Goal: Task Accomplishment & Management: Manage account settings

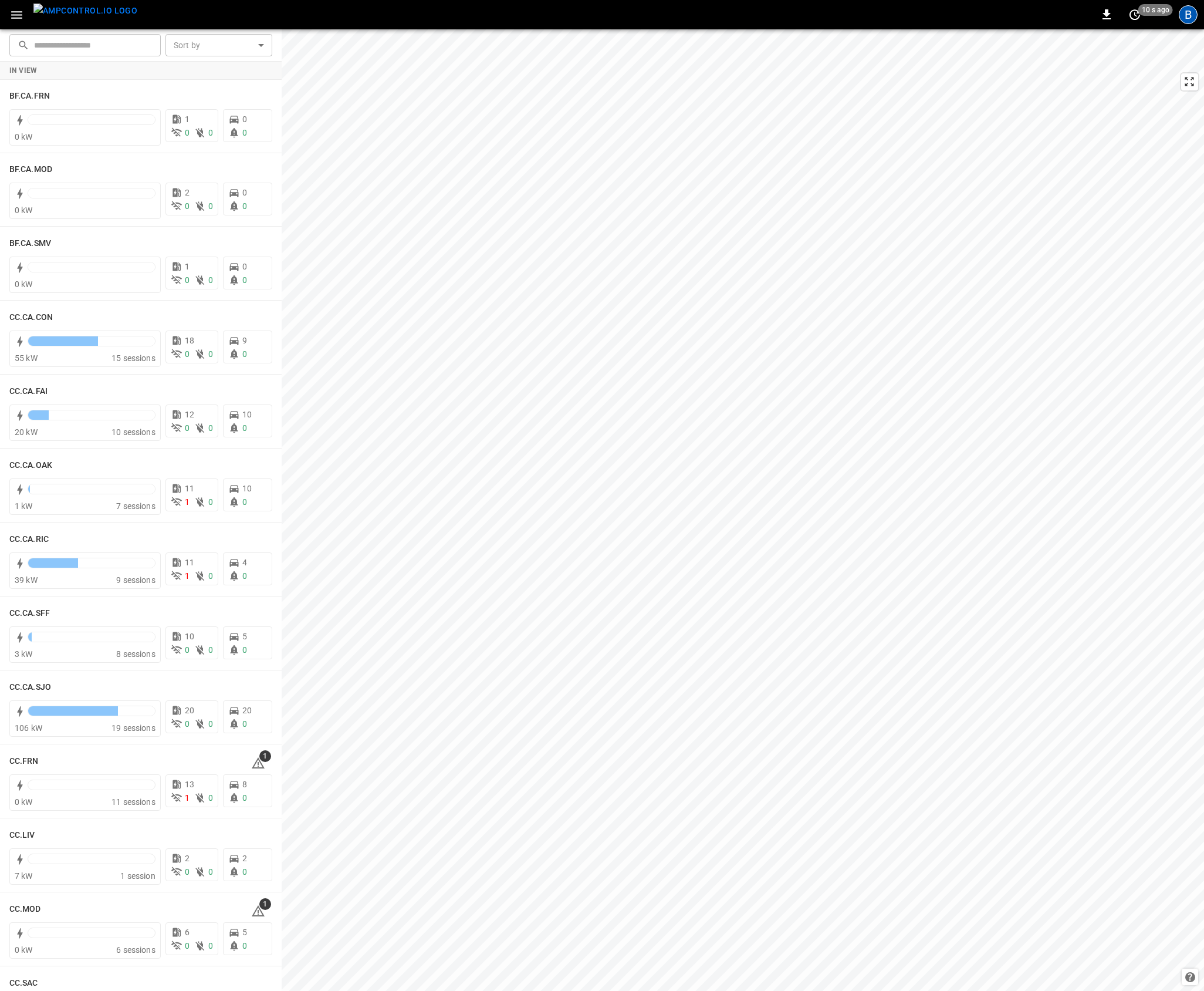
click at [1188, 22] on div "B" at bounding box center [1188, 14] width 19 height 19
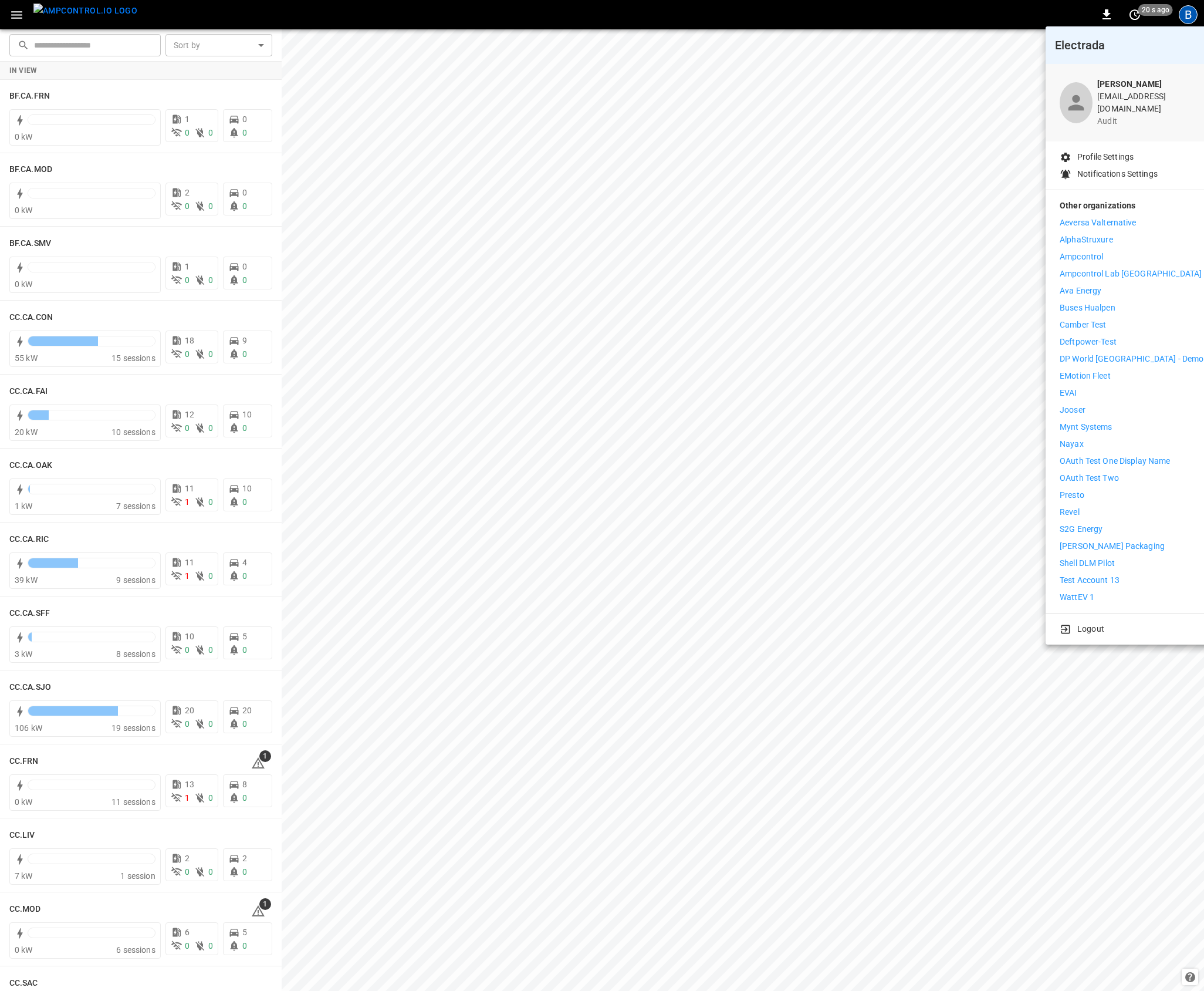
click at [735, 331] on div at bounding box center [602, 496] width 1204 height 991
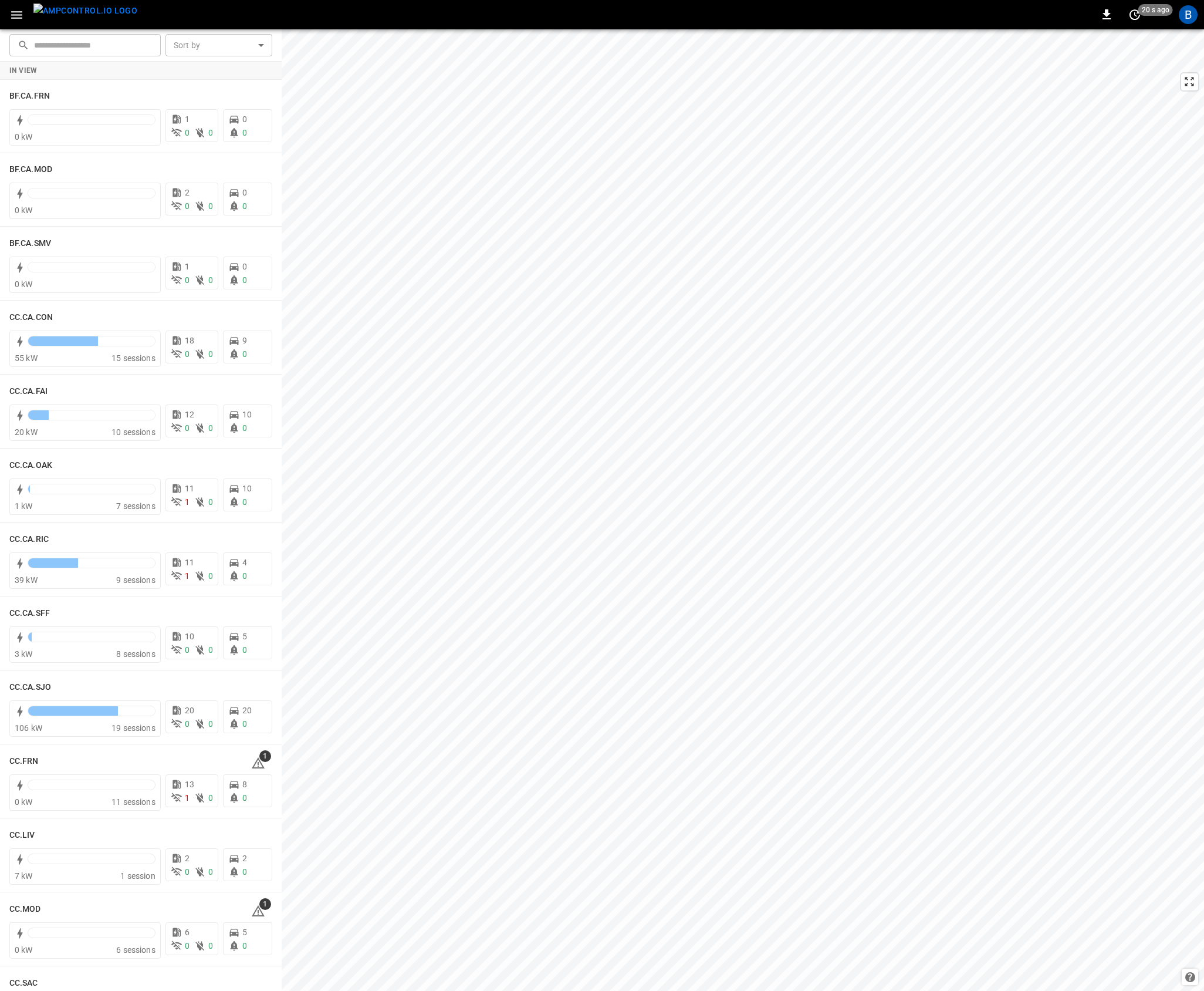
click at [11, 14] on icon "button" at bounding box center [16, 15] width 11 height 8
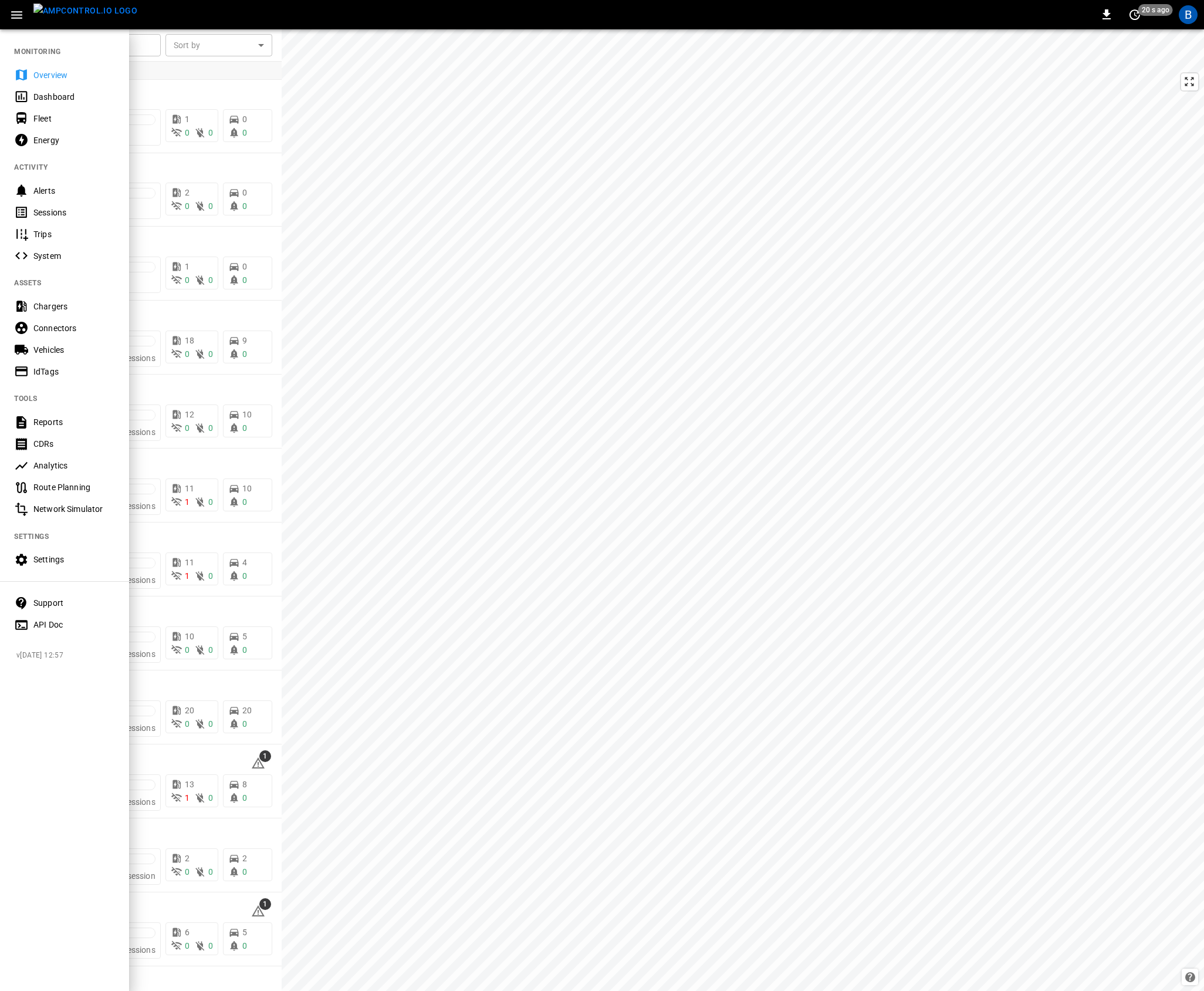
click at [59, 97] on div "Dashboard" at bounding box center [74, 97] width 82 height 12
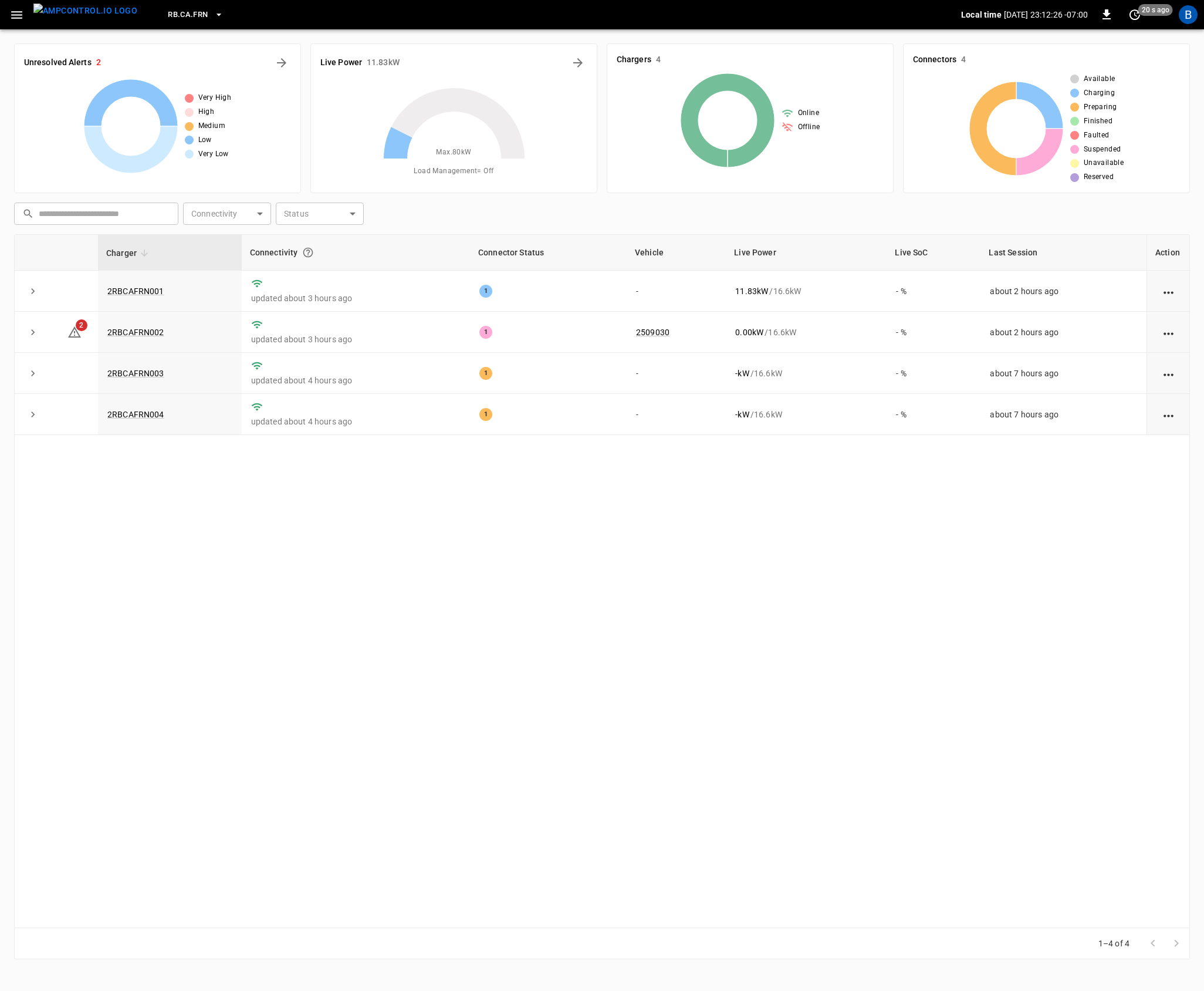
click at [485, 687] on div "Charger Connectivity Connector Status Vehicle Live Power Live SoC Last Session …" at bounding box center [602, 581] width 1176 height 694
click at [187, 14] on button "RB.CA.FRN" at bounding box center [195, 14] width 65 height 23
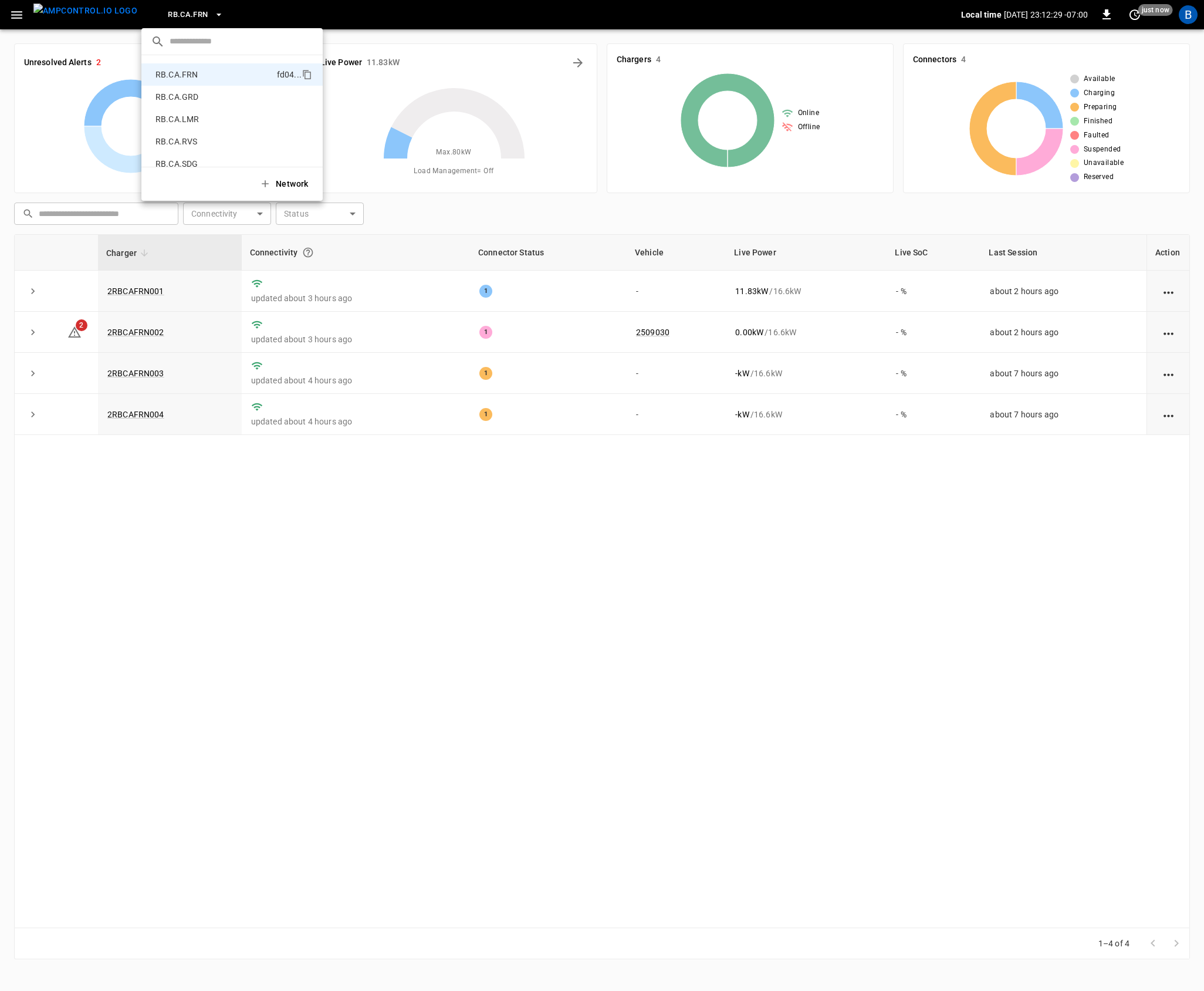
click at [187, 14] on div at bounding box center [602, 496] width 1204 height 991
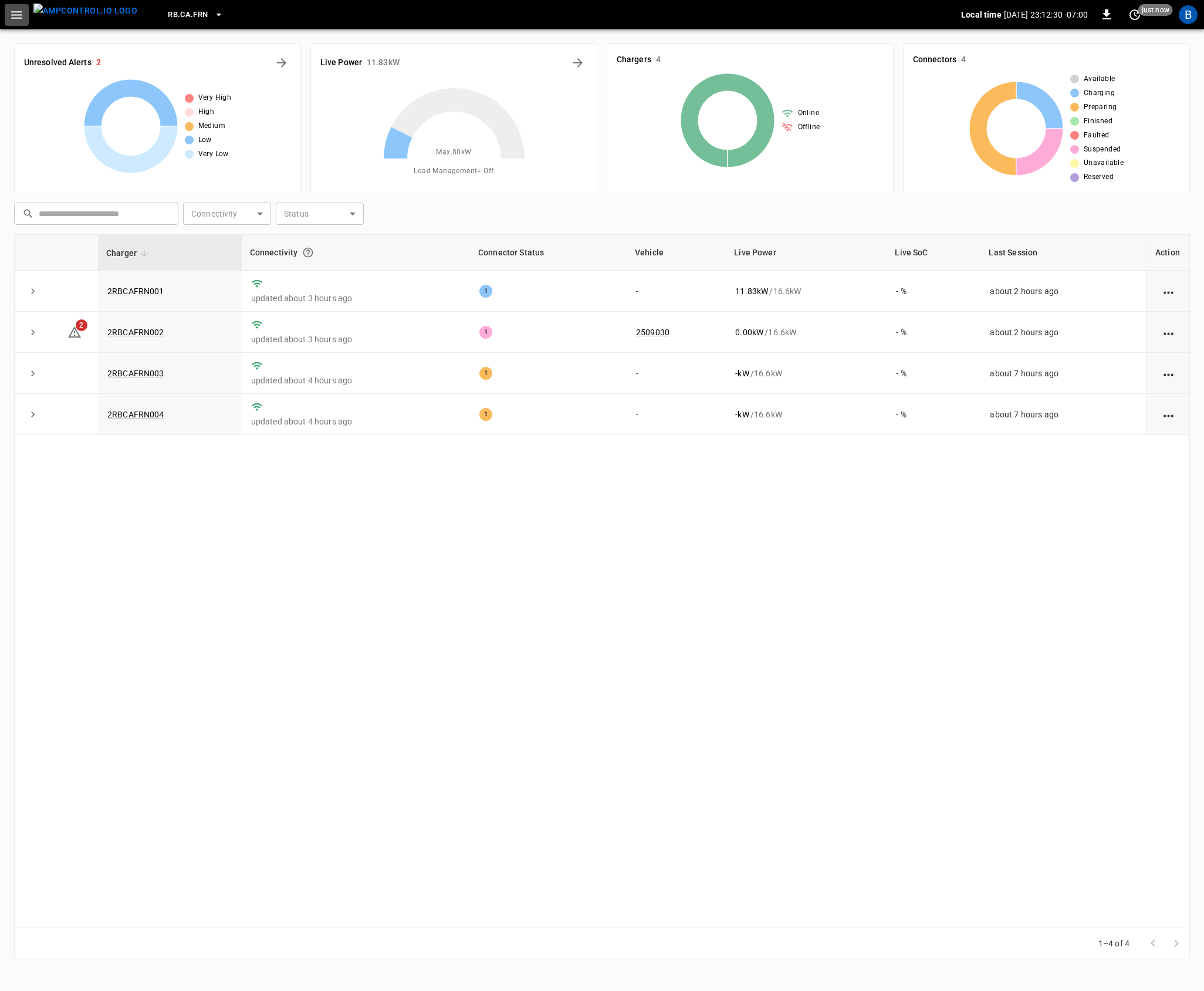
click at [18, 9] on icon "button" at bounding box center [16, 15] width 14 height 14
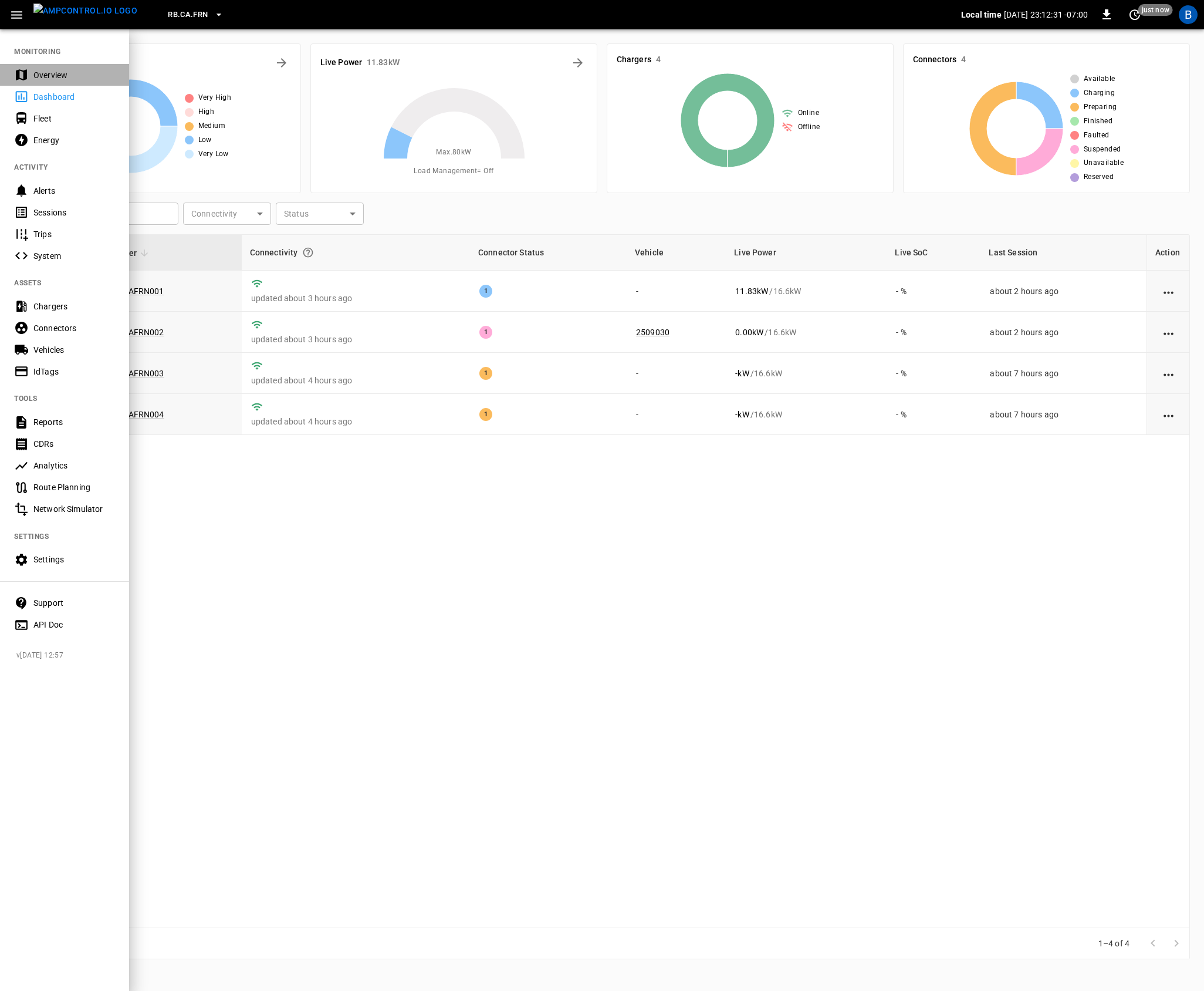
click at [37, 81] on div "Overview" at bounding box center [64, 75] width 129 height 22
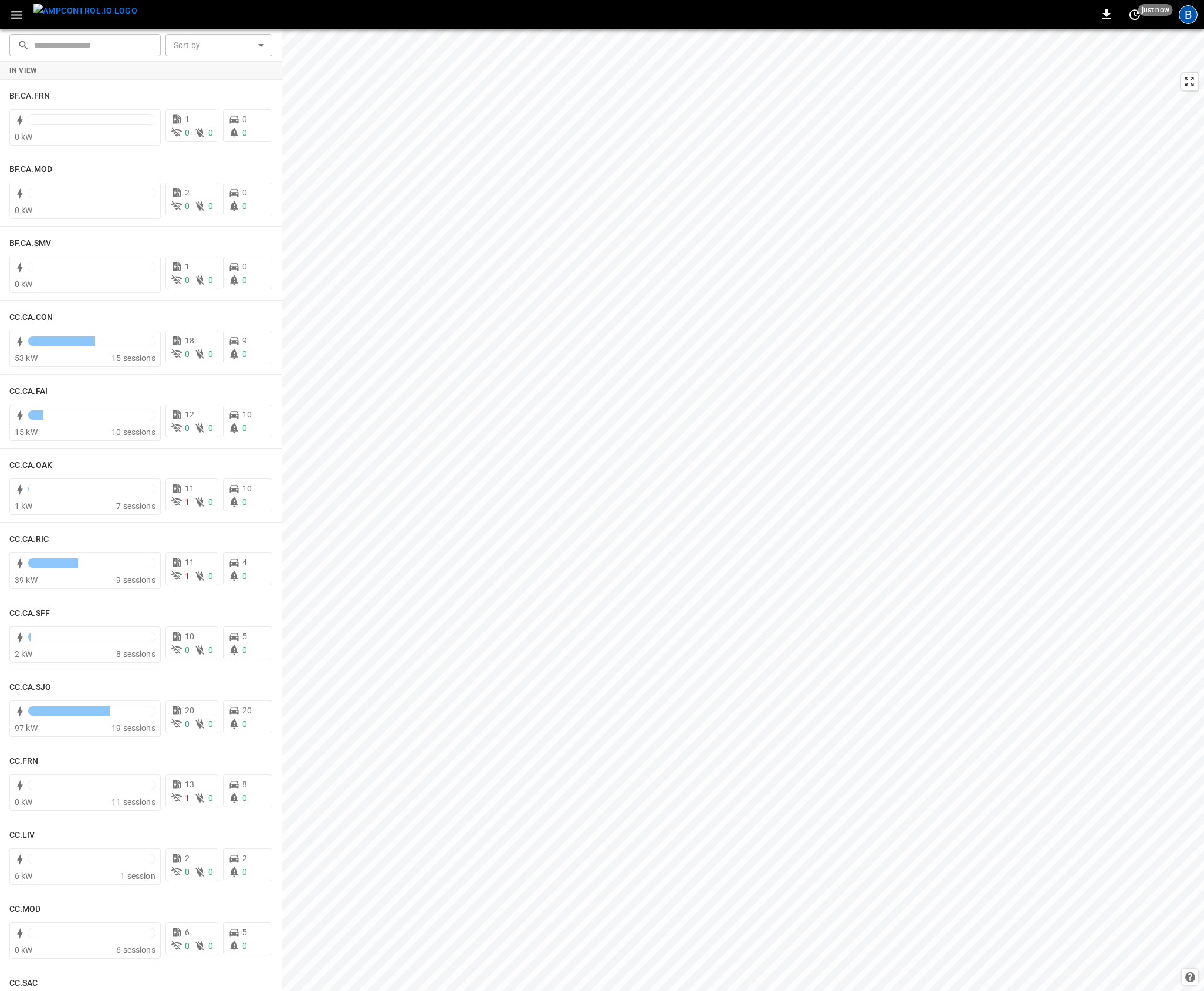
click at [1193, 9] on div "B" at bounding box center [1188, 14] width 19 height 19
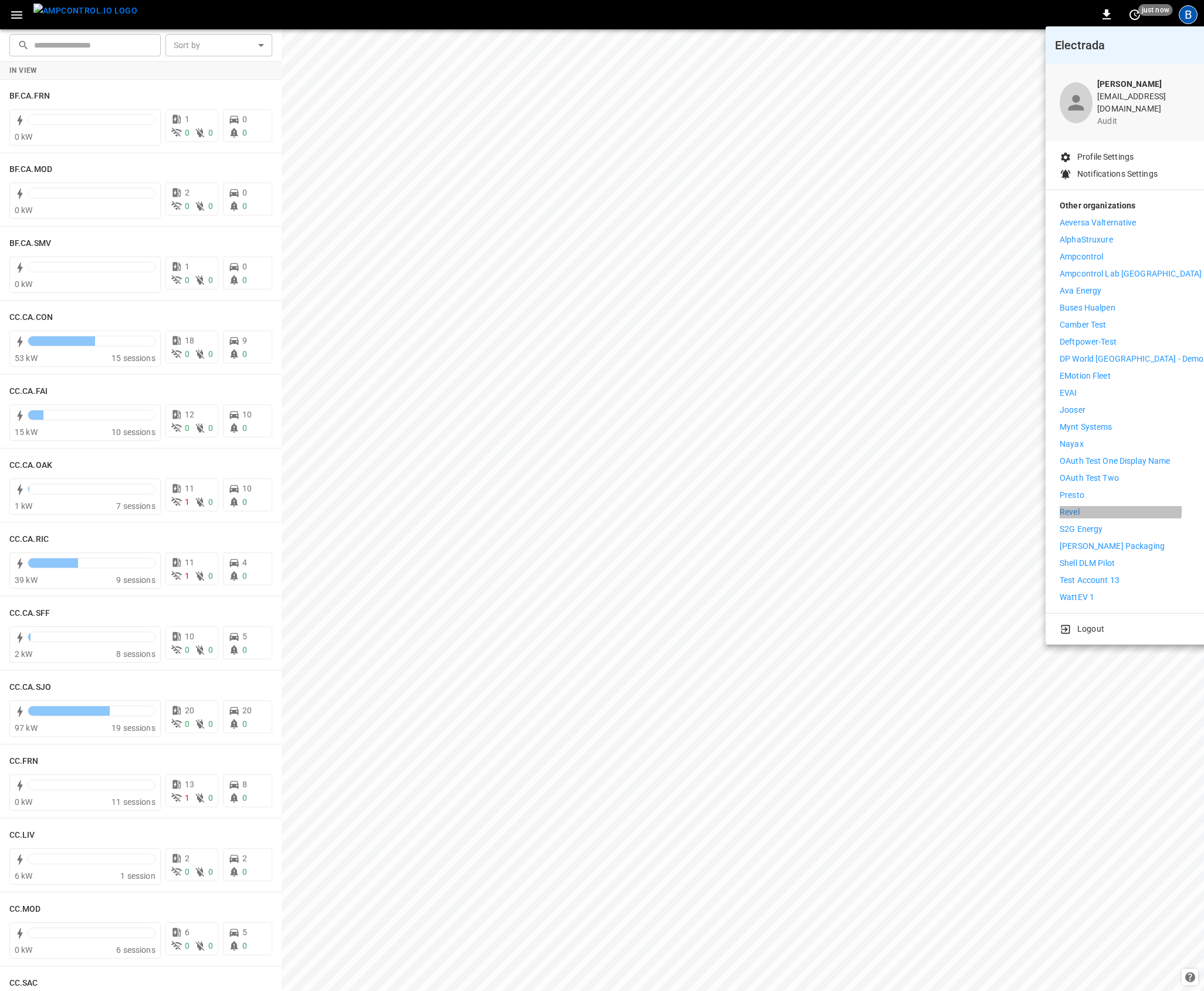
click at [1077, 506] on p "Revel" at bounding box center [1069, 512] width 20 height 12
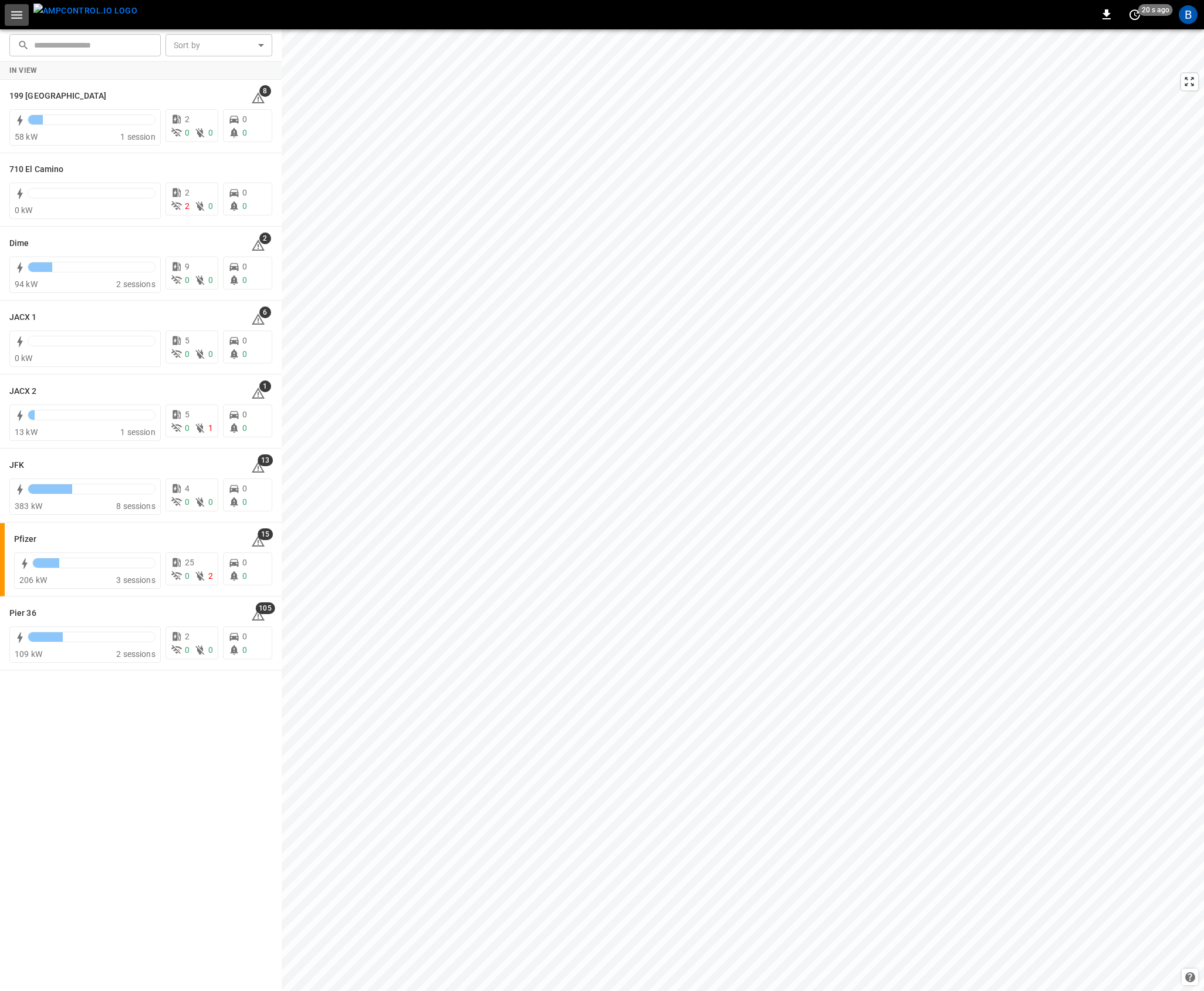
click at [18, 14] on icon "button" at bounding box center [16, 15] width 14 height 14
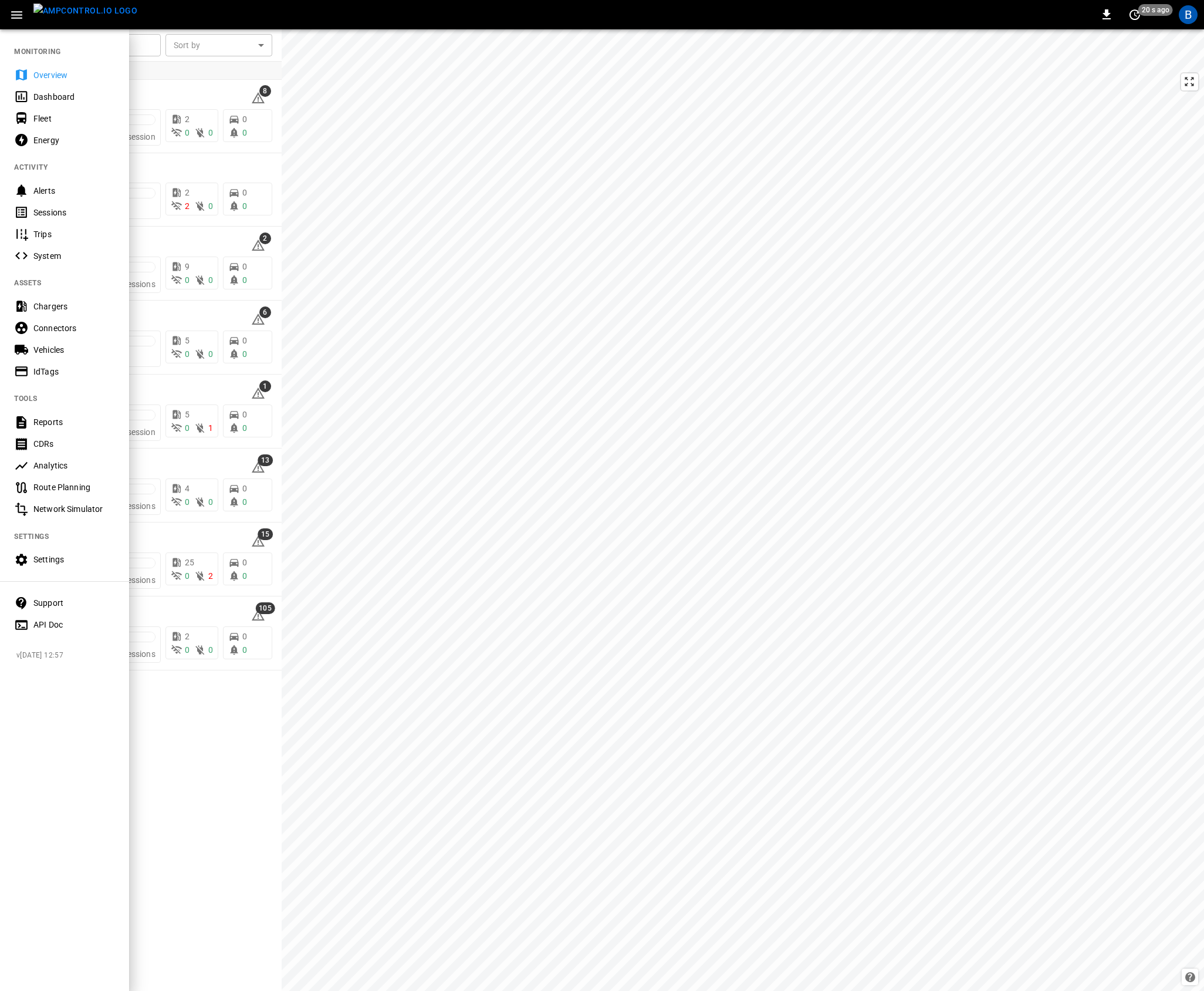
click at [62, 421] on div "Reports" at bounding box center [74, 422] width 82 height 12
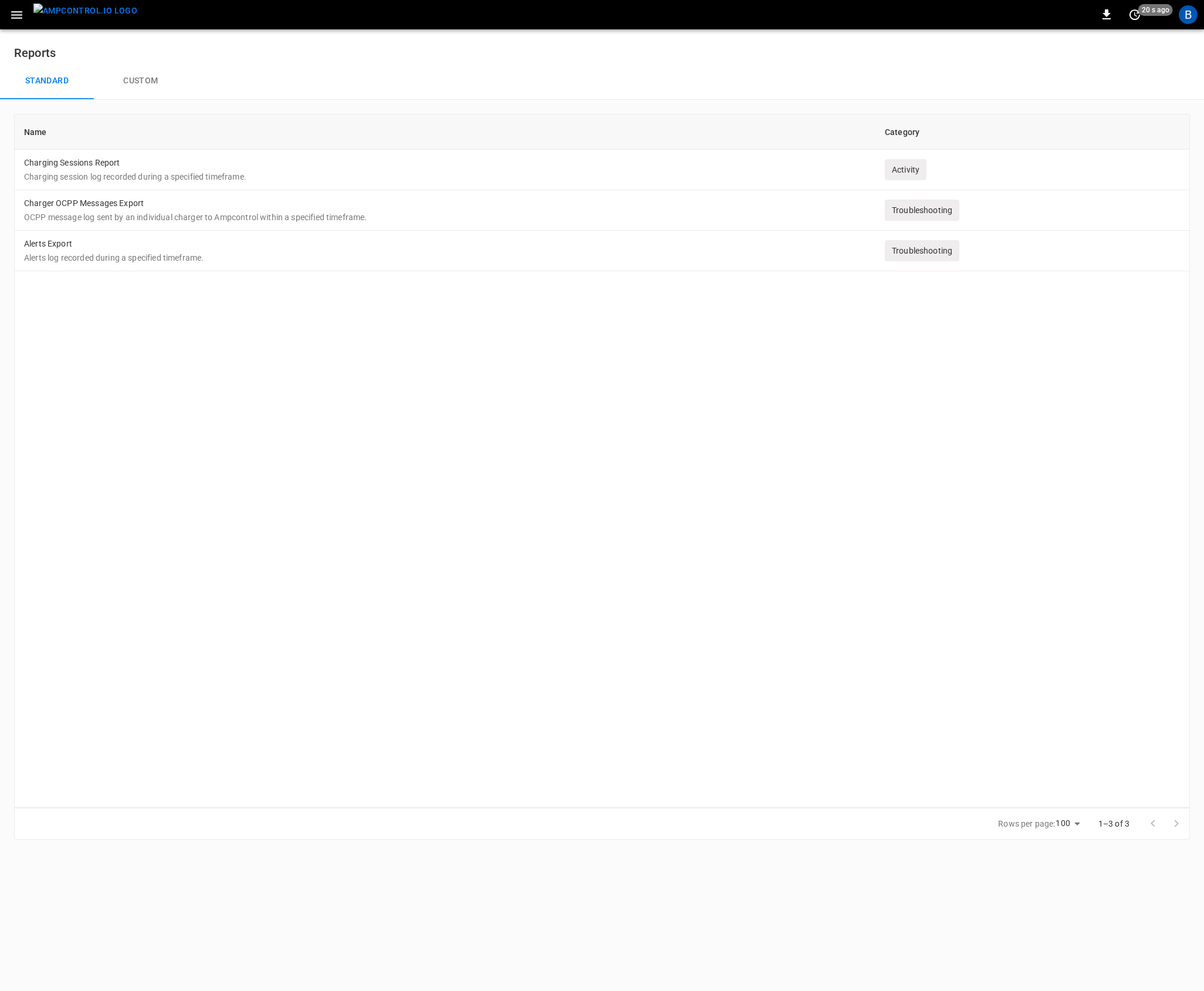
click at [873, 486] on div "Name Category Charging Sessions Report Charging session log recorded during a s…" at bounding box center [602, 461] width 1176 height 694
click at [139, 81] on button "Custom" at bounding box center [140, 81] width 94 height 37
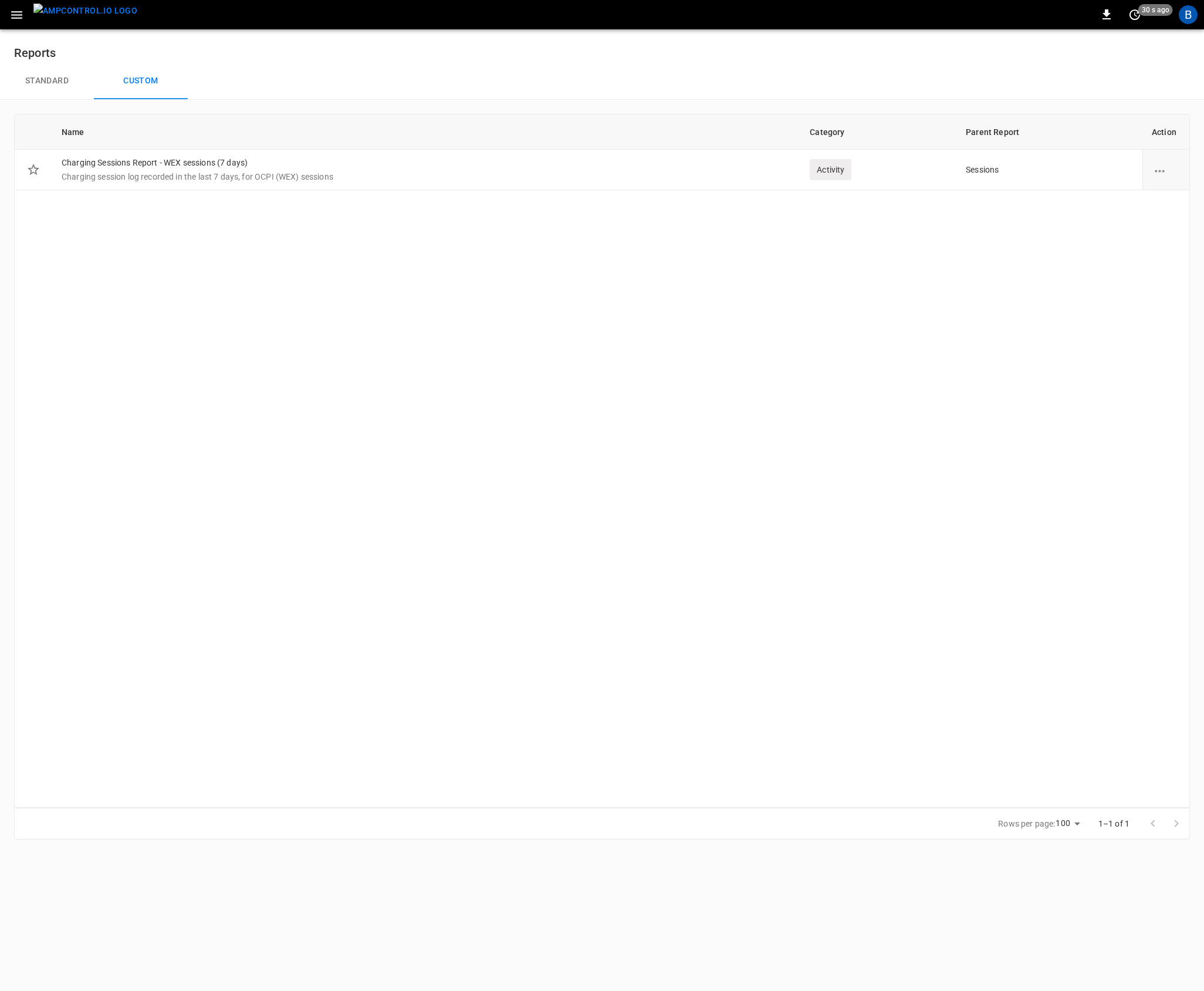
click at [501, 415] on div "Name Category Parent Report Action Charging Sessions Report - WEX sessions (7 d…" at bounding box center [602, 461] width 1176 height 694
click at [634, 452] on div "Name Category Parent Report Action Charging Sessions Report - WEX sessions (7 d…" at bounding box center [602, 461] width 1176 height 694
click at [457, 166] on td "Charging Sessions Report - WEX sessions (7 days) Charging session log recorded …" at bounding box center [426, 170] width 748 height 41
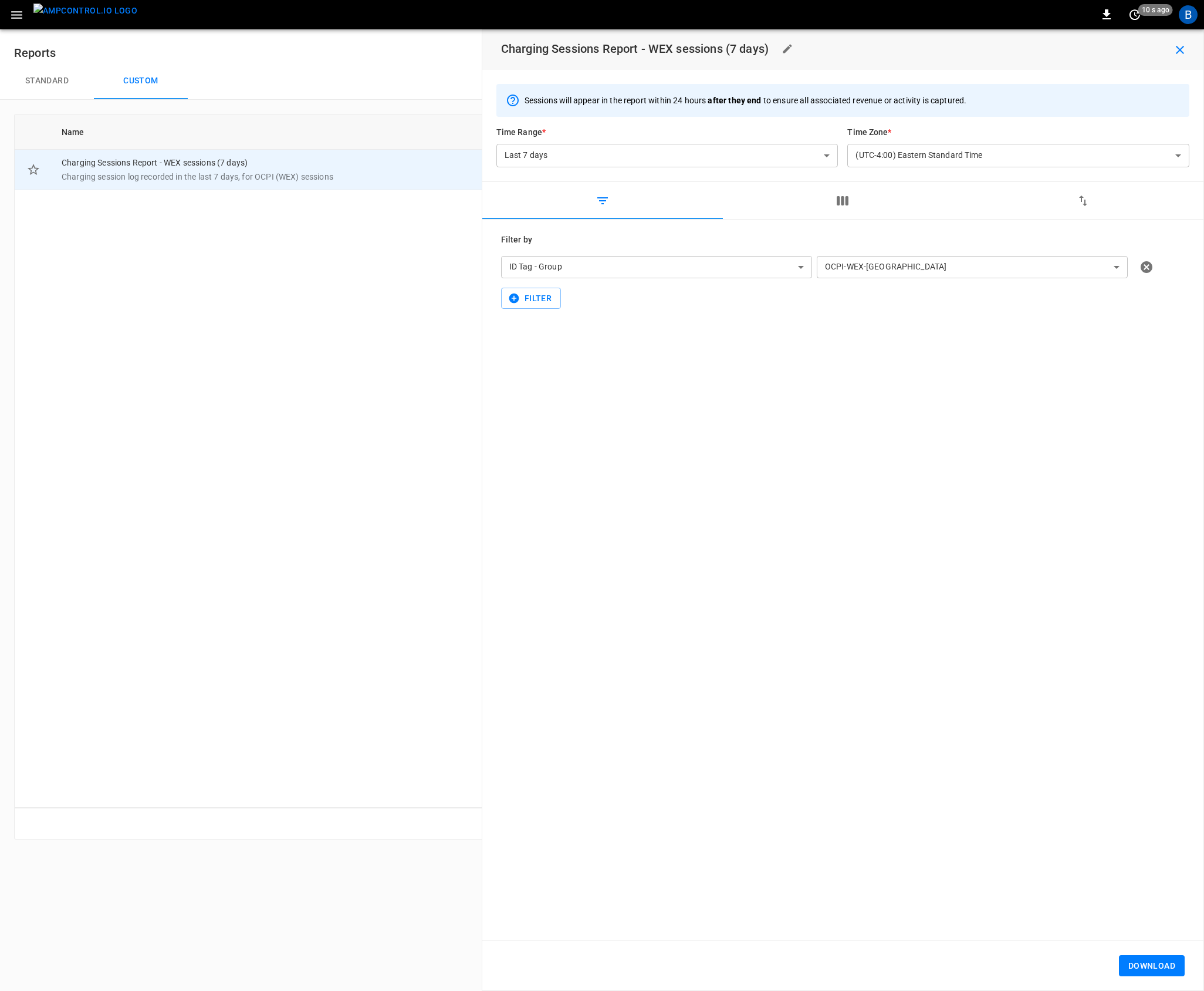
click at [1150, 968] on button "Download" at bounding box center [1152, 965] width 65 height 22
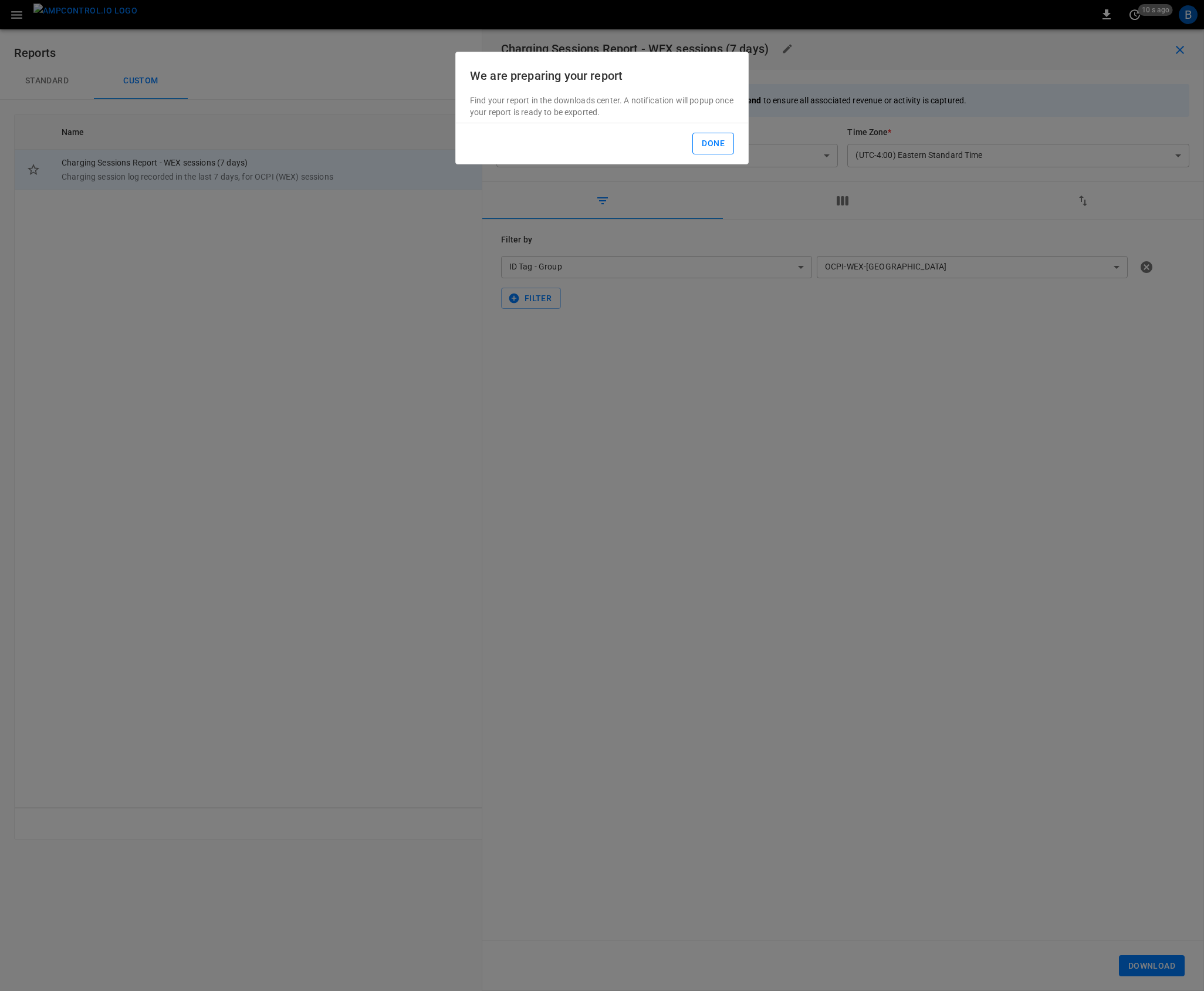
click at [719, 141] on button "Done" at bounding box center [713, 143] width 42 height 22
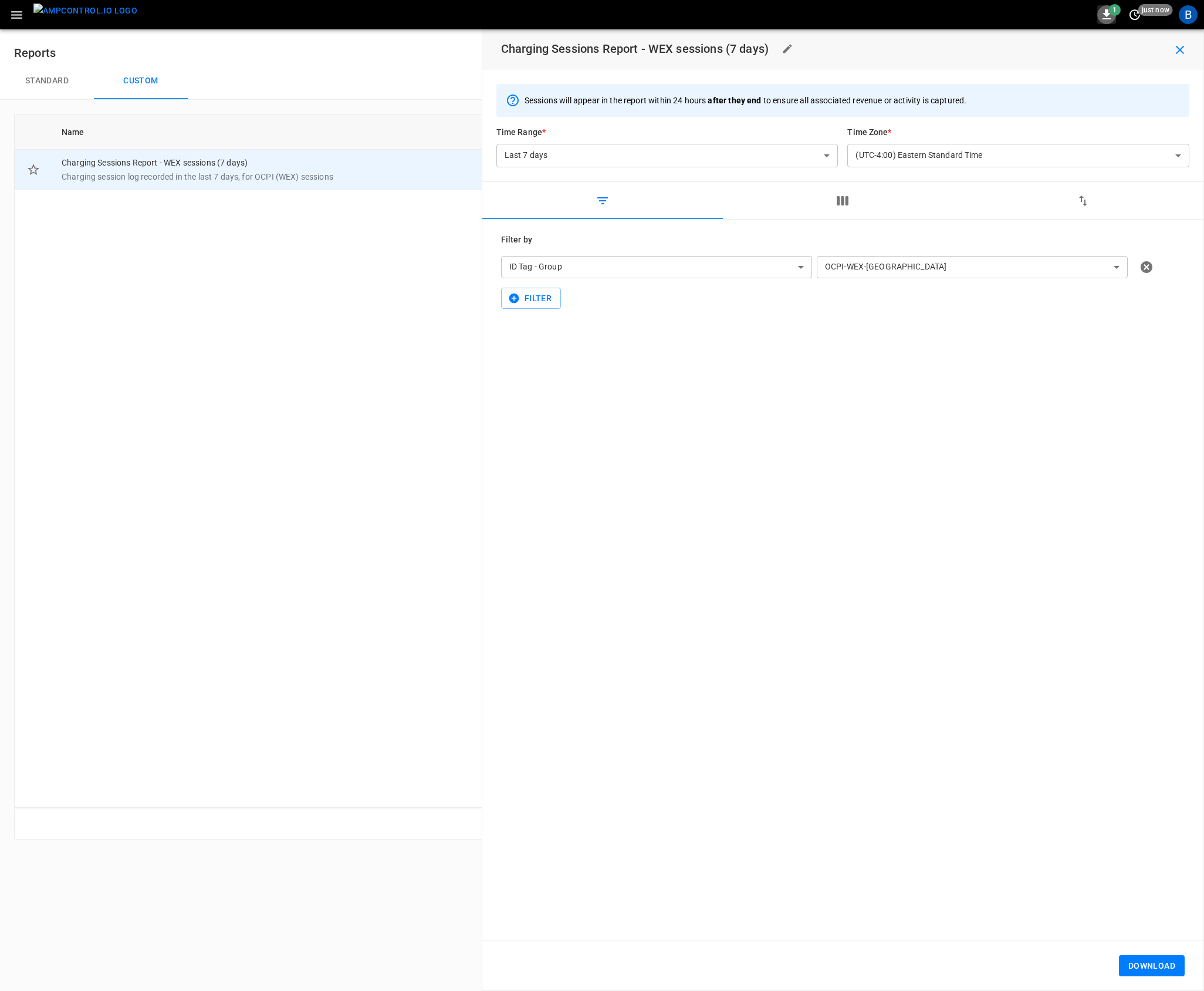
click at [1101, 14] on icon "button" at bounding box center [1107, 15] width 14 height 14
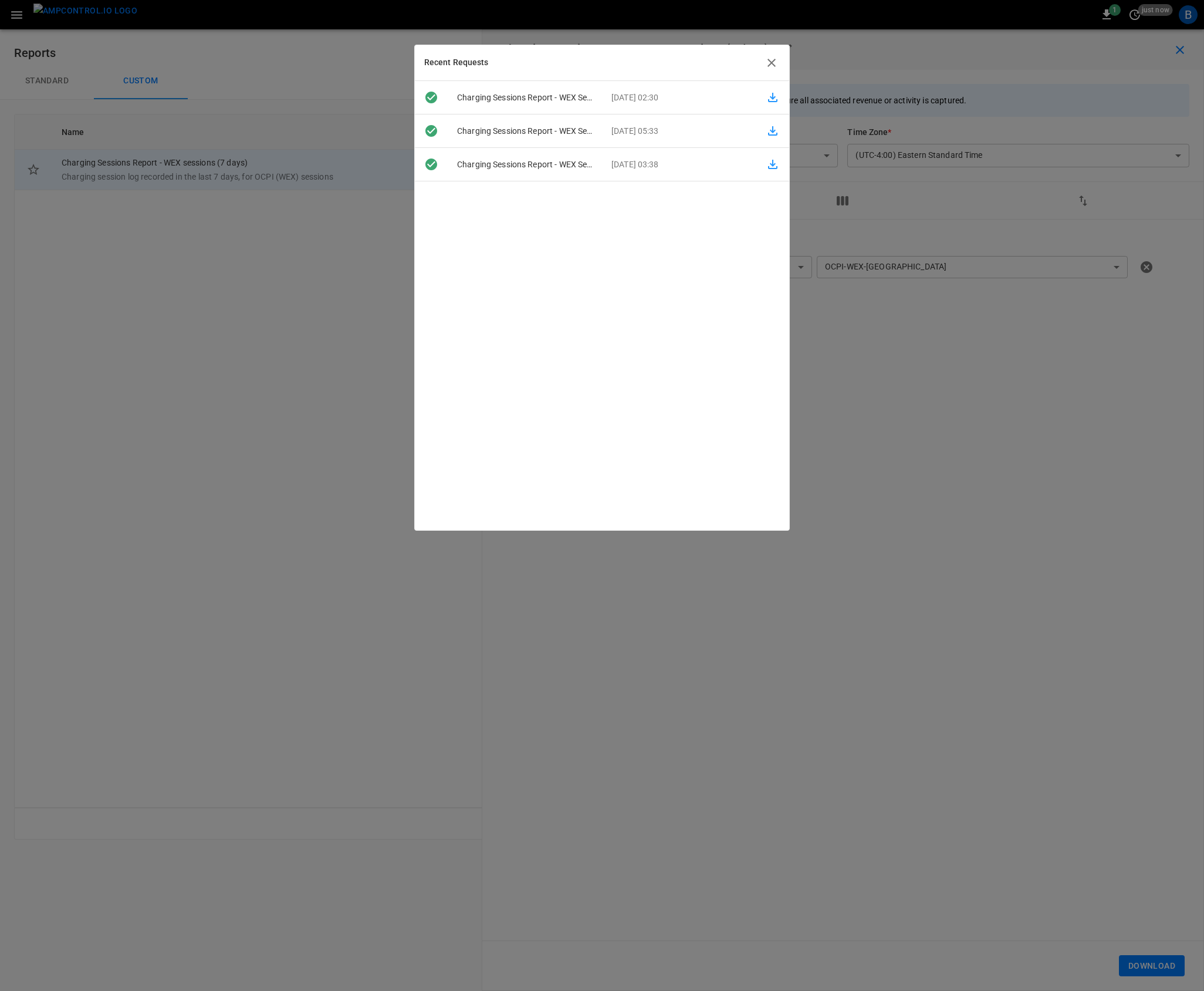
click at [673, 93] on p "17-September-2025 02:30" at bounding box center [679, 98] width 154 height 12
click at [768, 97] on icon "button" at bounding box center [773, 98] width 9 height 9
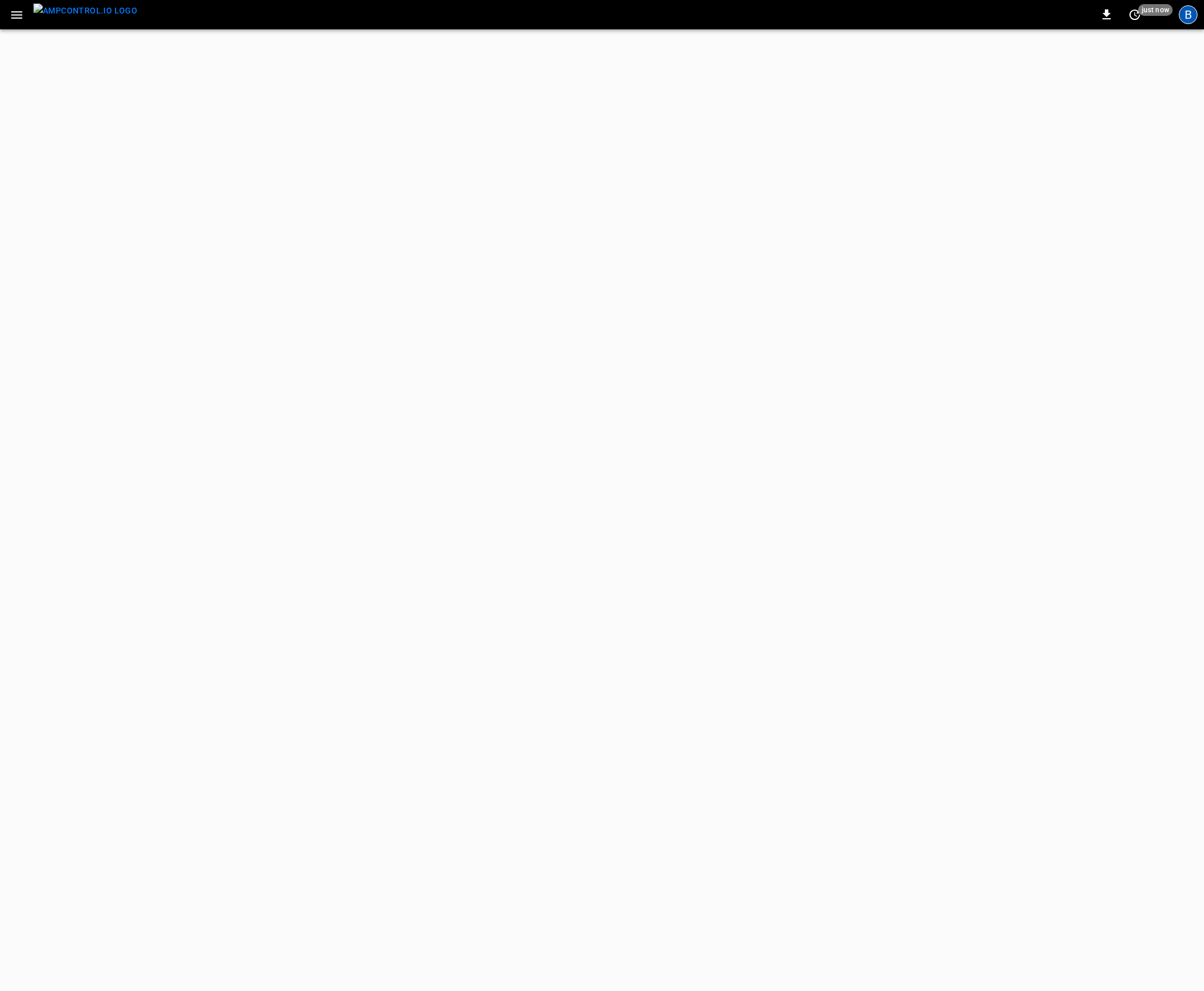
click at [1190, 12] on div "B" at bounding box center [1188, 14] width 19 height 19
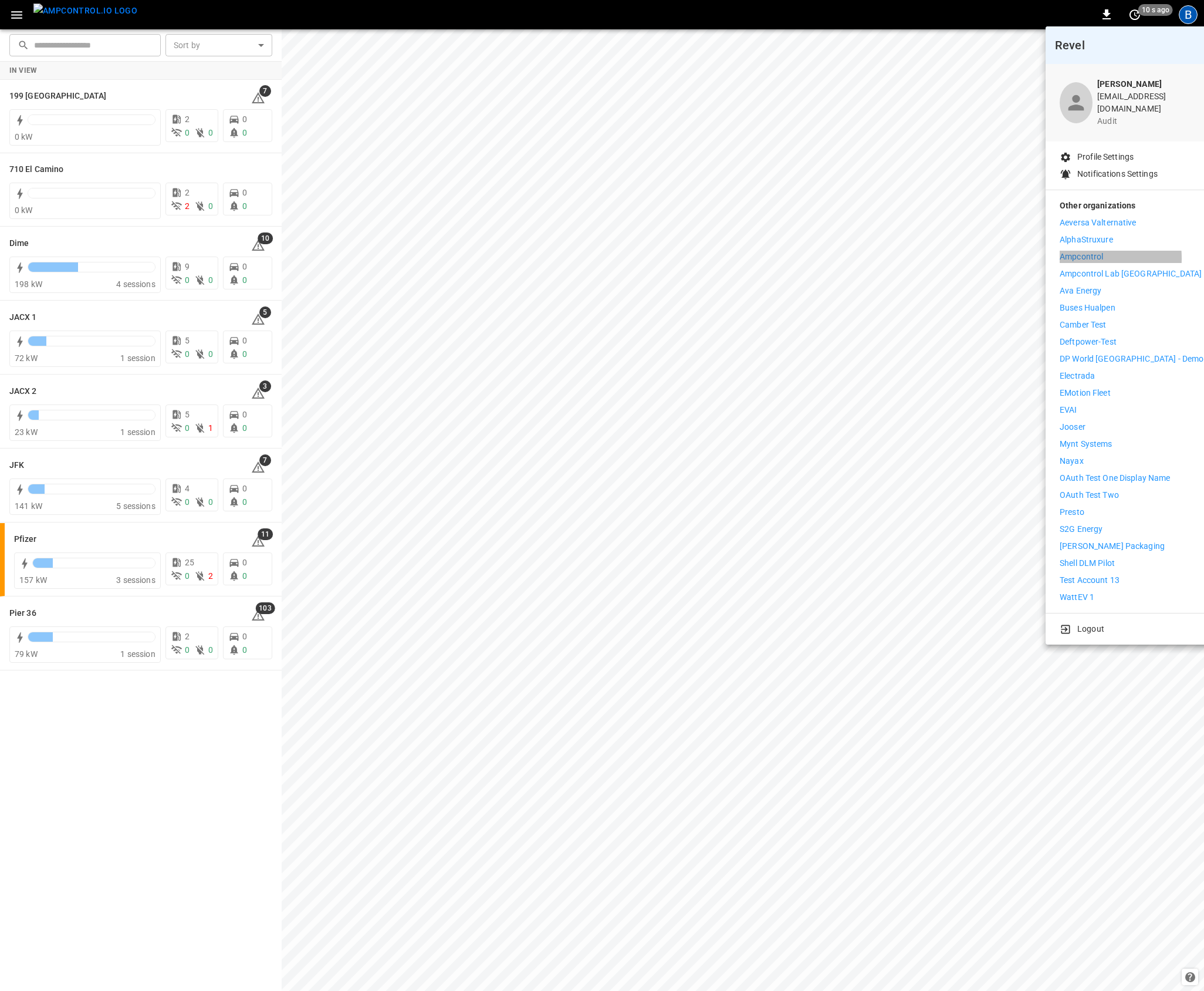
click at [1091, 251] on p "Ampcontrol" at bounding box center [1081, 257] width 43 height 12
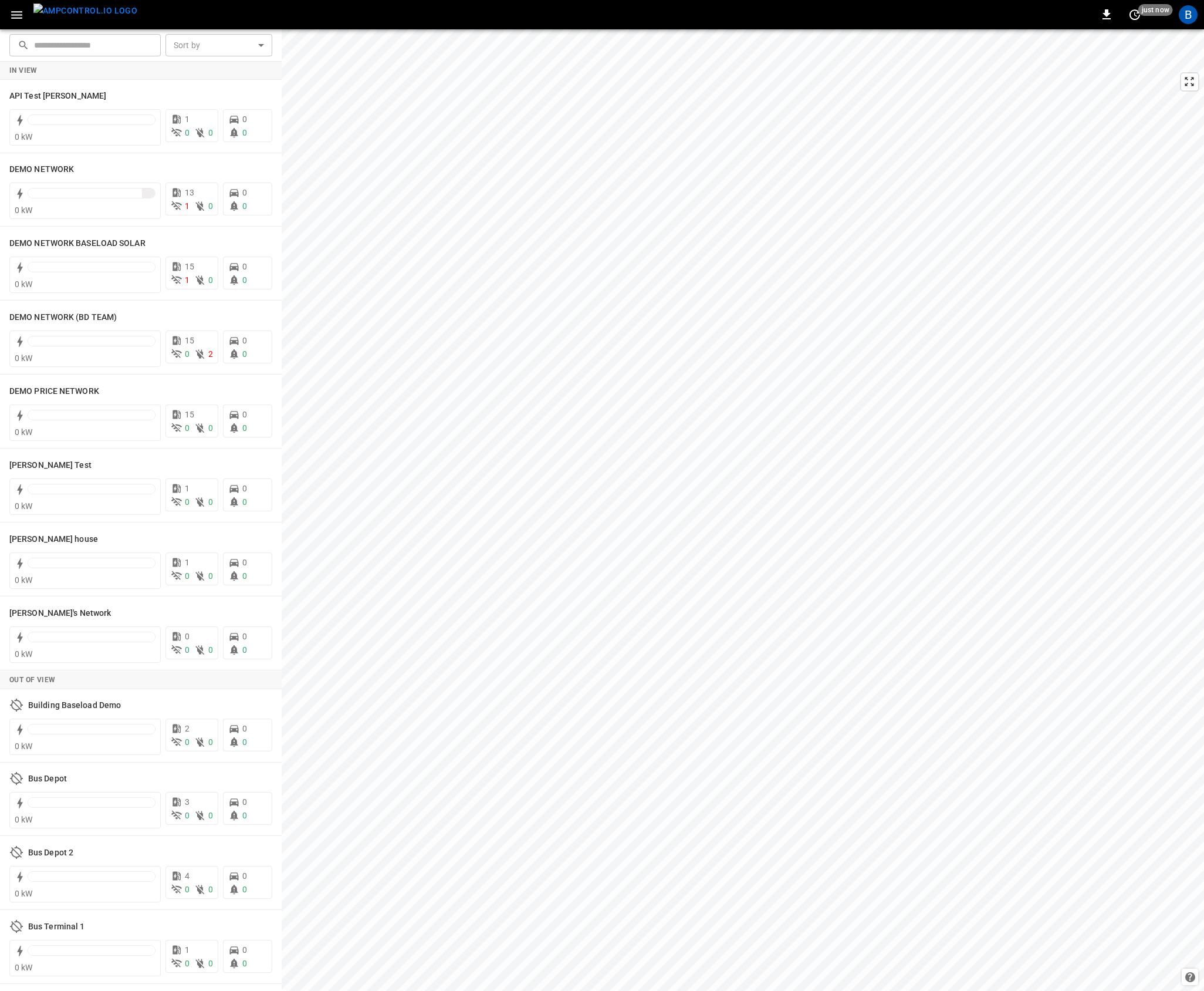
click at [13, 14] on icon "button" at bounding box center [16, 15] width 11 height 8
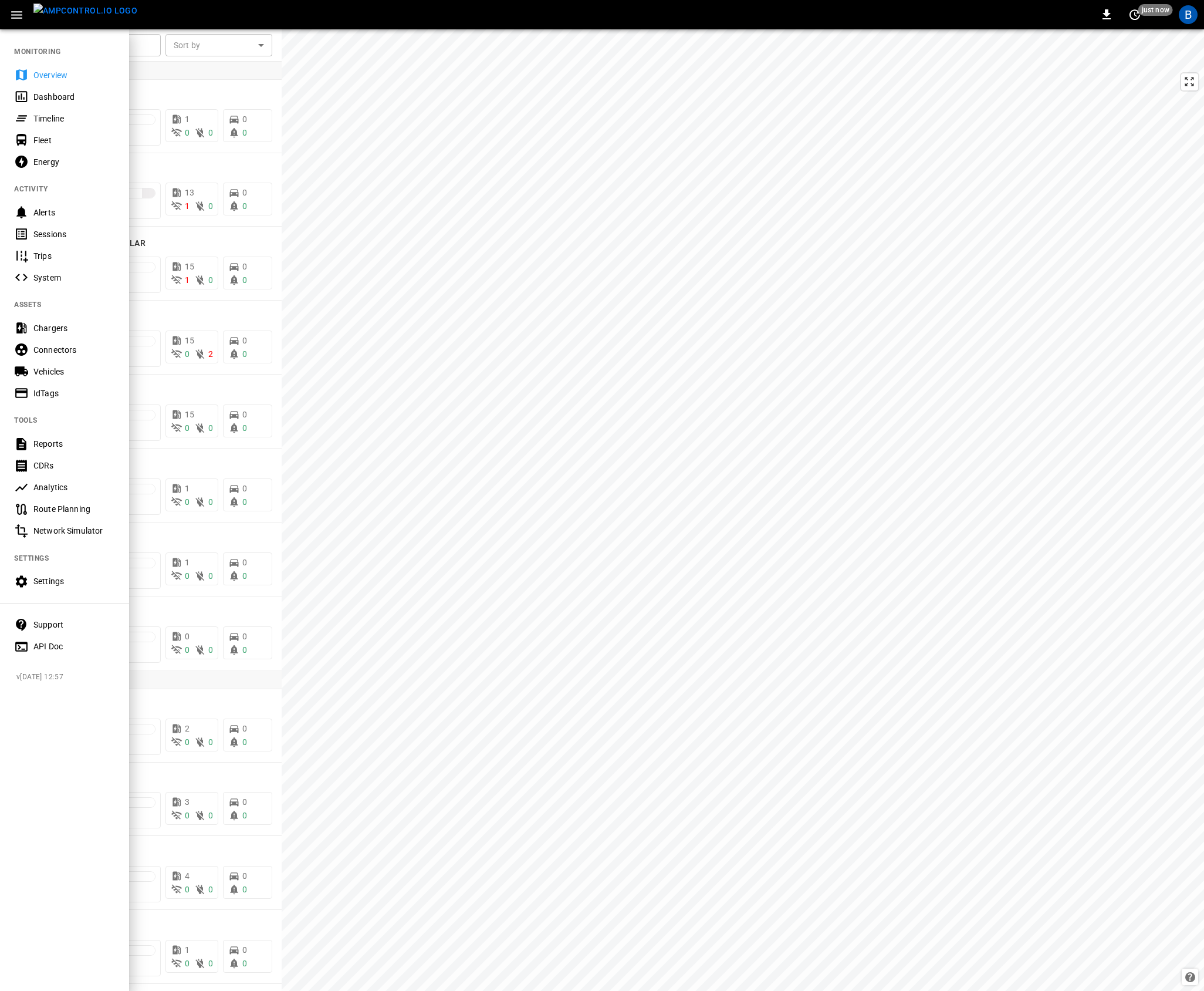
click at [53, 583] on div "Settings" at bounding box center [74, 581] width 82 height 12
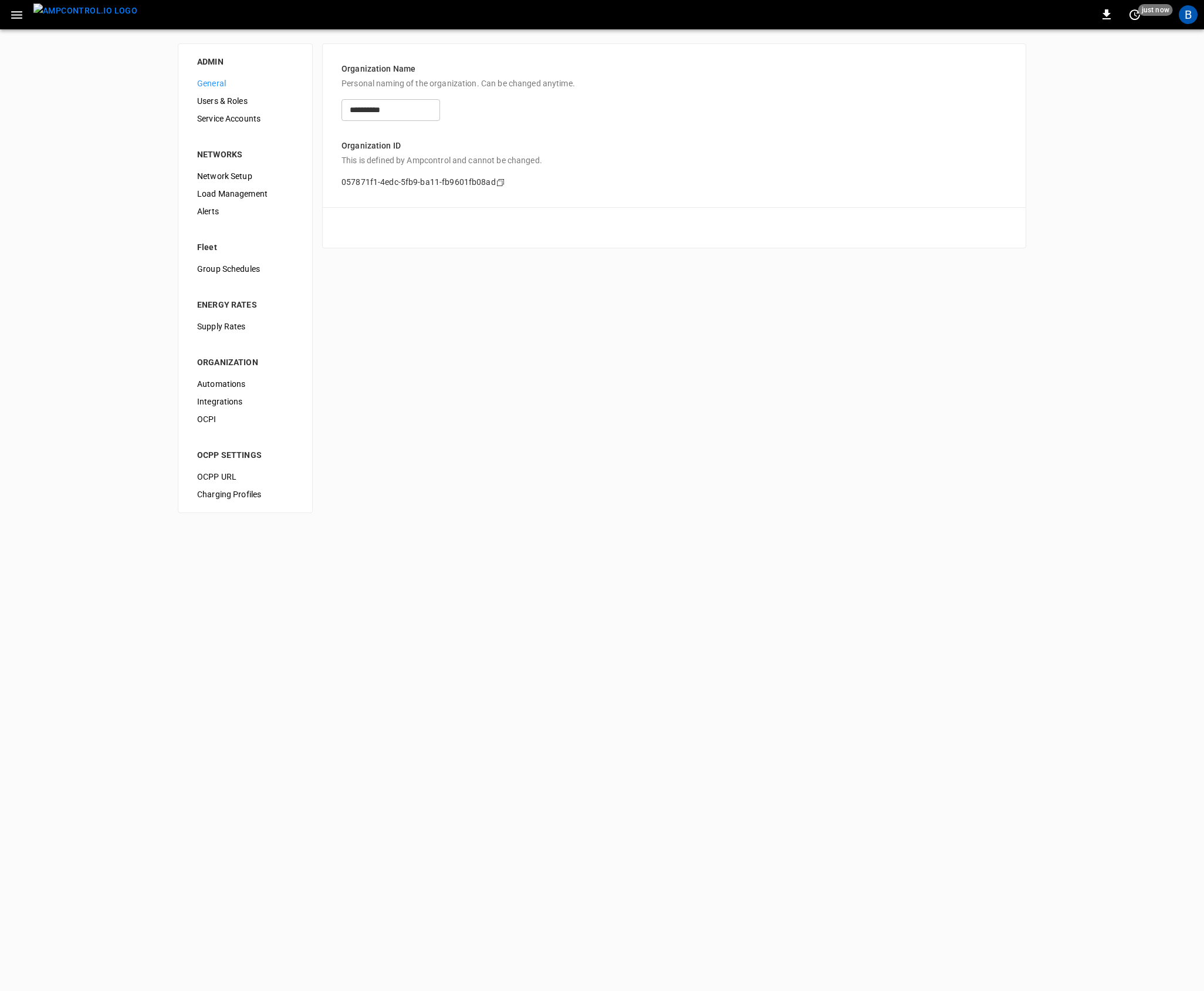
click at [664, 435] on div "**********" at bounding box center [602, 278] width 1204 height 497
click at [223, 105] on span "Users & Roles" at bounding box center [245, 101] width 96 height 12
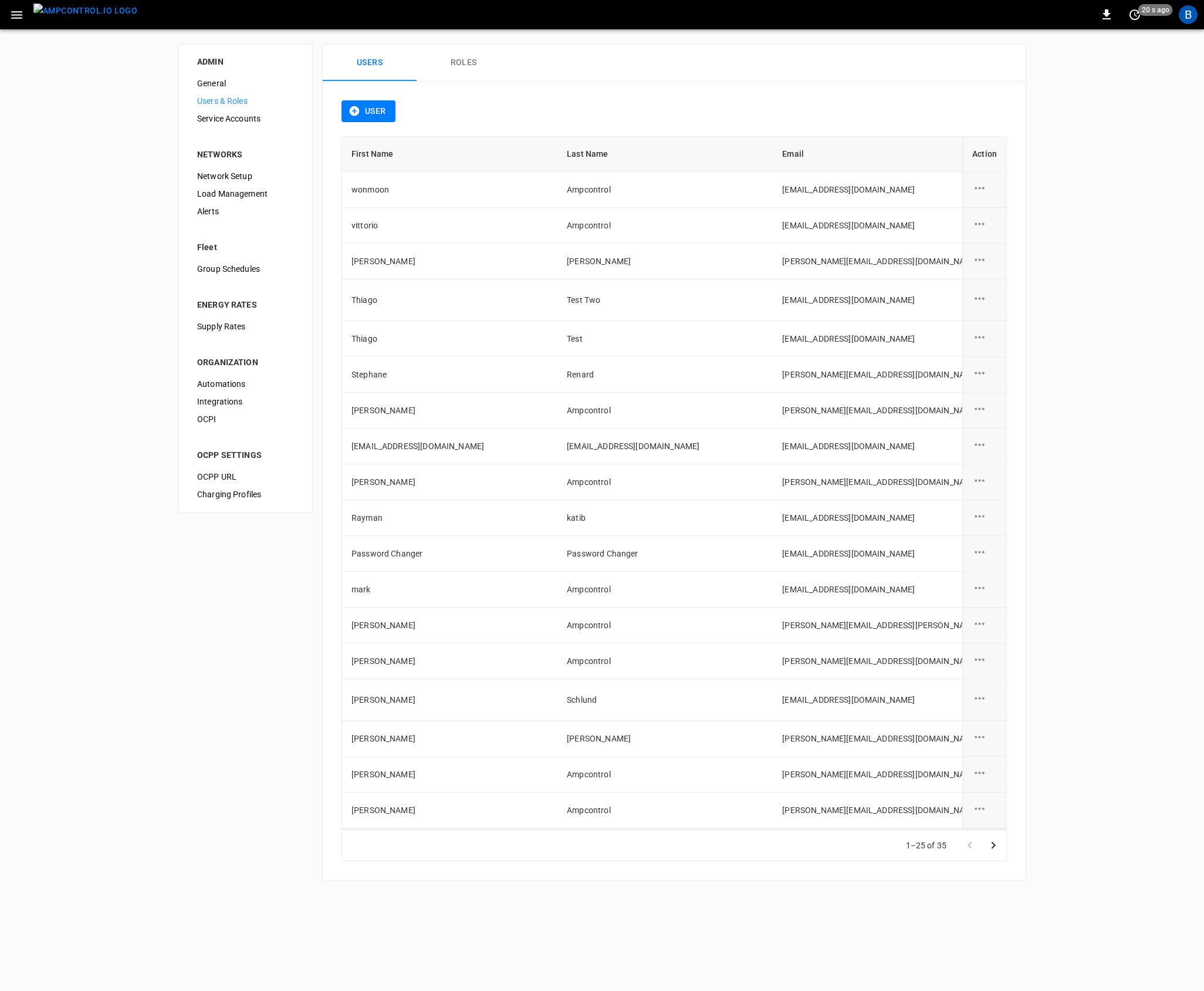
click at [1137, 707] on div "ADMIN General Users & Roles Service Accounts NETWORKS Network Setup Load Manage…" at bounding box center [602, 462] width 1204 height 865
click at [1082, 353] on div "ADMIN General Users & Roles Service Accounts NETWORKS Network Setup Load Manage…" at bounding box center [602, 462] width 1204 height 865
click at [1105, 446] on div "ADMIN General Users & Roles Service Accounts NETWORKS Network Setup Load Manage…" at bounding box center [602, 462] width 1204 height 865
click at [236, 380] on span "Automations" at bounding box center [245, 384] width 96 height 12
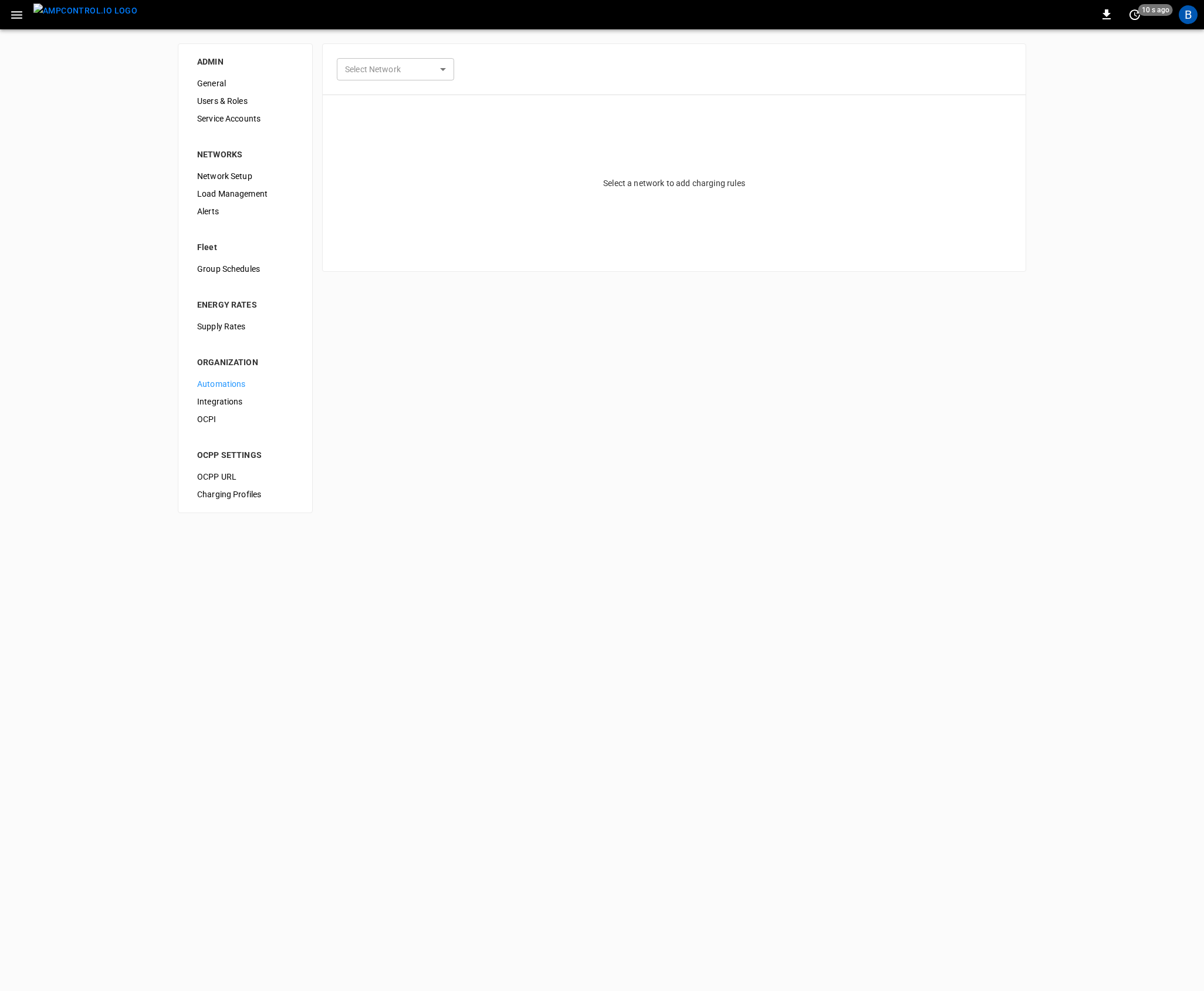
drag, startPoint x: 620, startPoint y: 520, endPoint x: 607, endPoint y: 251, distance: 269.3
click at [622, 518] on div "ADMIN General Users & Roles Service Accounts NETWORKS Network Setup Load Manage…" at bounding box center [602, 278] width 1204 height 497
click at [361, 60] on body "0 20 s ago B ADMIN General Users & Roles Service Accounts NETWORKS Network Setu…" at bounding box center [602, 263] width 1204 height 527
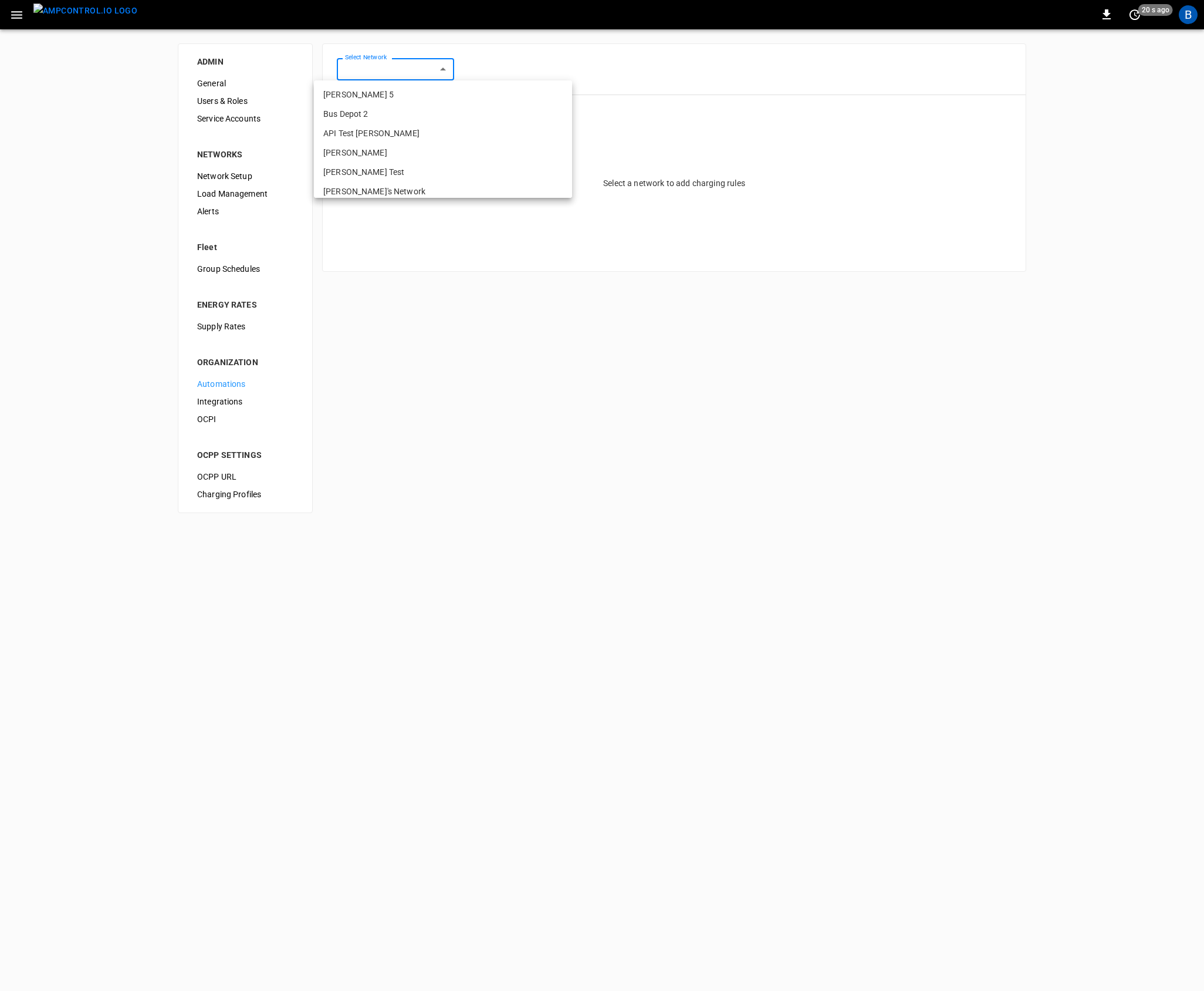
click at [597, 101] on div at bounding box center [602, 496] width 1204 height 991
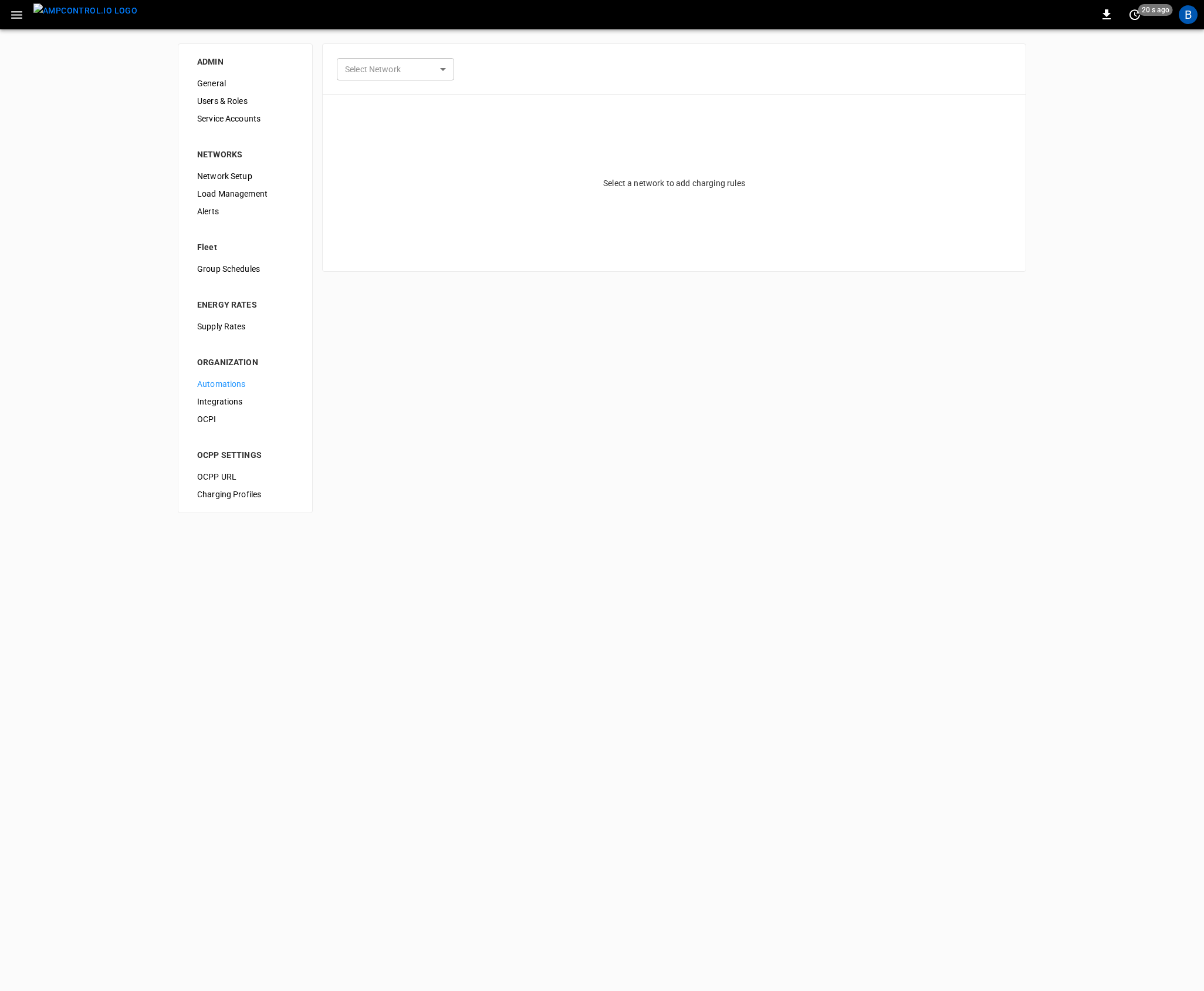
drag, startPoint x: 597, startPoint y: 102, endPoint x: 444, endPoint y: 127, distance: 155.0
click at [216, 81] on span "General" at bounding box center [245, 83] width 96 height 12
click at [507, 364] on div "**********" at bounding box center [602, 278] width 1204 height 497
click at [540, 327] on div "**********" at bounding box center [602, 278] width 1204 height 497
click at [482, 339] on div "**********" at bounding box center [602, 278] width 1204 height 497
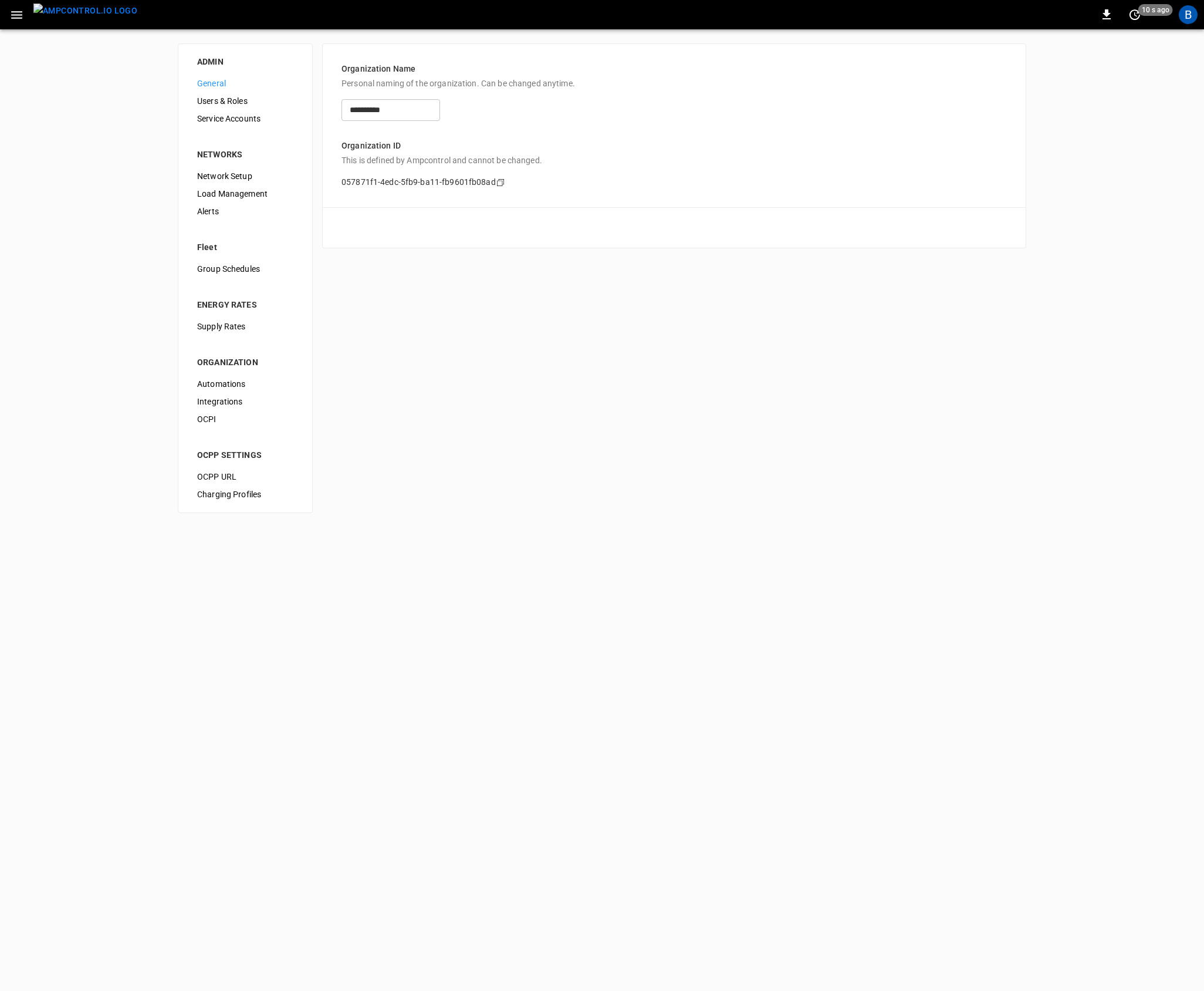
click at [701, 402] on div "**********" at bounding box center [602, 278] width 1204 height 497
click at [207, 95] on span "Users & Roles" at bounding box center [245, 101] width 96 height 12
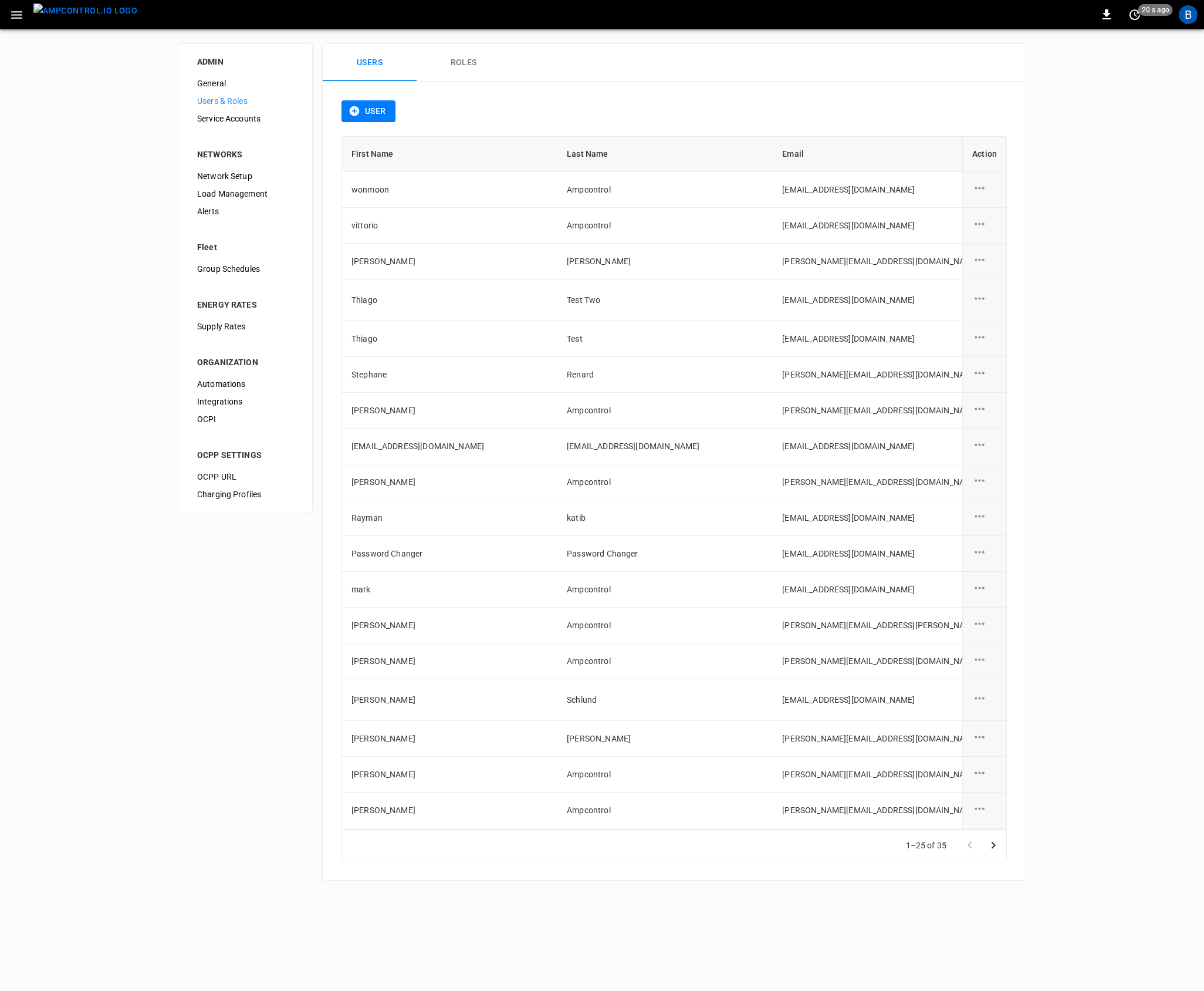
click at [374, 145] on th "First Name" at bounding box center [450, 154] width 215 height 35
click at [372, 149] on th "First Name" at bounding box center [450, 154] width 215 height 35
click at [764, 88] on div "User First Name Last Name Email Type Role Created On Action wonmoon Ampcontrol …" at bounding box center [674, 480] width 703 height 798
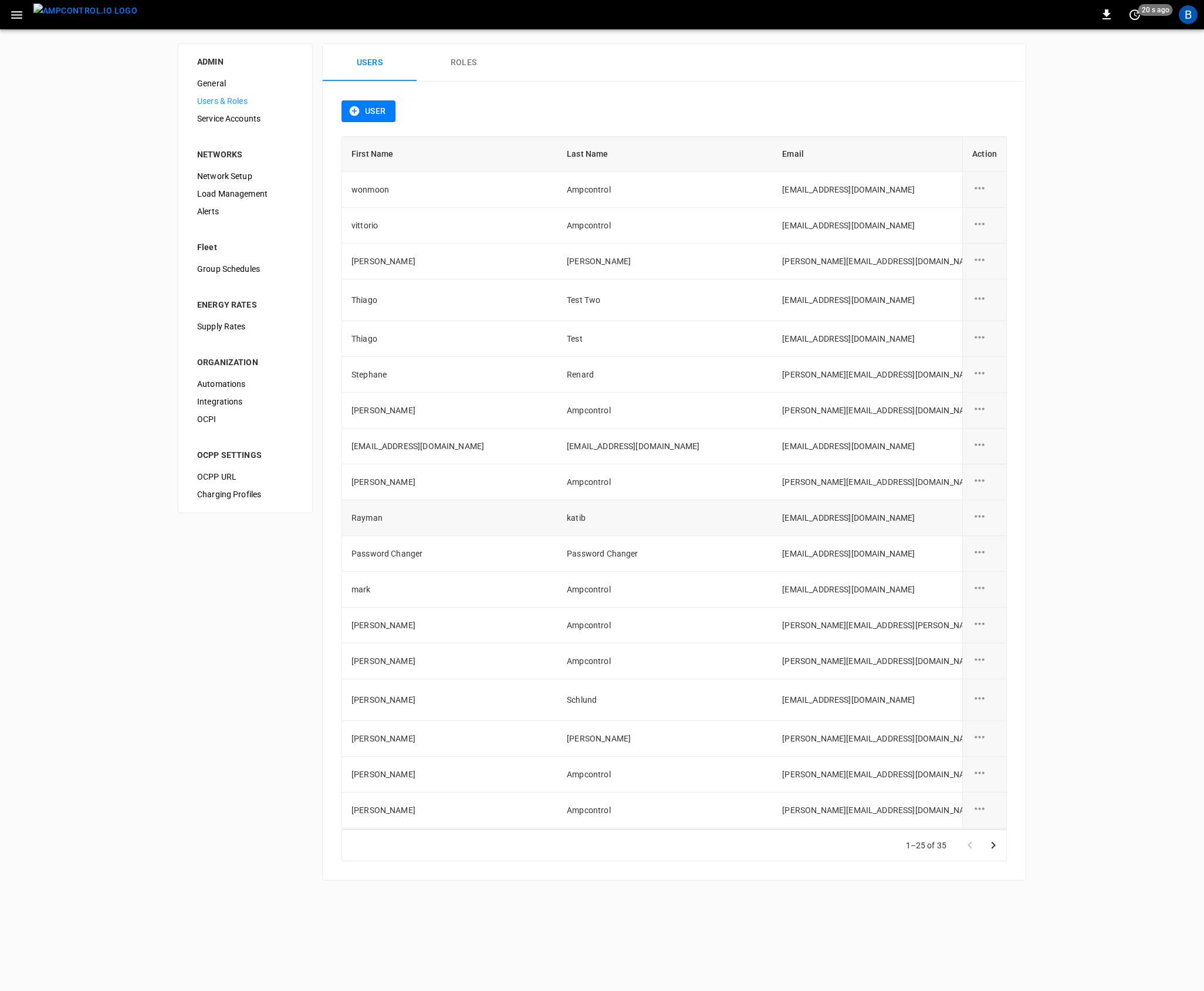
scroll to position [264, 0]
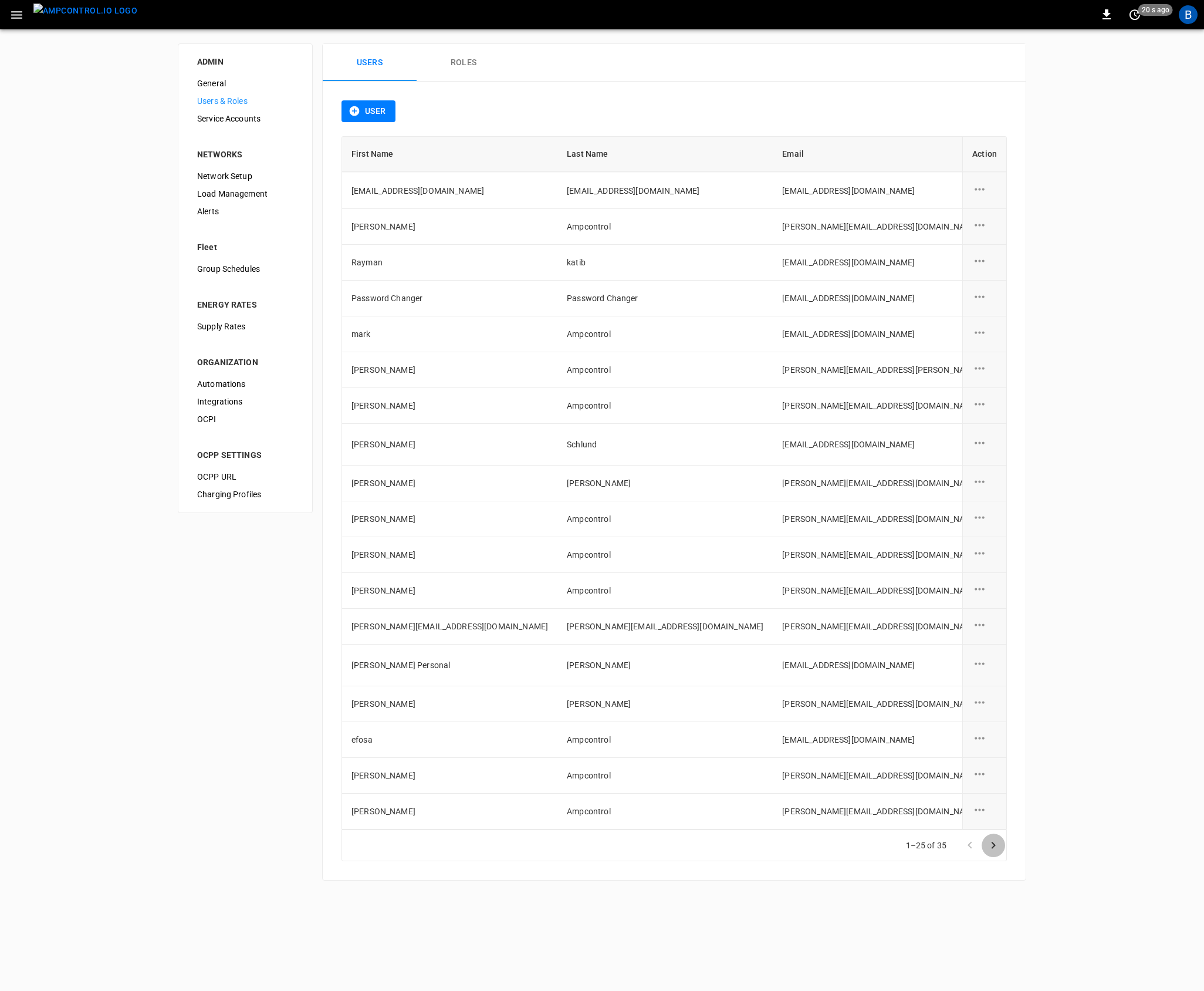
click at [998, 848] on icon "Go to next page" at bounding box center [993, 845] width 14 height 14
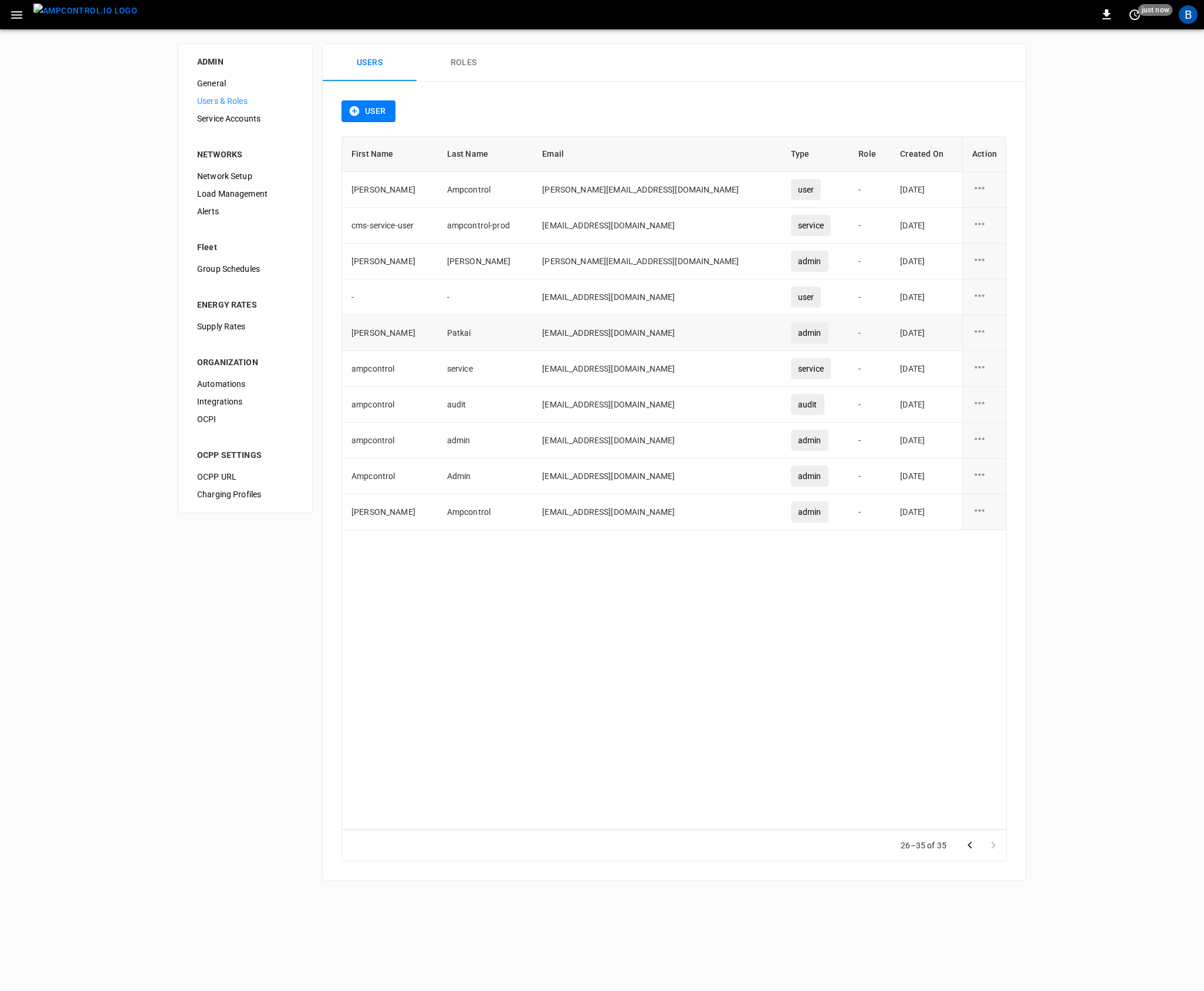
click at [980, 329] on icon "user action options" at bounding box center [980, 331] width 14 height 14
click at [982, 337] on li "Edit" at bounding box center [994, 338] width 42 height 20
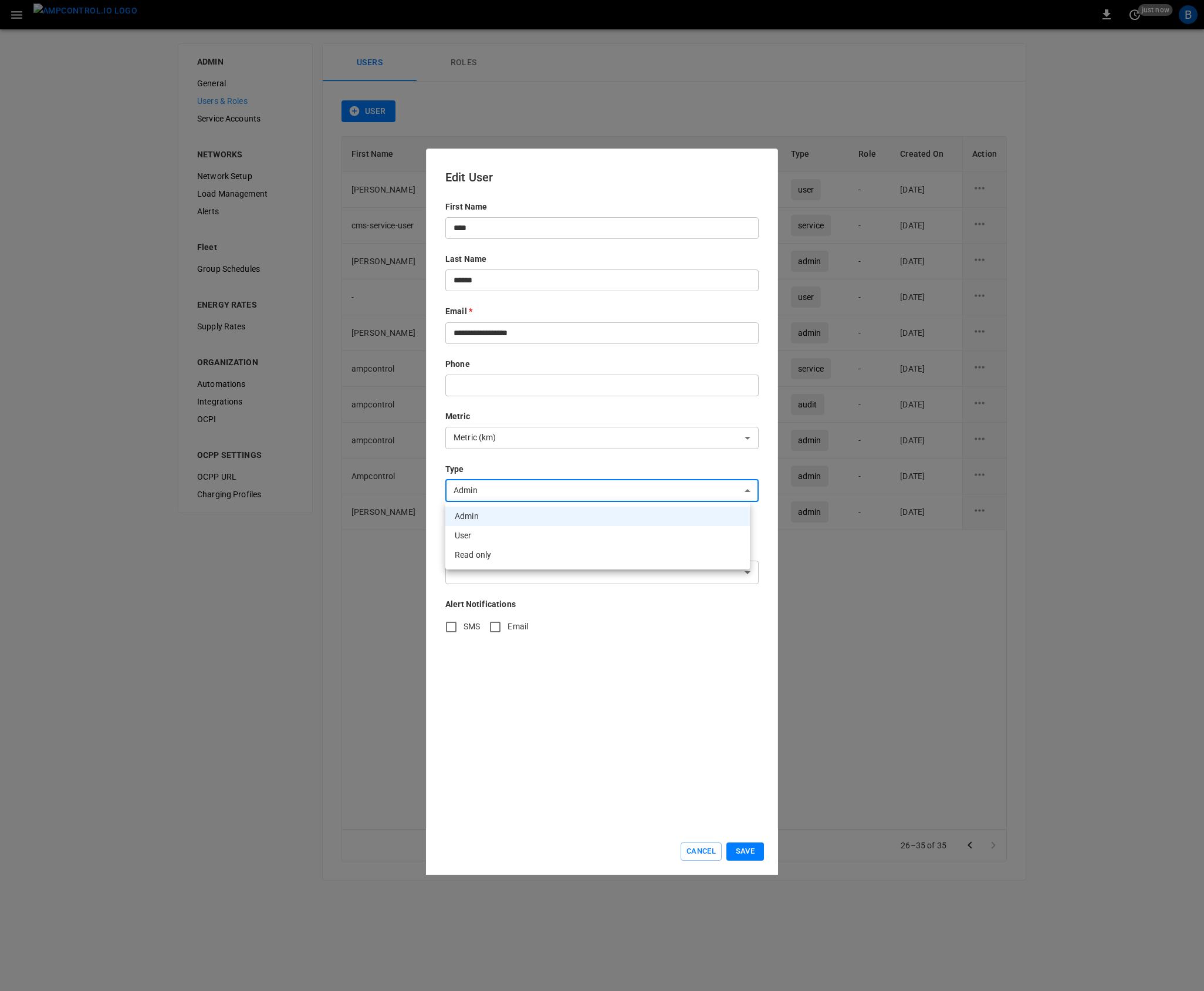
click at [501, 489] on body "0 just now B ADMIN General Users & Roles Service Accounts NETWORKS Network Setu…" at bounding box center [602, 447] width 1204 height 894
click at [638, 340] on div at bounding box center [602, 496] width 1204 height 991
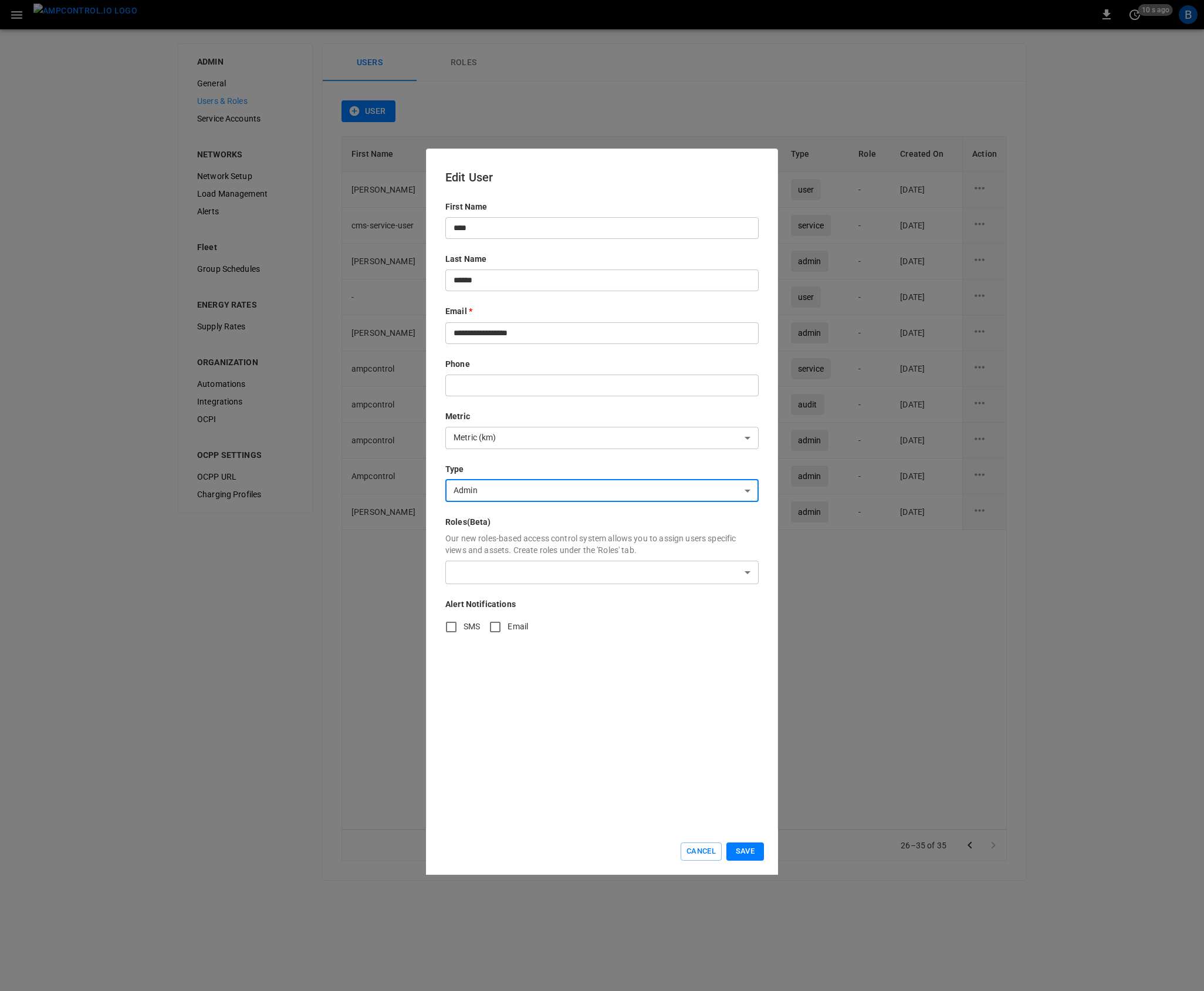
click at [535, 491] on body "0 10 s ago B ADMIN General Users & Roles Service Accounts NETWORKS Network Setu…" at bounding box center [602, 447] width 1204 height 894
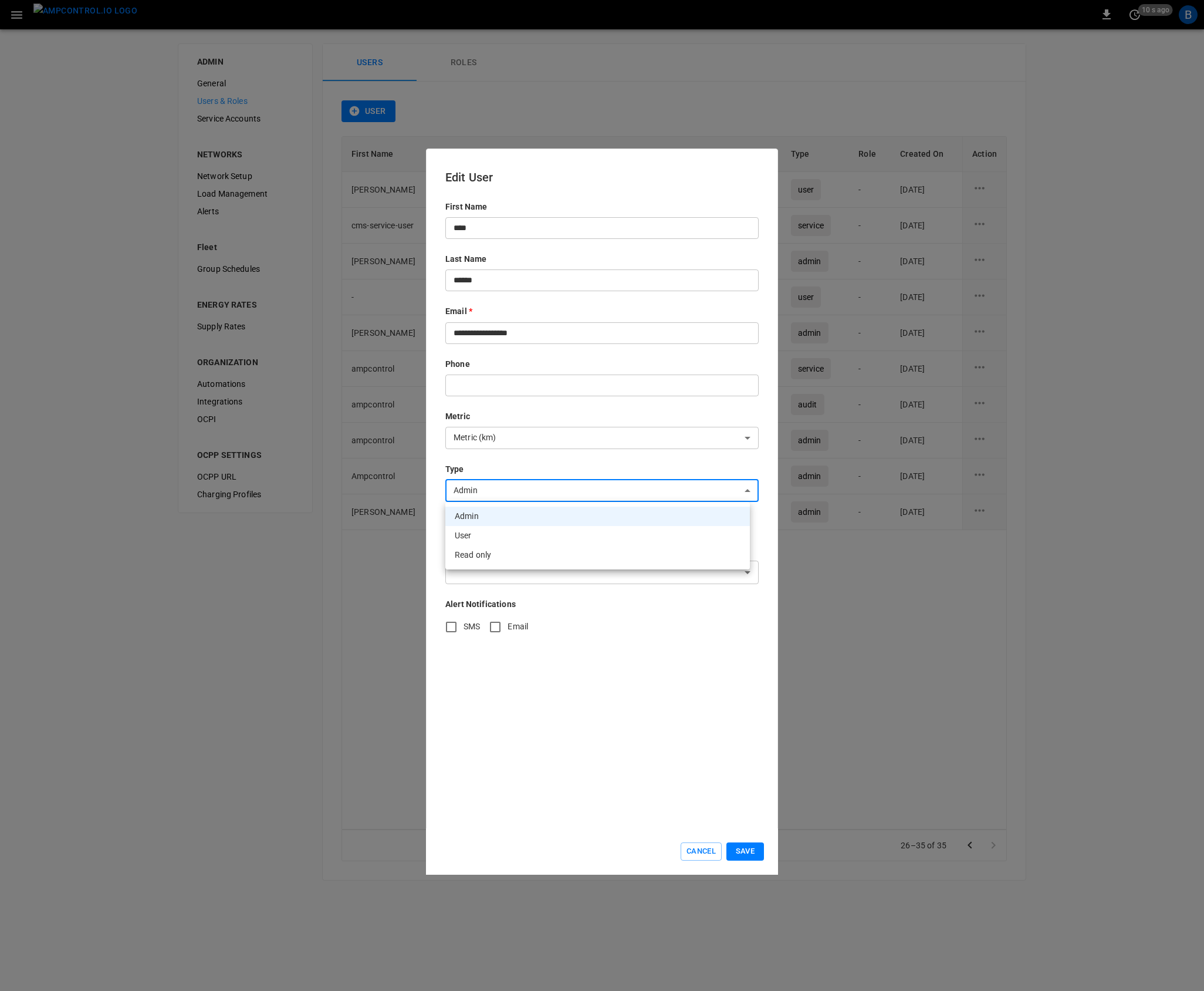
click at [595, 688] on div at bounding box center [602, 496] width 1204 height 991
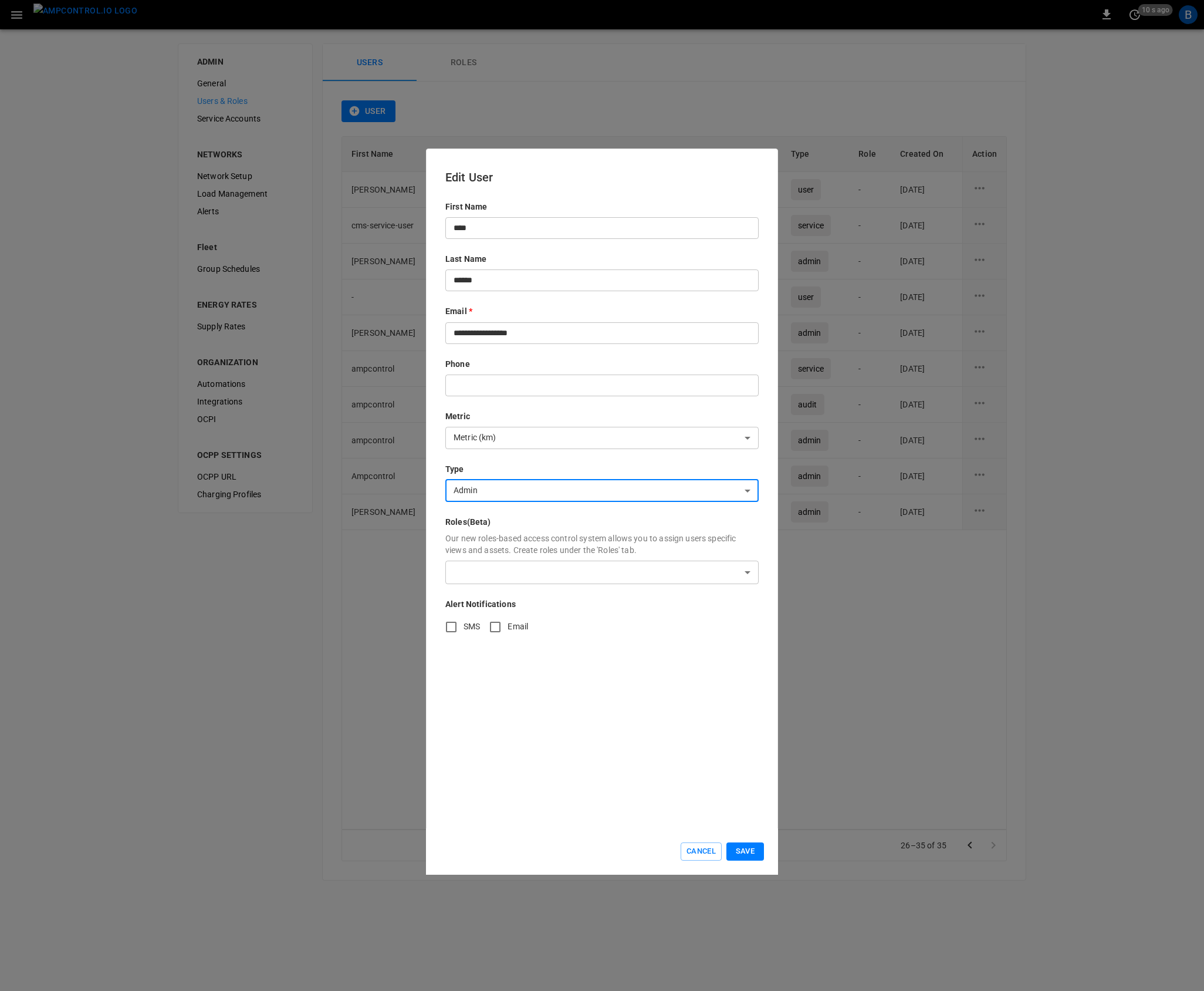
click at [681, 496] on body "0 10 s ago B ADMIN General Users & Roles Service Accounts NETWORKS Network Setu…" at bounding box center [602, 447] width 1204 height 894
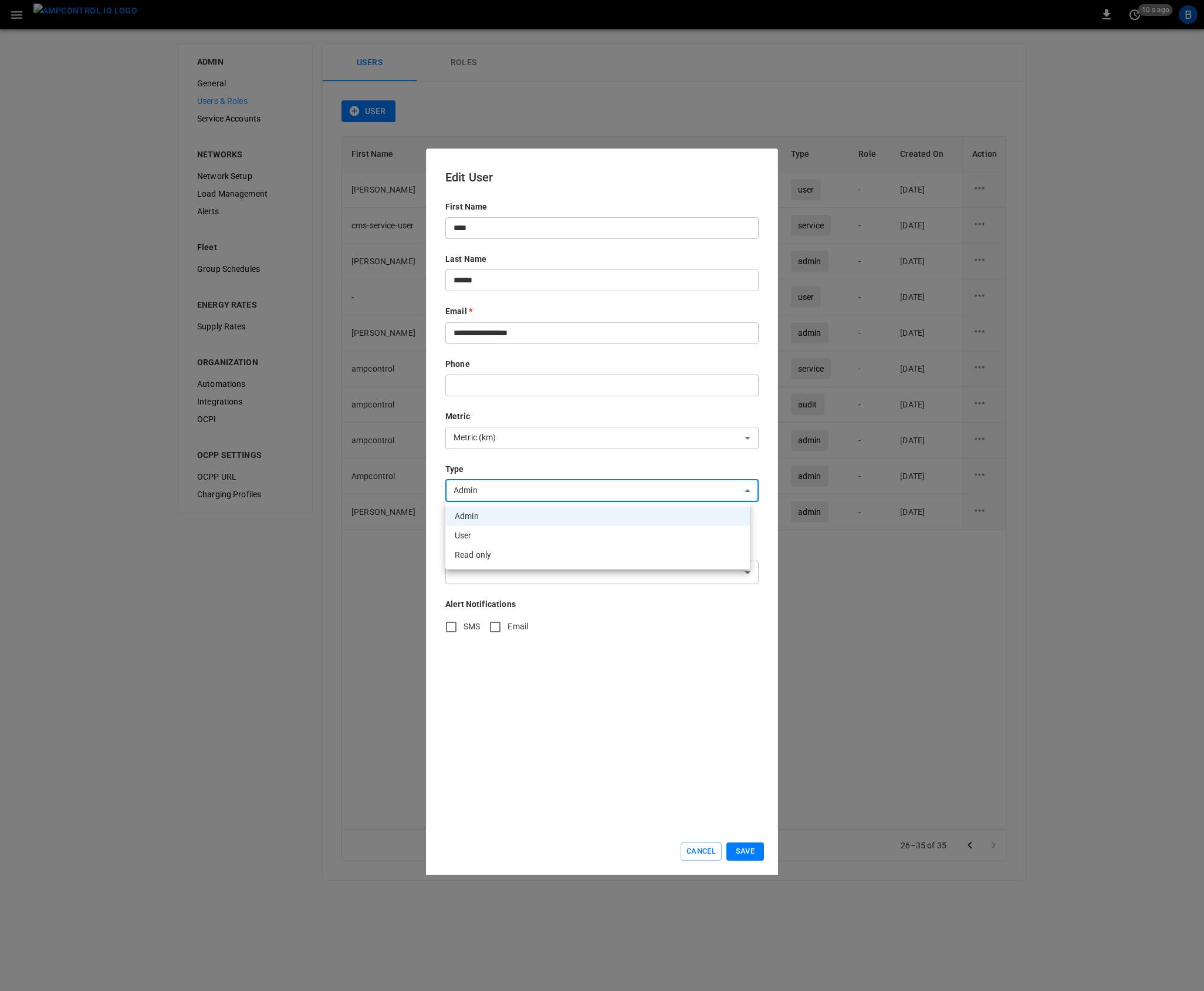
click at [599, 688] on div at bounding box center [602, 496] width 1204 height 991
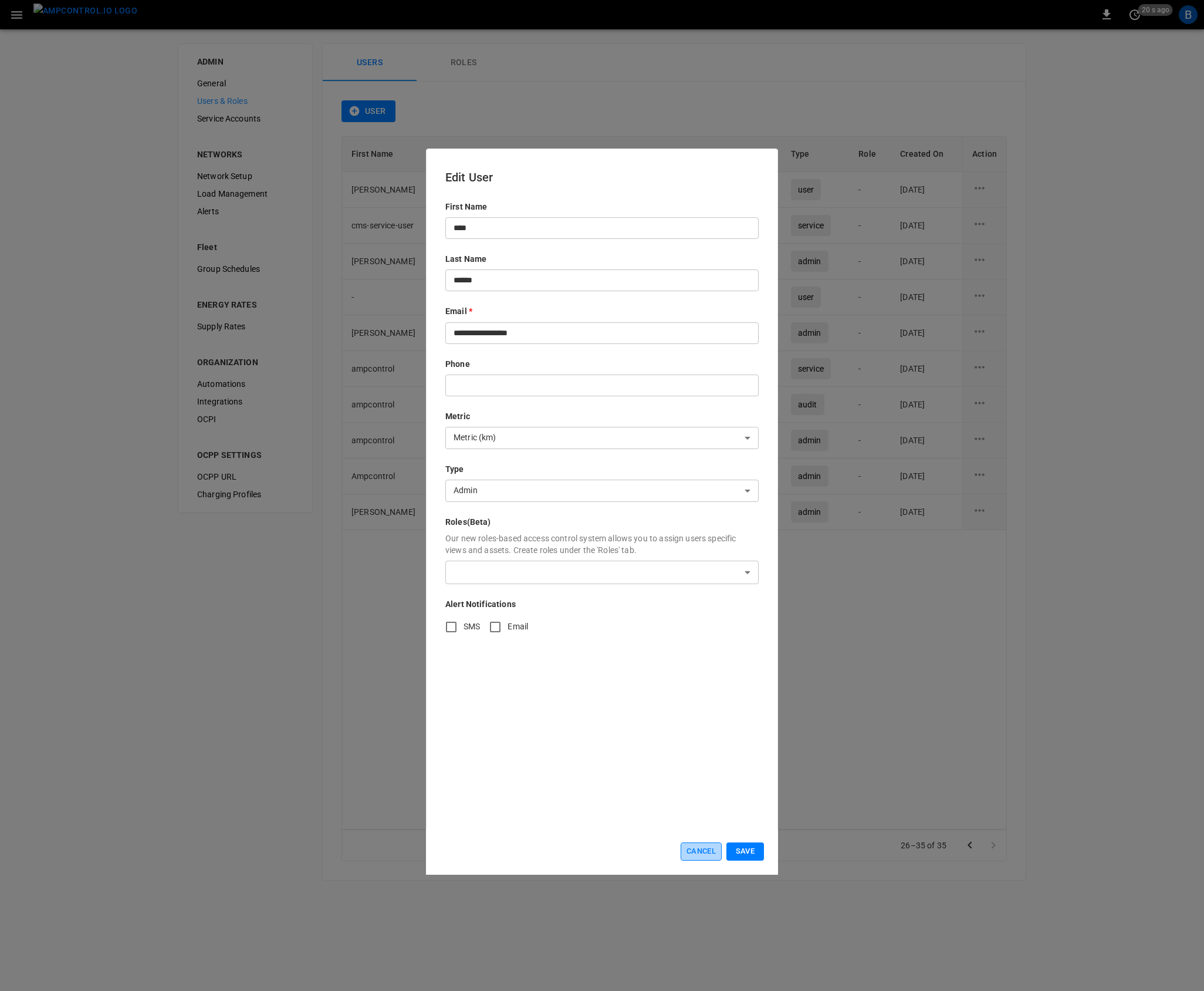
click at [694, 851] on button "Cancel" at bounding box center [701, 852] width 41 height 18
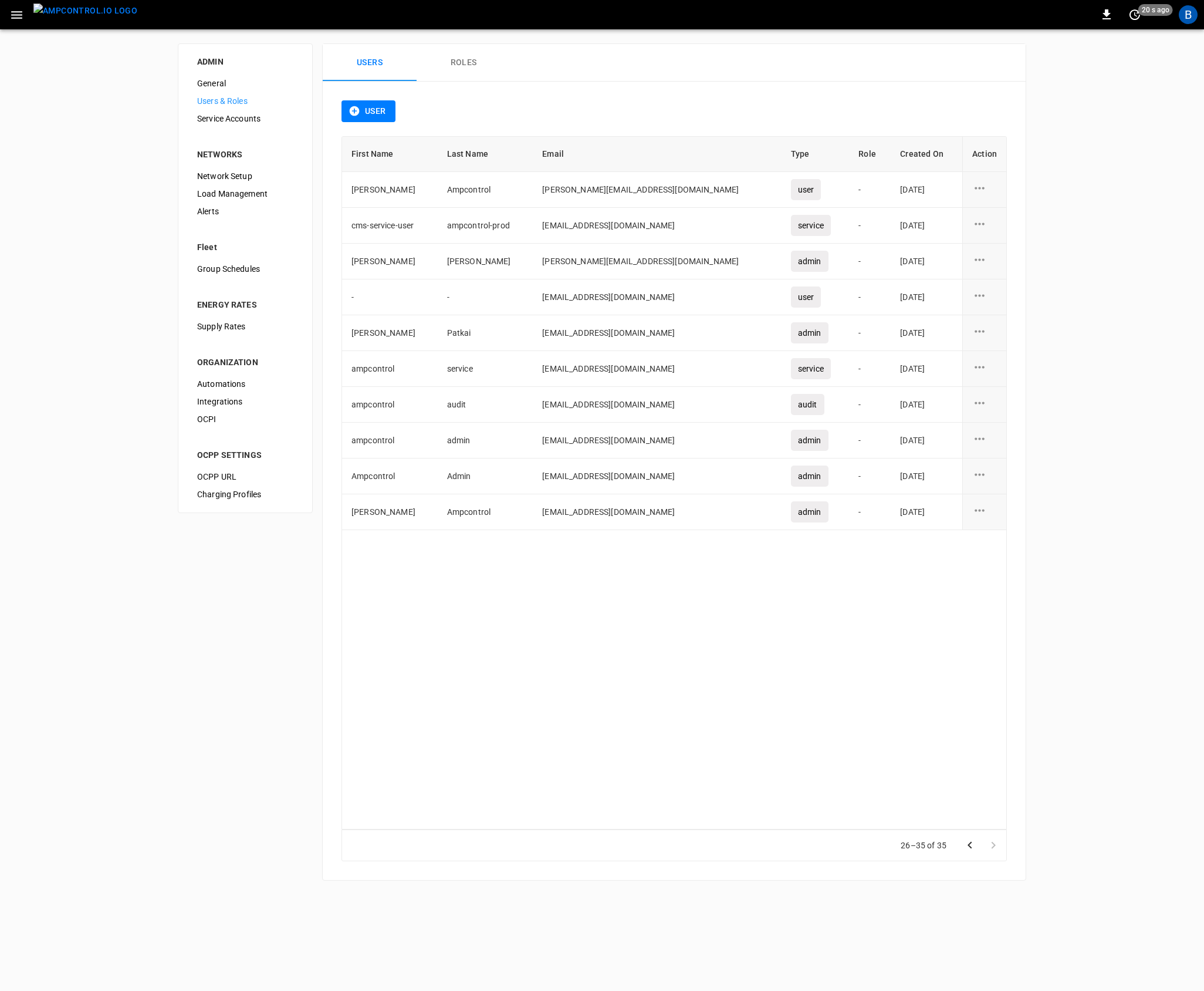
click at [152, 362] on div "ADMIN General Users & Roles Service Accounts NETWORKS Network Setup Load Manage…" at bounding box center [602, 462] width 1204 height 865
click at [207, 469] on div "OCPP URL" at bounding box center [245, 477] width 115 height 18
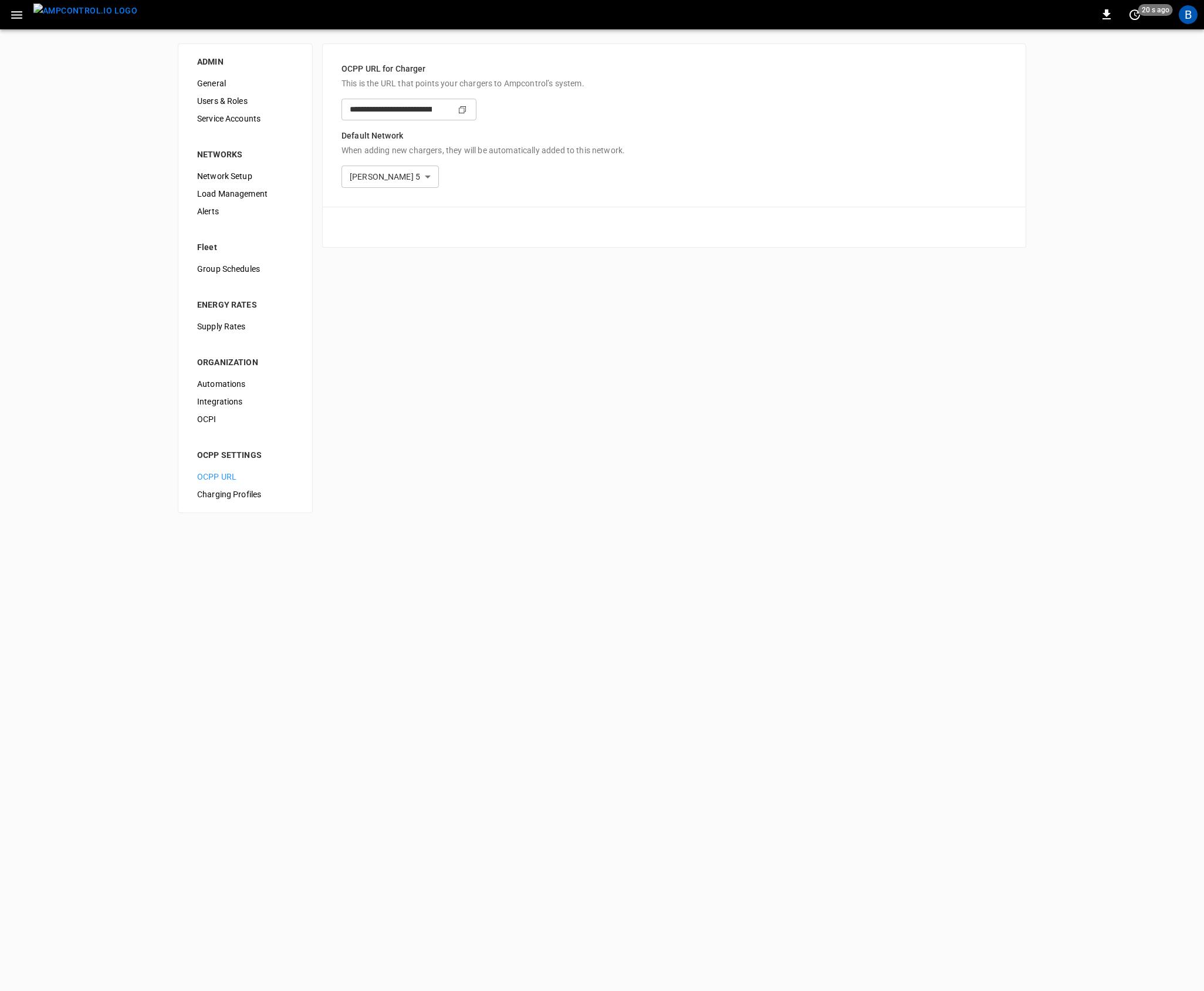
type input "**********"
click at [12, 18] on icon "button" at bounding box center [16, 15] width 14 height 14
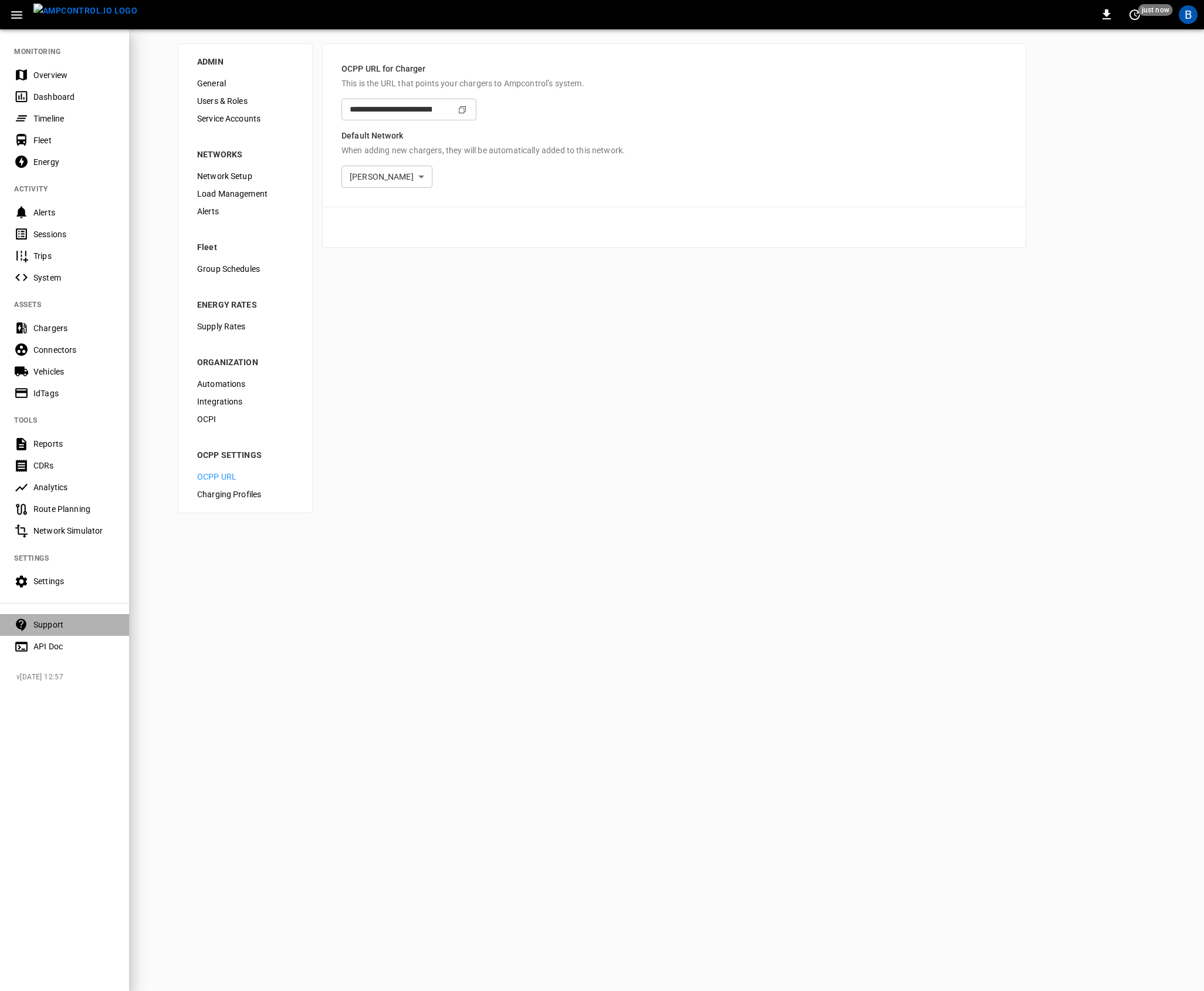
click at [94, 619] on div "Support" at bounding box center [74, 624] width 82 height 12
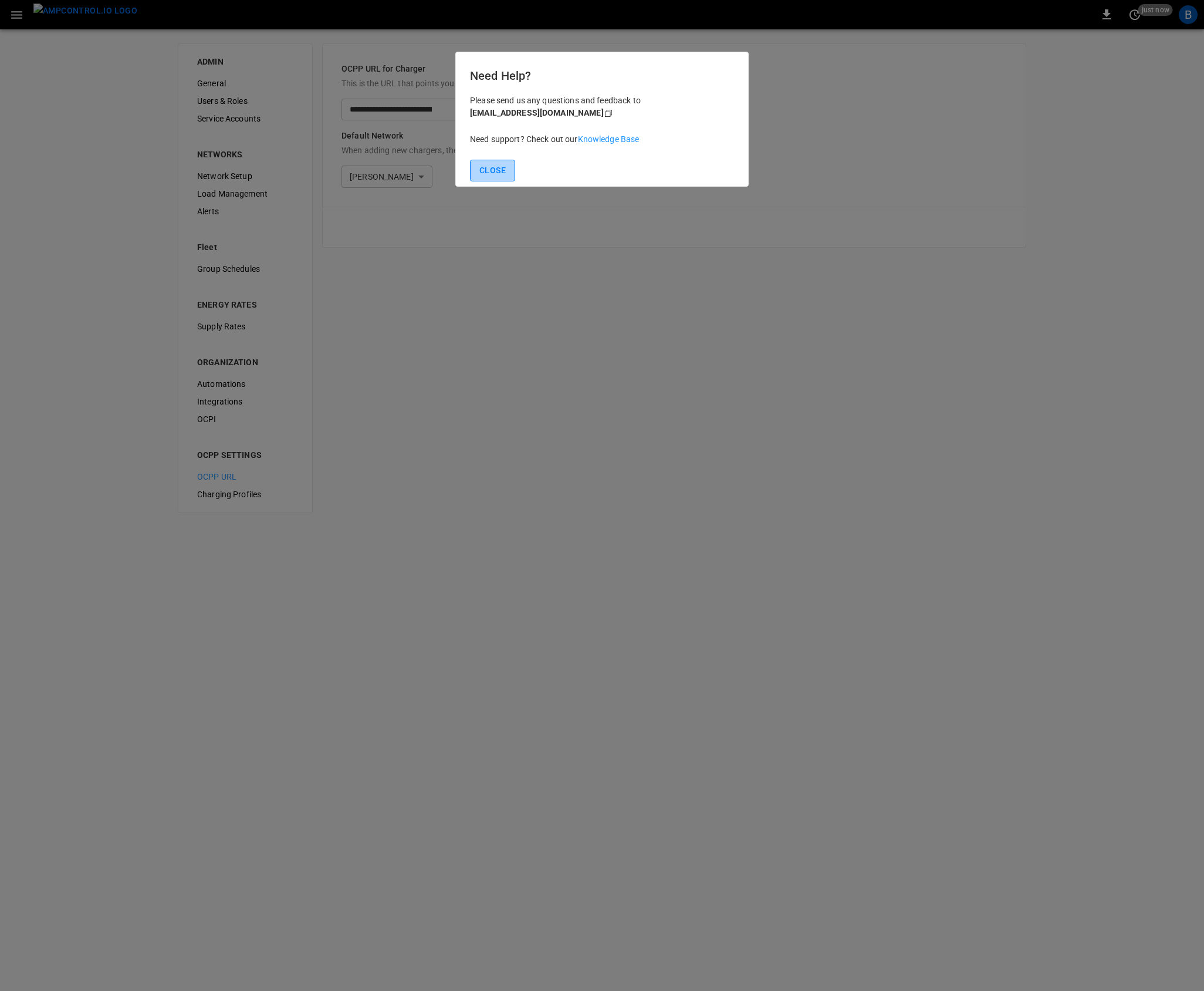
click at [508, 170] on button "Close" at bounding box center [492, 170] width 45 height 22
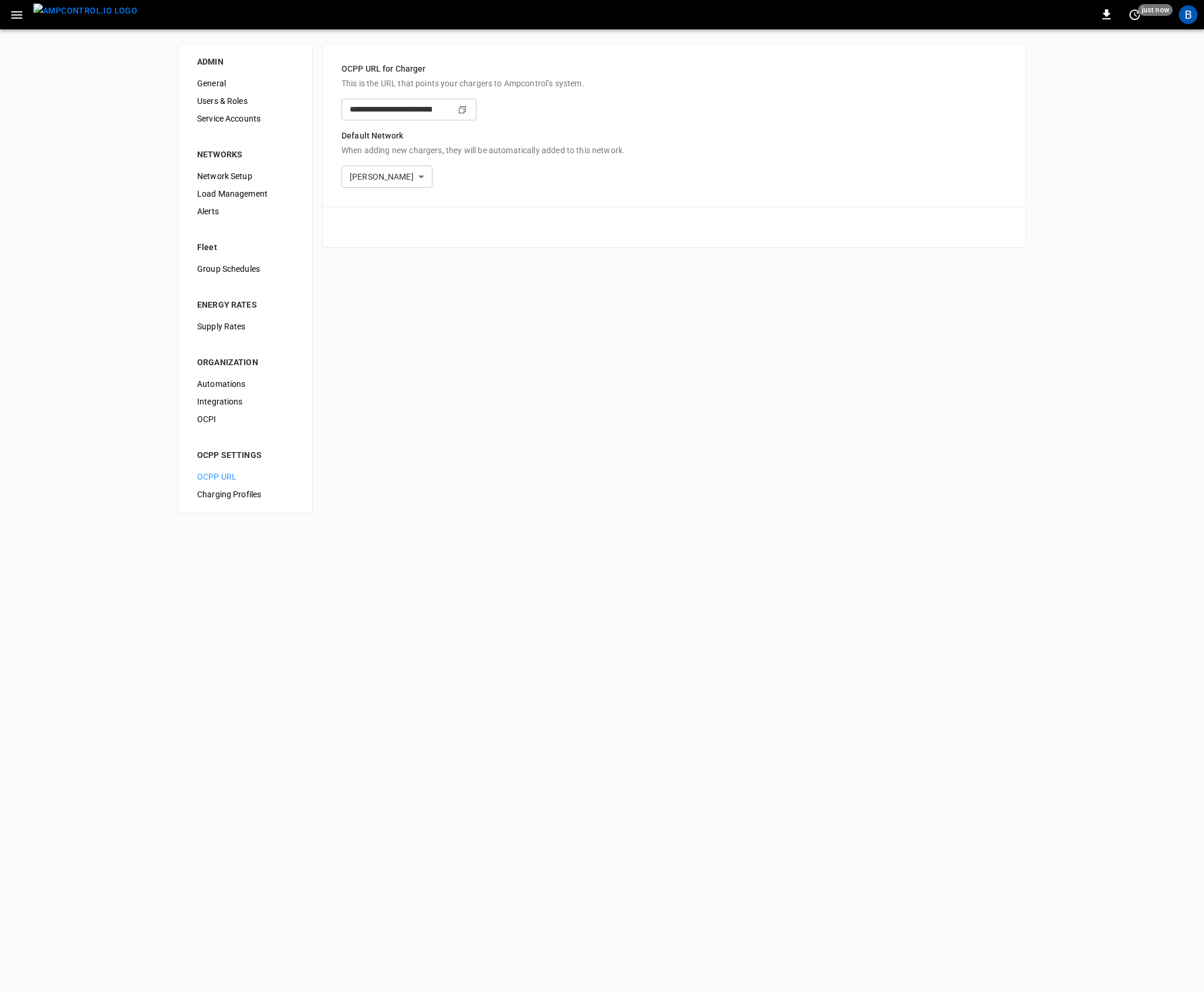
click at [429, 527] on html "**********" at bounding box center [602, 263] width 1204 height 527
click at [73, 18] on img "menu" at bounding box center [85, 10] width 104 height 14
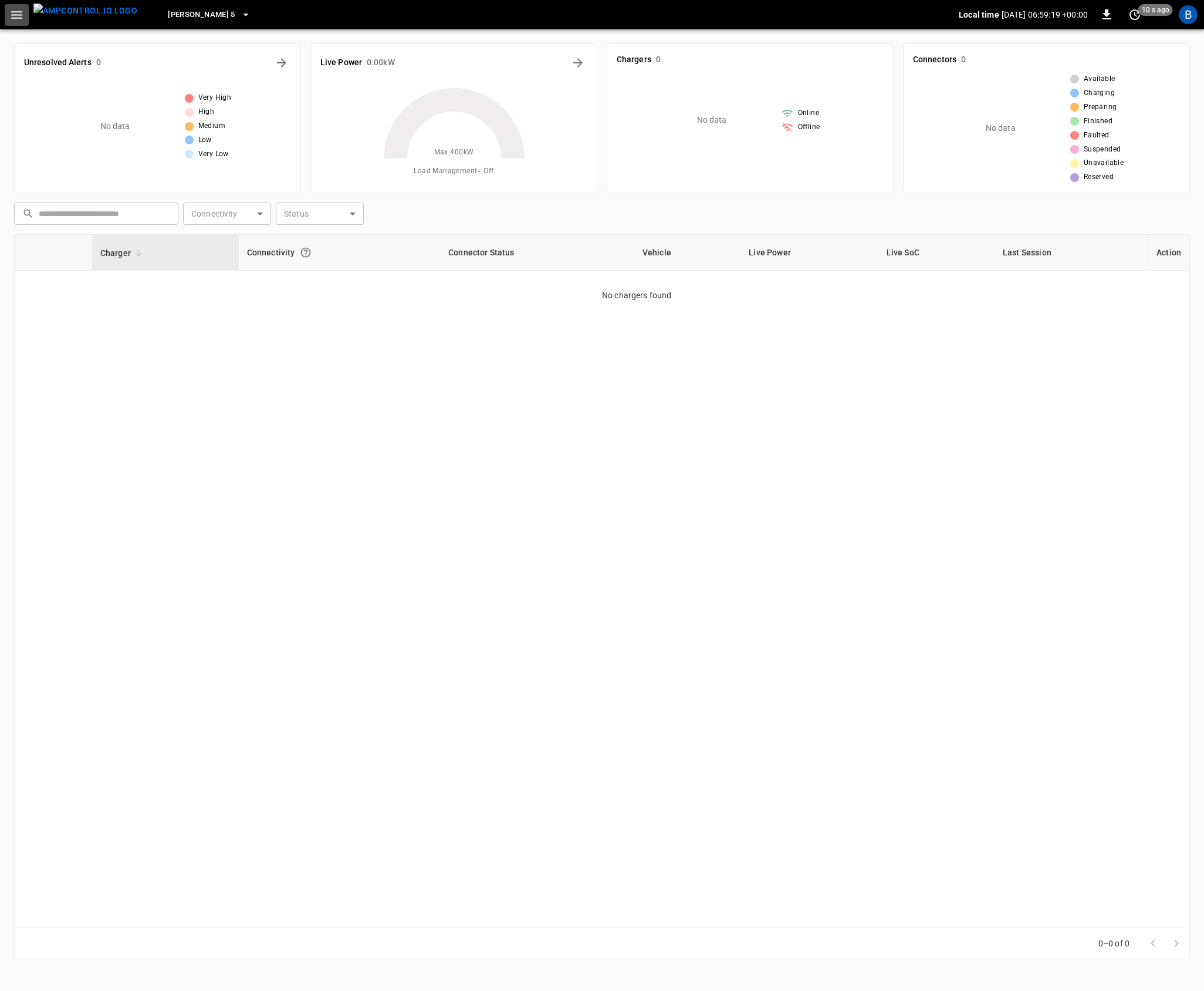
click at [20, 15] on icon "button" at bounding box center [16, 15] width 14 height 14
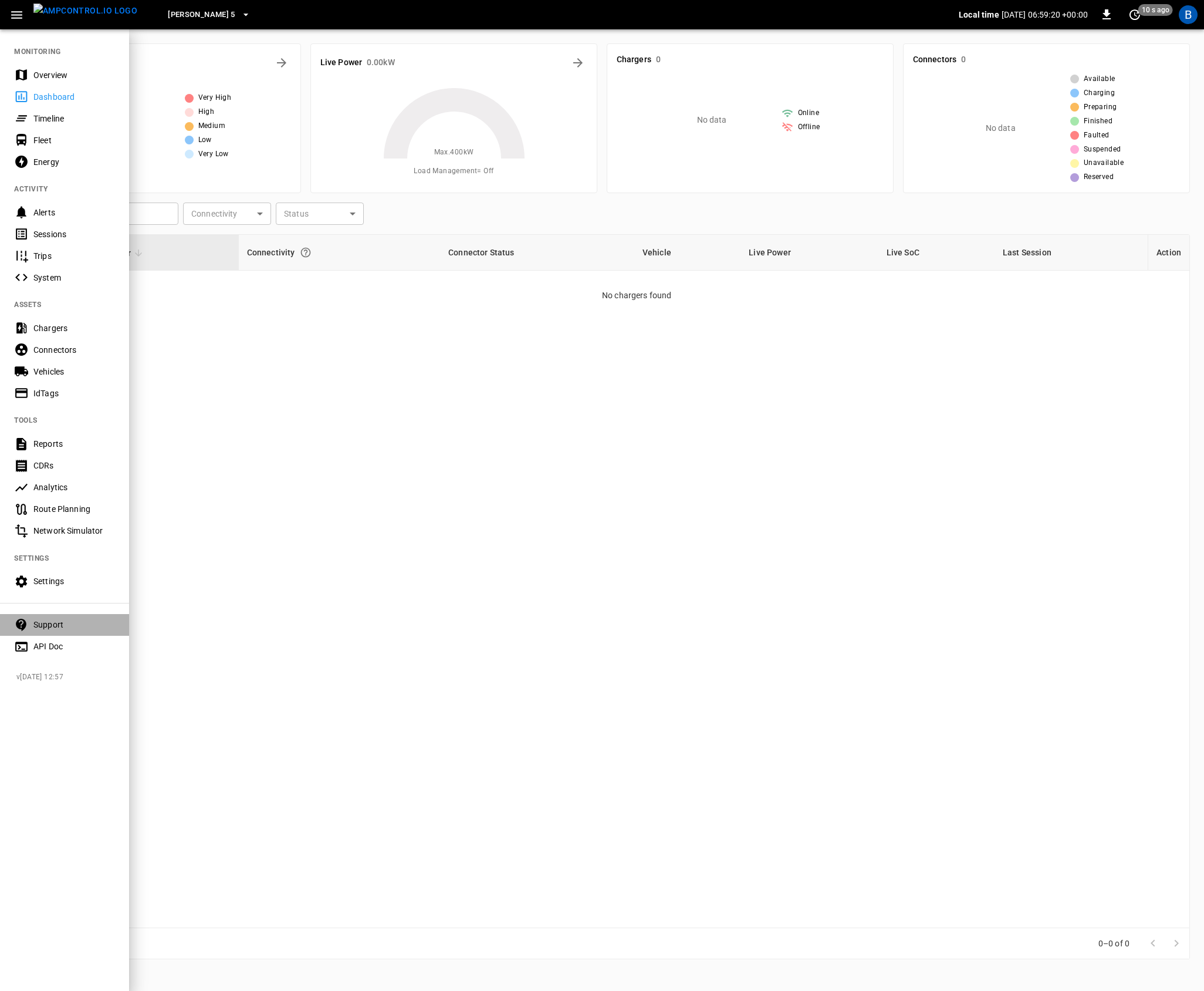
click at [49, 629] on div "Support" at bounding box center [74, 624] width 82 height 12
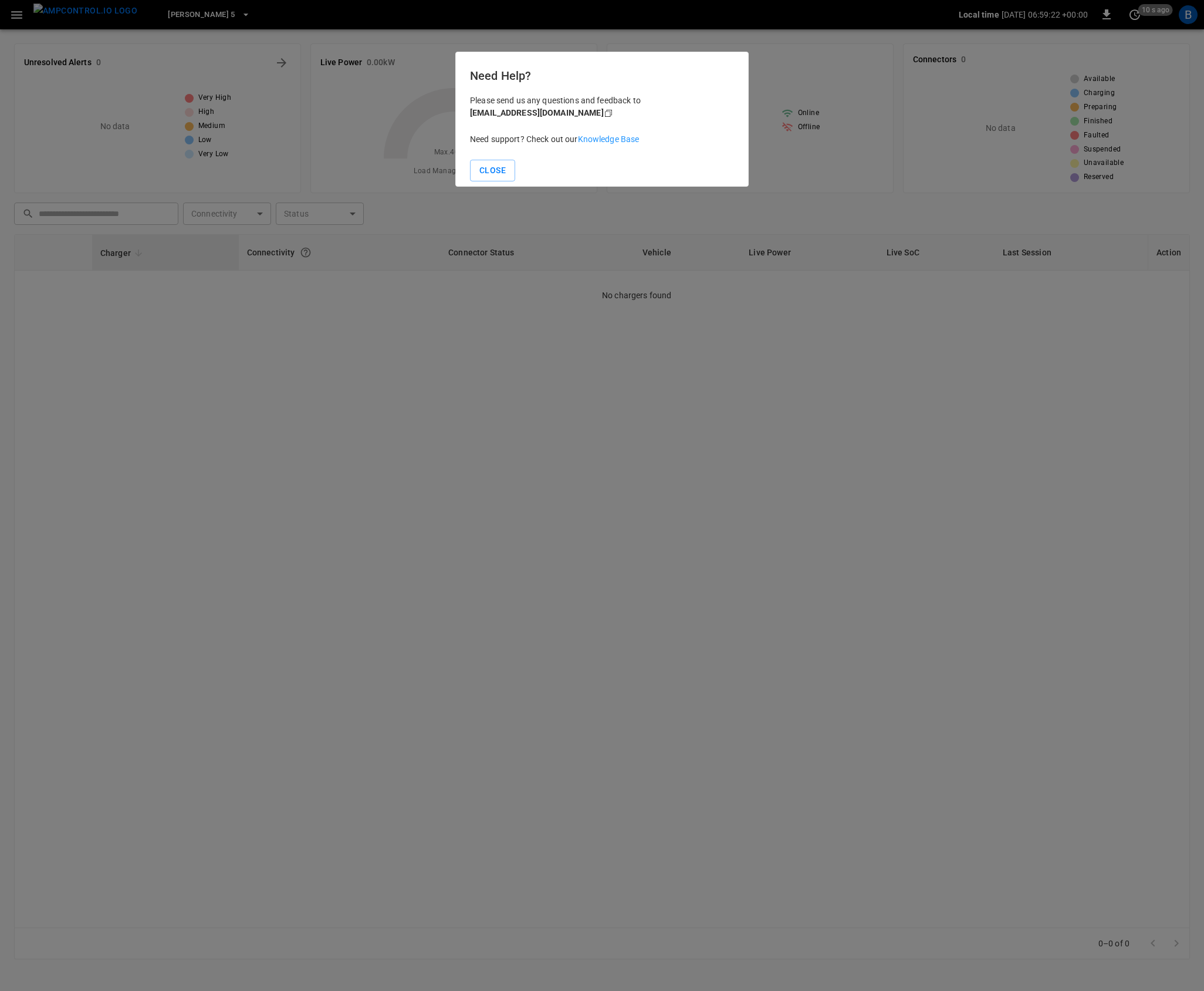
click at [592, 134] on link "Knowledge Base" at bounding box center [609, 139] width 62 height 9
click at [507, 166] on button "Close" at bounding box center [492, 170] width 45 height 22
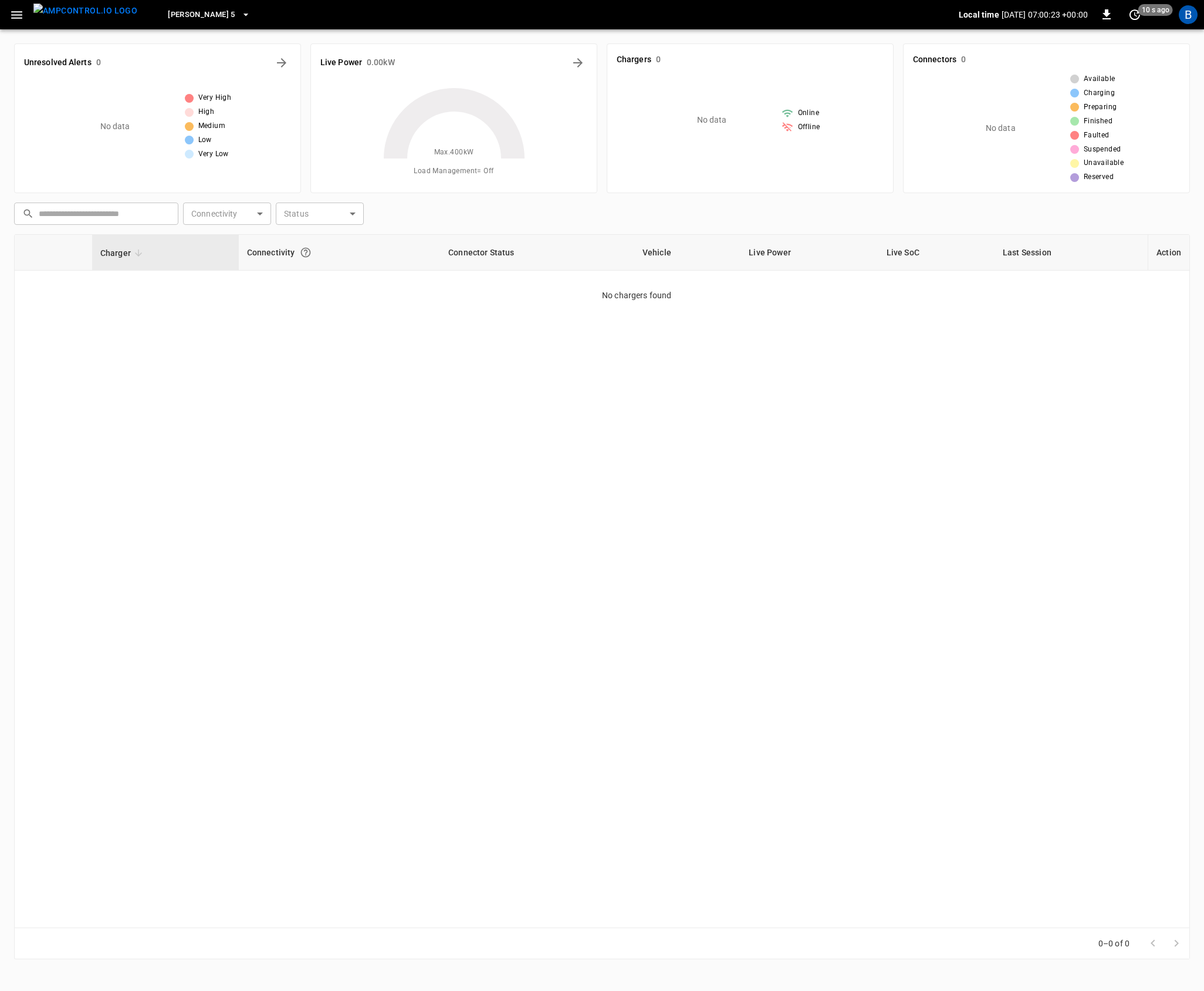
click at [979, 631] on div "Charger Connectivity Connector Status Vehicle Live Power Live SoC Last Session …" at bounding box center [602, 581] width 1176 height 694
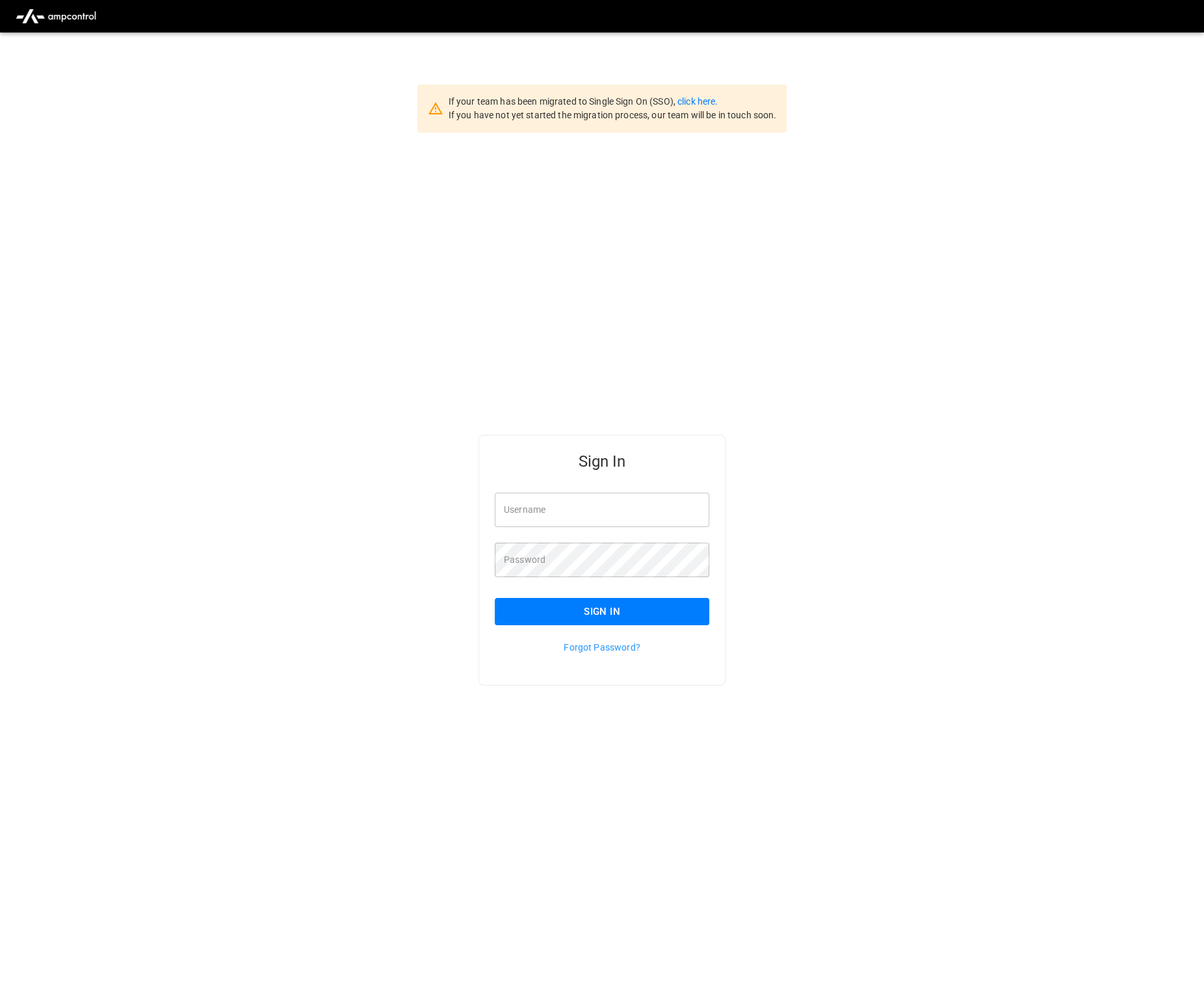
click at [566, 507] on input "Username" at bounding box center [602, 510] width 215 height 35
type input "*****"
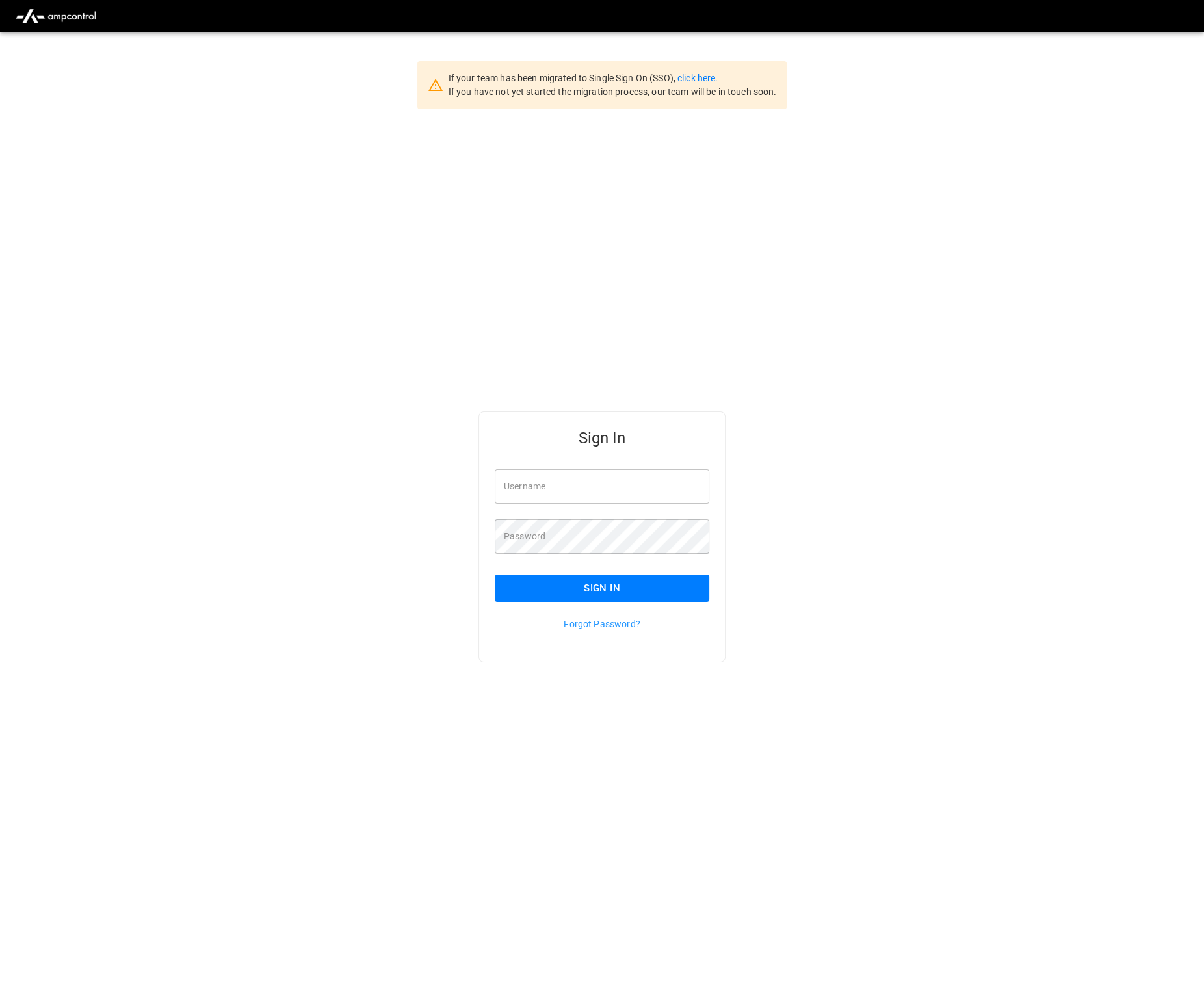
click at [551, 471] on input "Username" at bounding box center [602, 487] width 215 height 35
type input "**********"
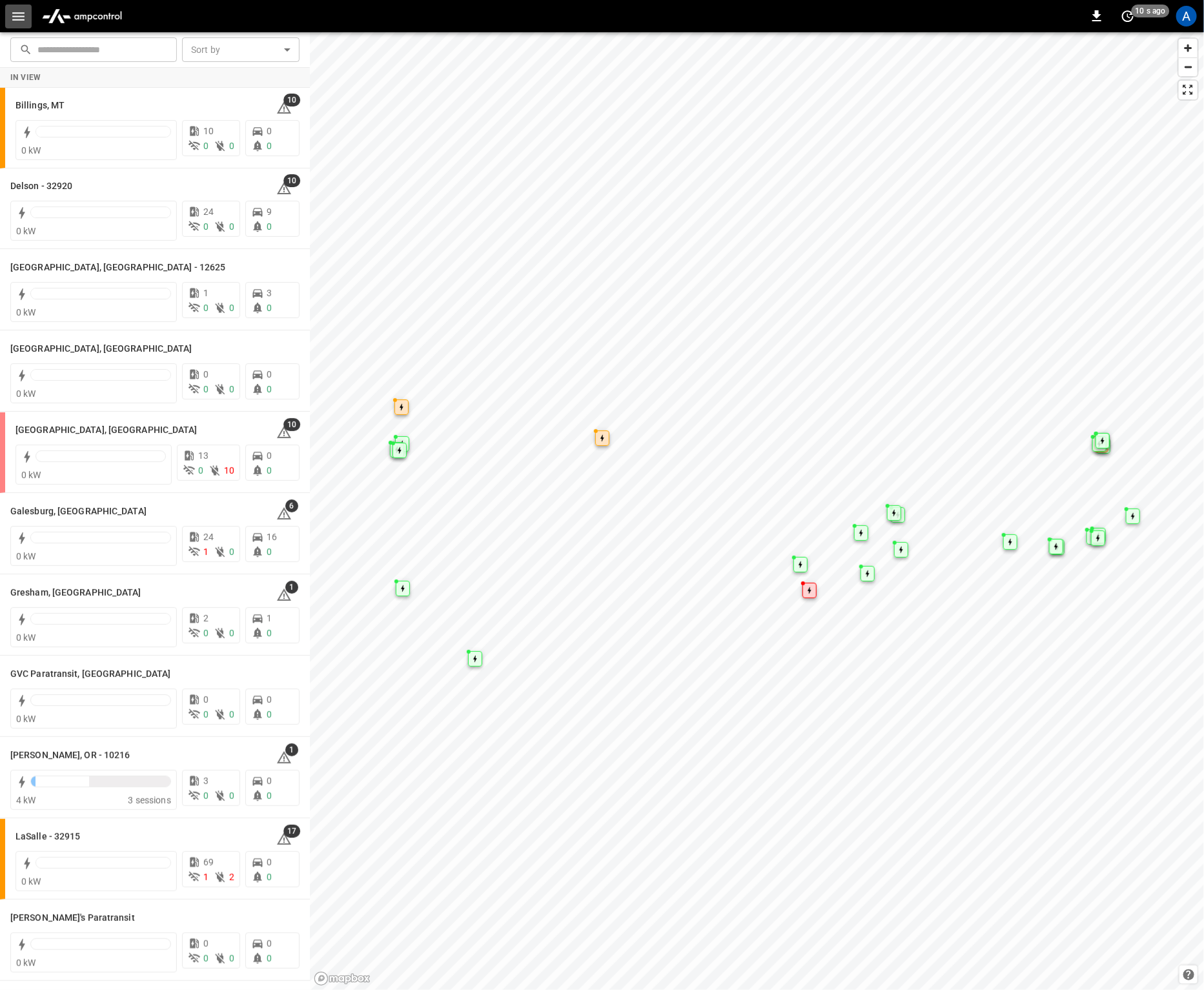
click at [10, 9] on icon "button" at bounding box center [18, 17] width 16 height 16
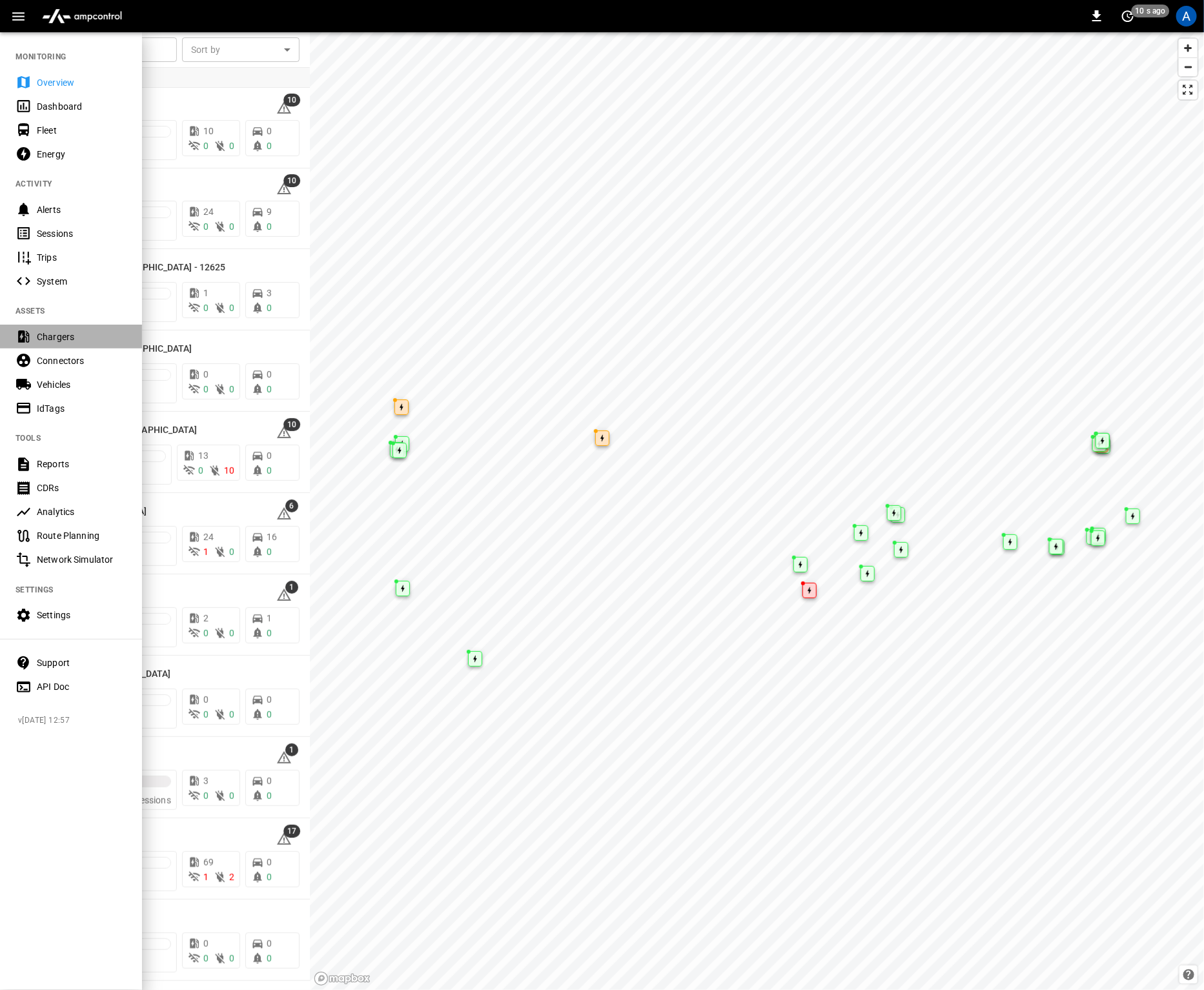
click at [63, 335] on div "Chargers" at bounding box center [81, 337] width 90 height 13
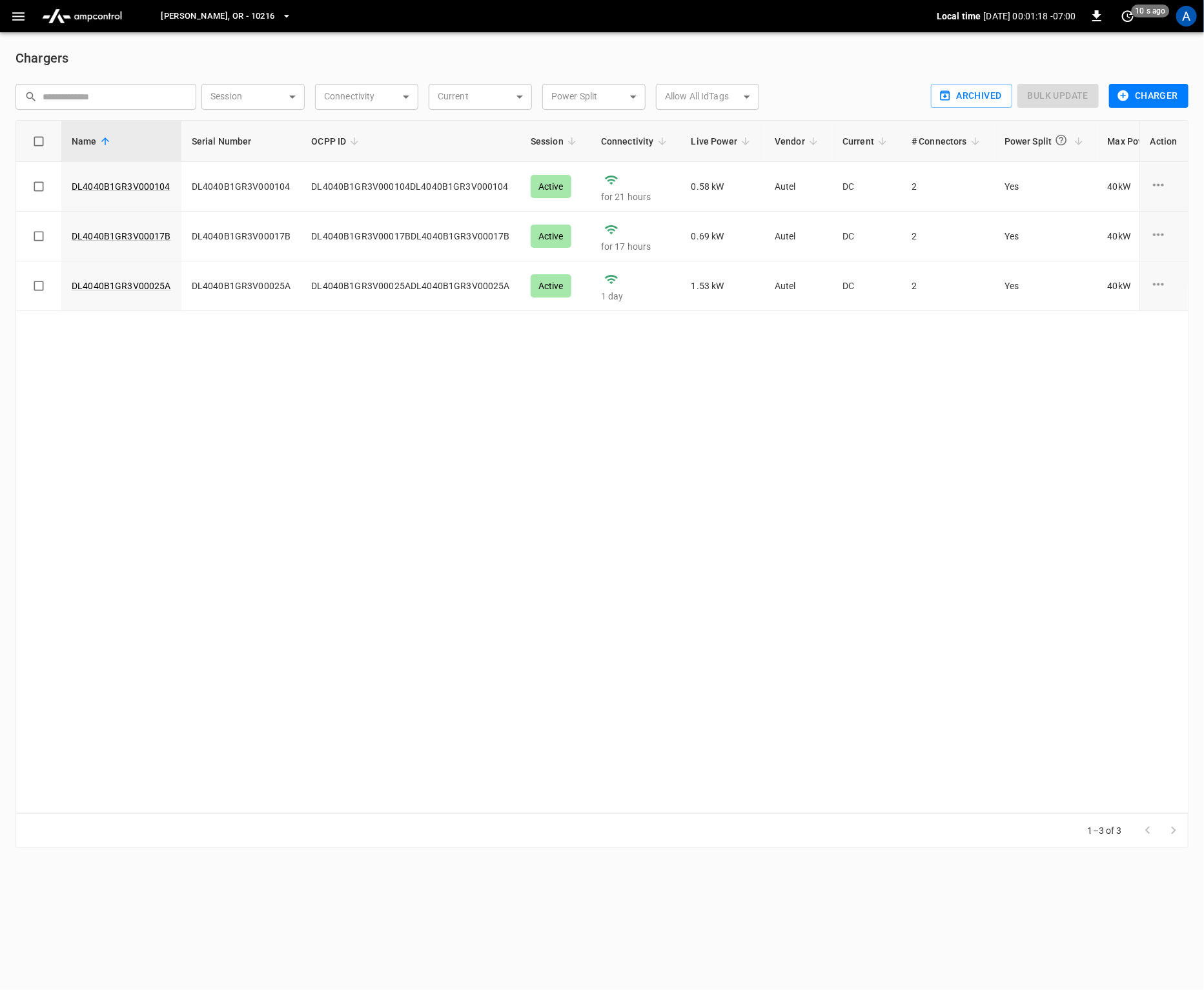
click at [626, 466] on div "Name Serial Number OCPP ID Session Connectivity Live Power Vendor Current # Con…" at bounding box center [602, 467] width 1173 height 693
click at [661, 480] on div "Name Serial Number OCPP ID Session Connectivity Live Power Vendor Current # Con…" at bounding box center [602, 467] width 1173 height 693
click at [223, 21] on span "[PERSON_NAME], OR - 10216" at bounding box center [217, 17] width 114 height 15
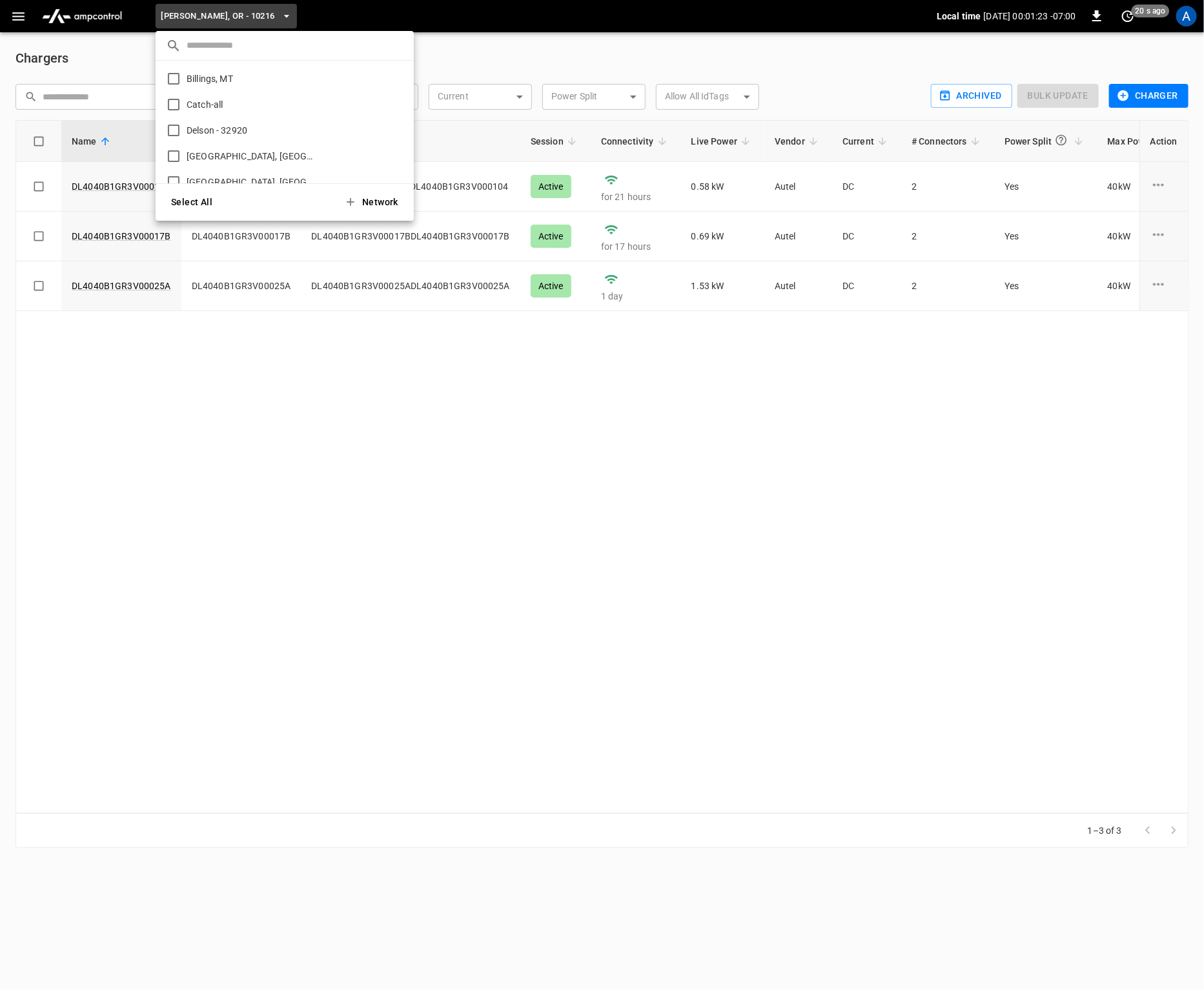
scroll to position [228, 0]
click at [233, 110] on p "LaSalle - 32915" at bounding box center [253, 109] width 143 height 13
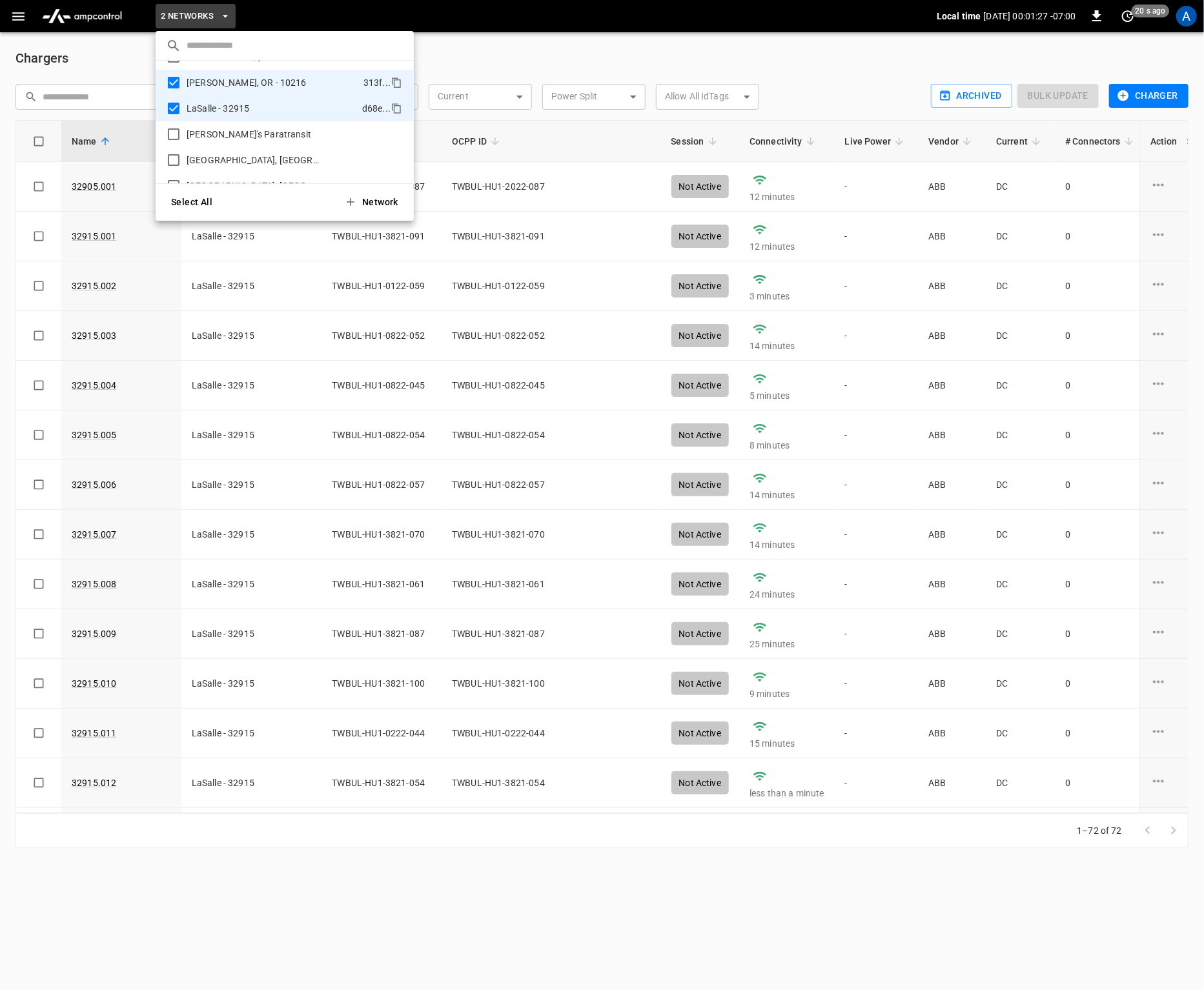
click at [201, 197] on button "Select All" at bounding box center [192, 202] width 62 height 27
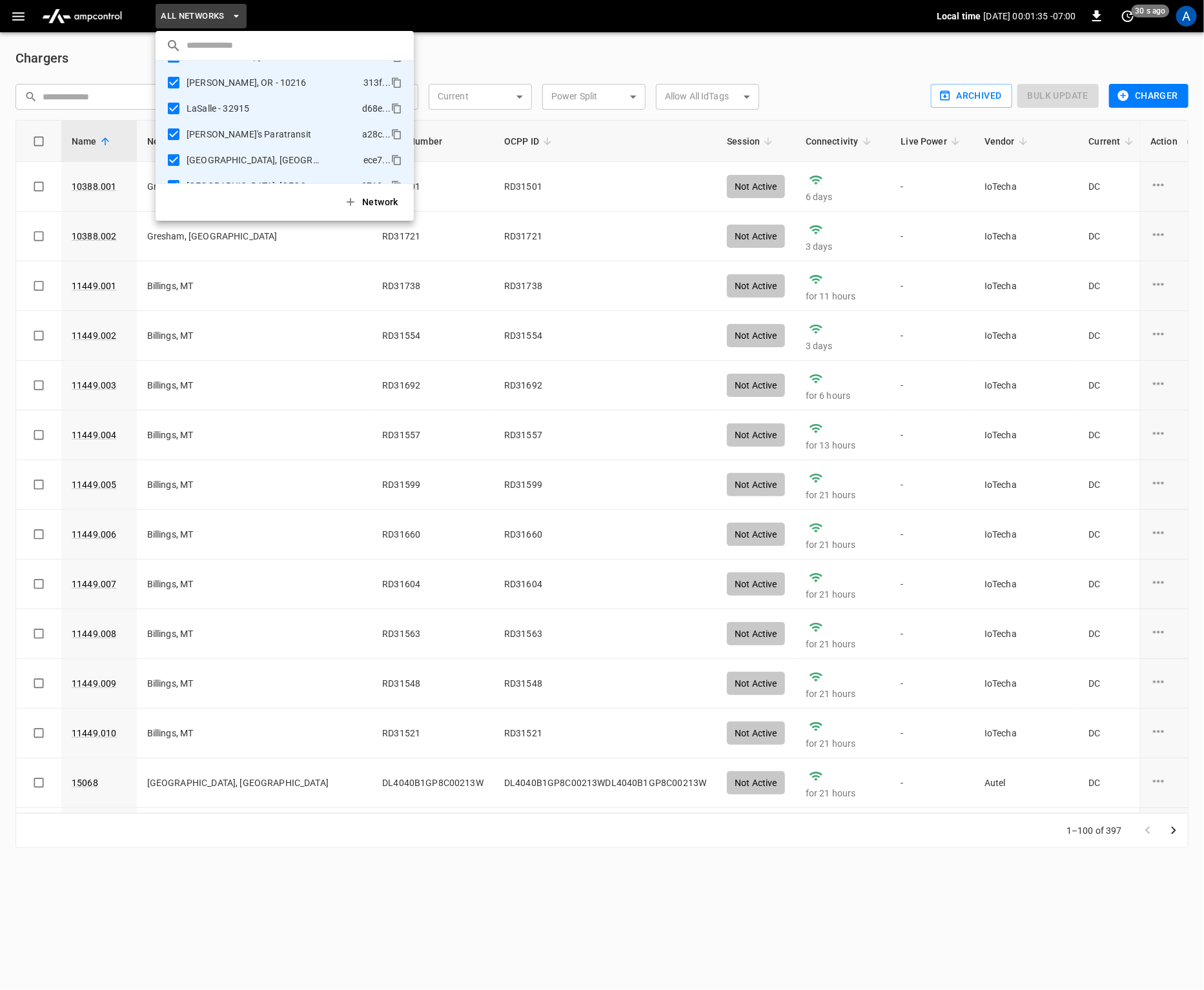
click at [845, 31] on div at bounding box center [602, 495] width 1204 height 990
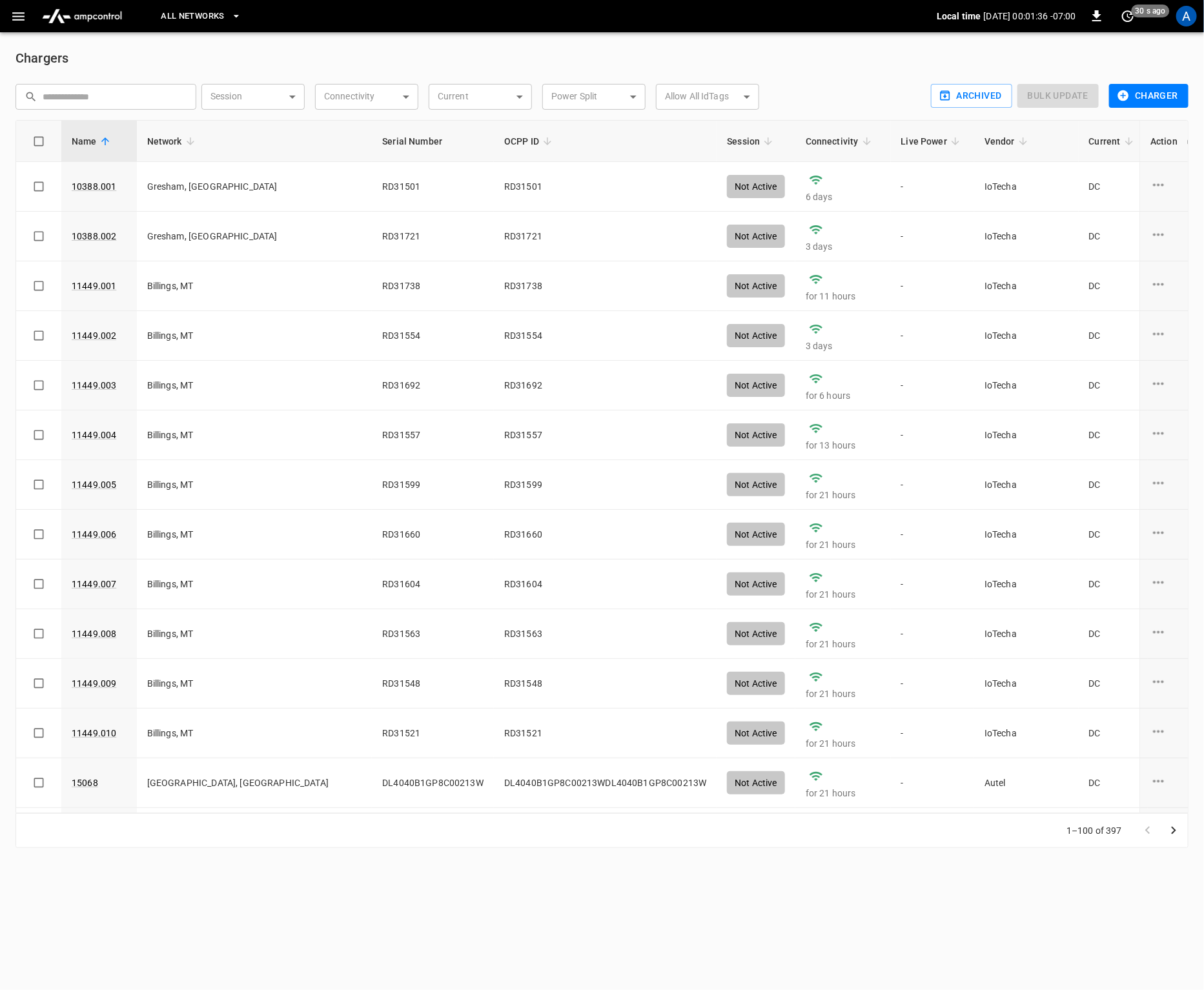
click at [215, 19] on span "All Networks" at bounding box center [192, 17] width 63 height 15
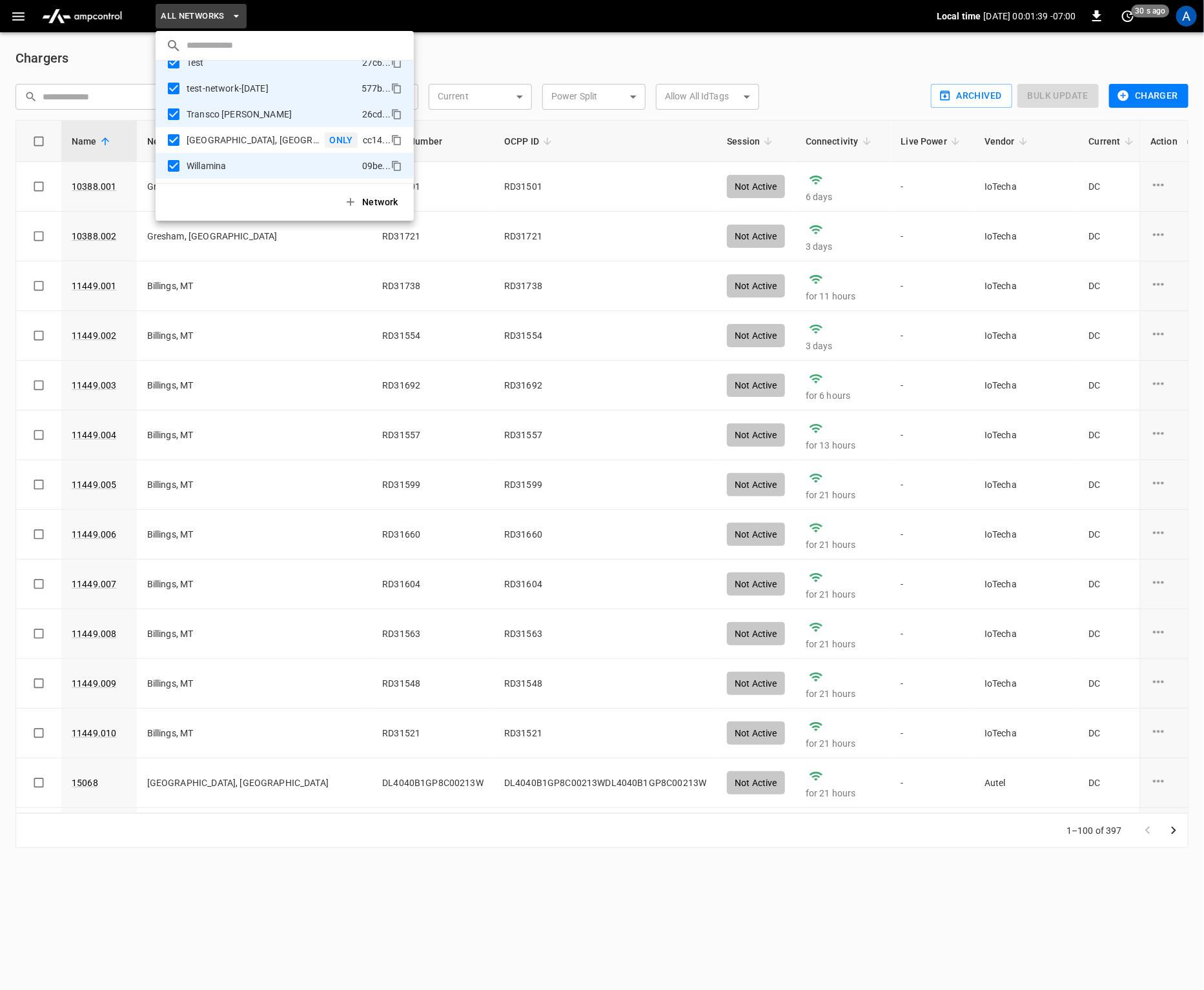
scroll to position [0, 0]
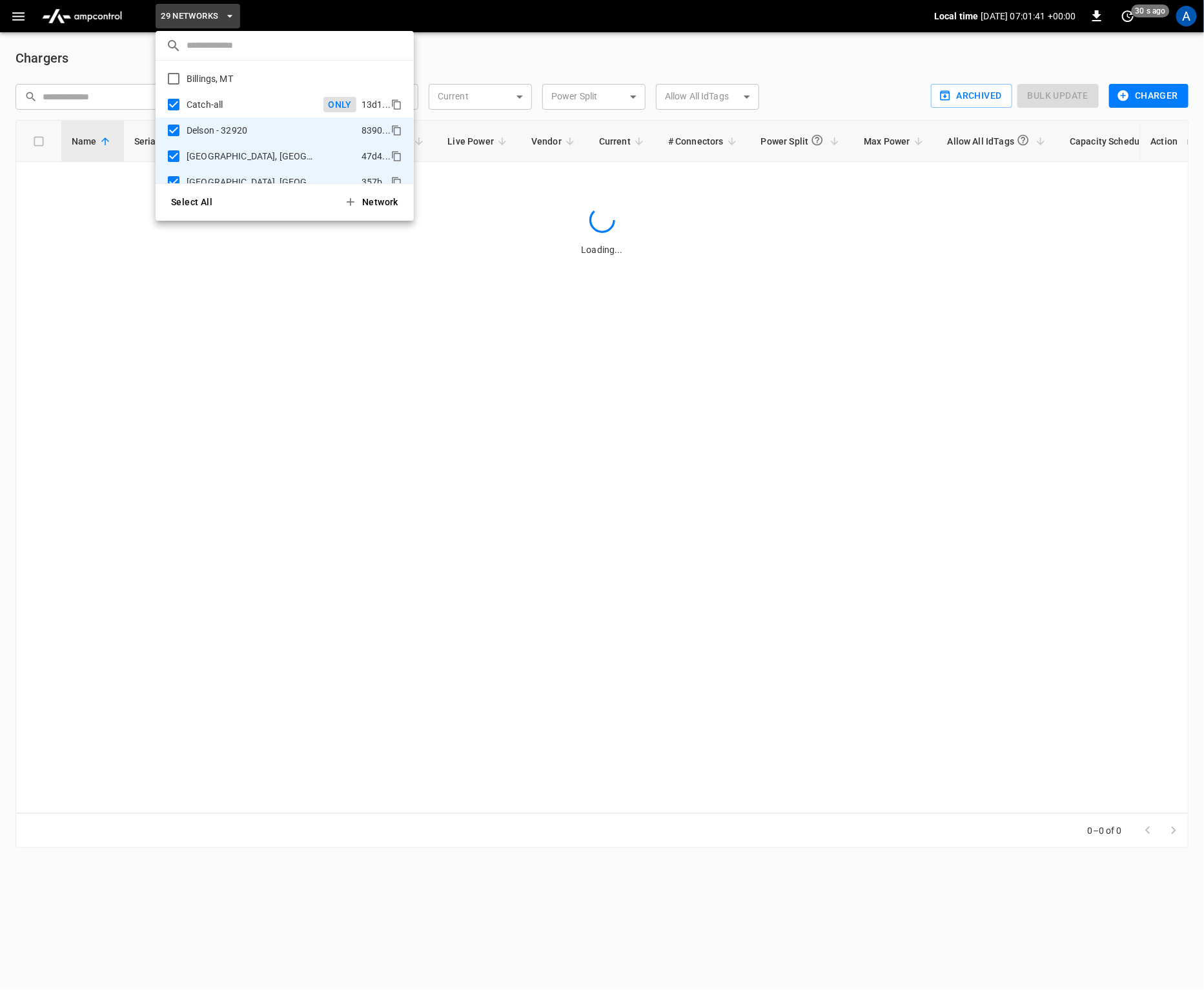
click at [335, 98] on span "ONLY" at bounding box center [340, 104] width 34 height 14
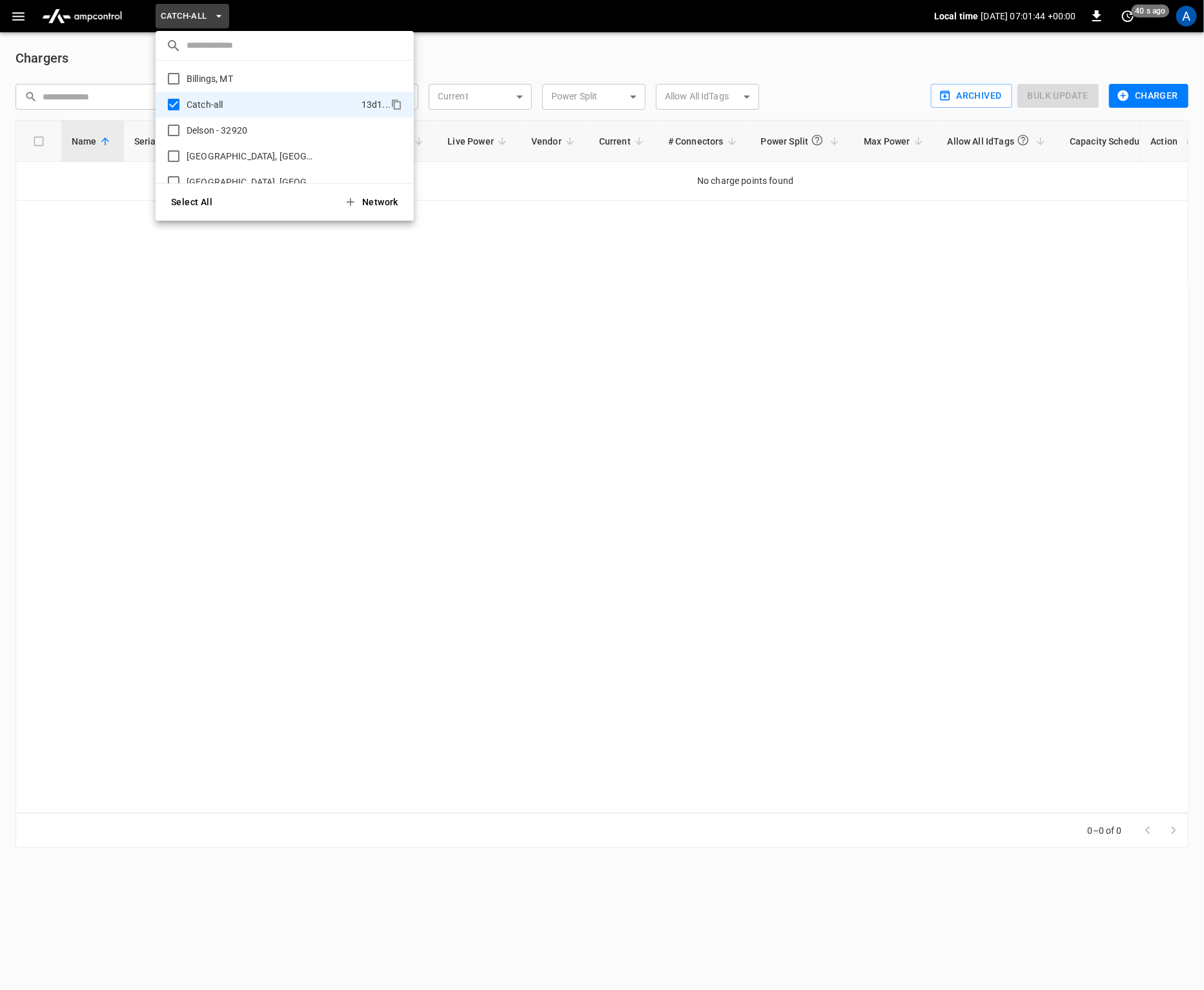
drag, startPoint x: 247, startPoint y: 349, endPoint x: 248, endPoint y: 339, distance: 10.0
click at [247, 348] on div at bounding box center [602, 495] width 1204 height 990
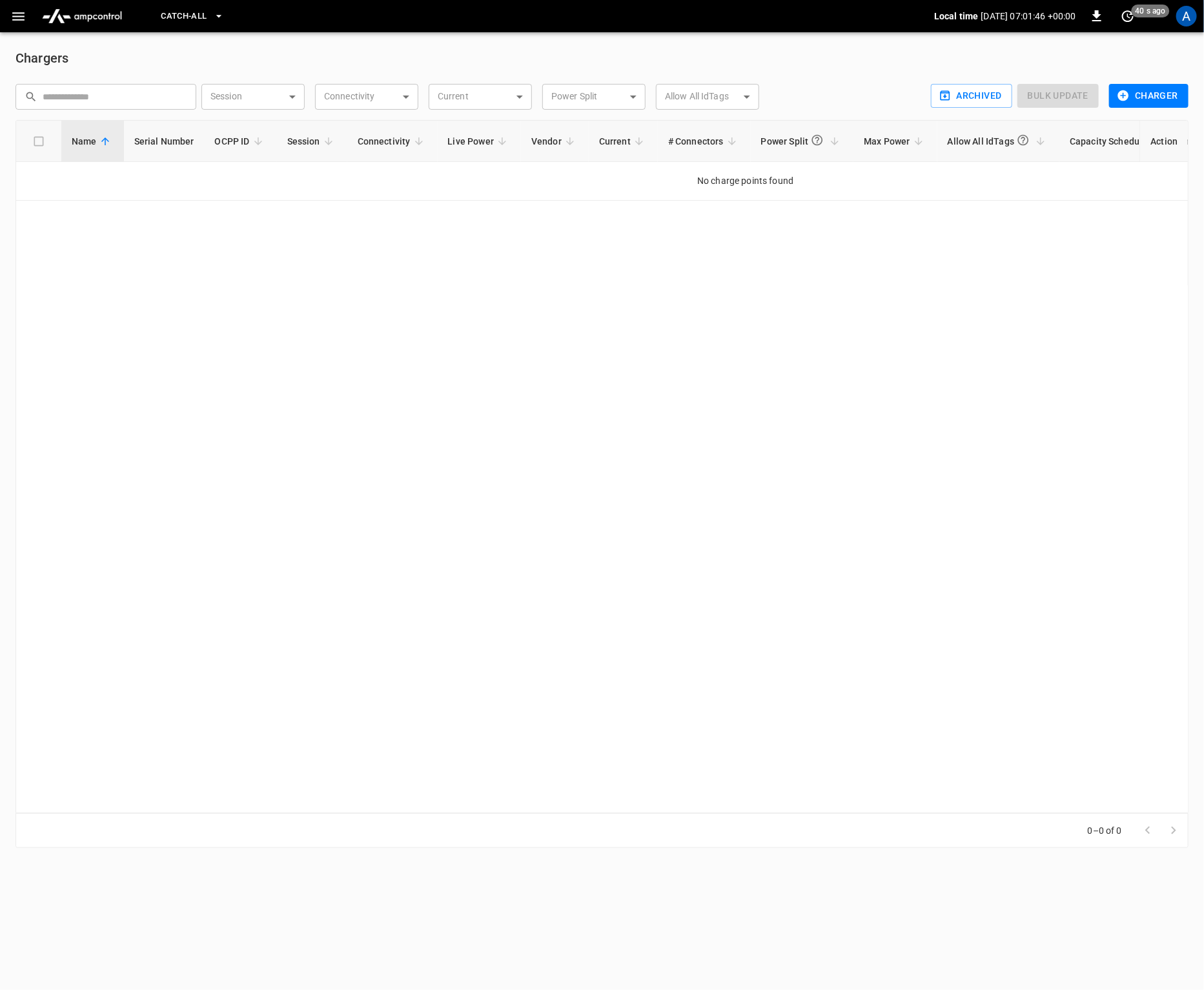
click at [16, 12] on icon "button" at bounding box center [18, 17] width 12 height 9
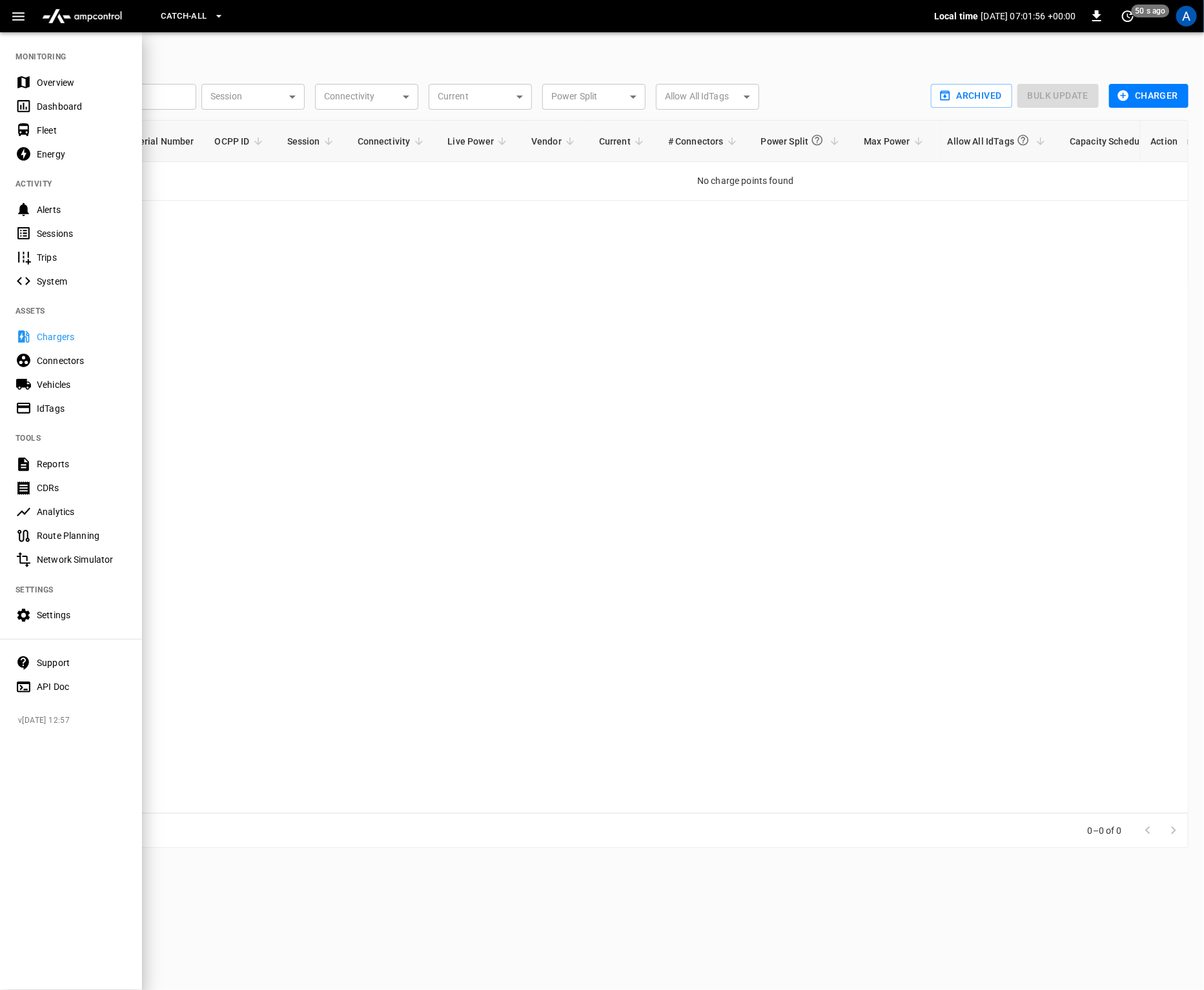
click at [86, 109] on div "Dashboard" at bounding box center [81, 107] width 90 height 13
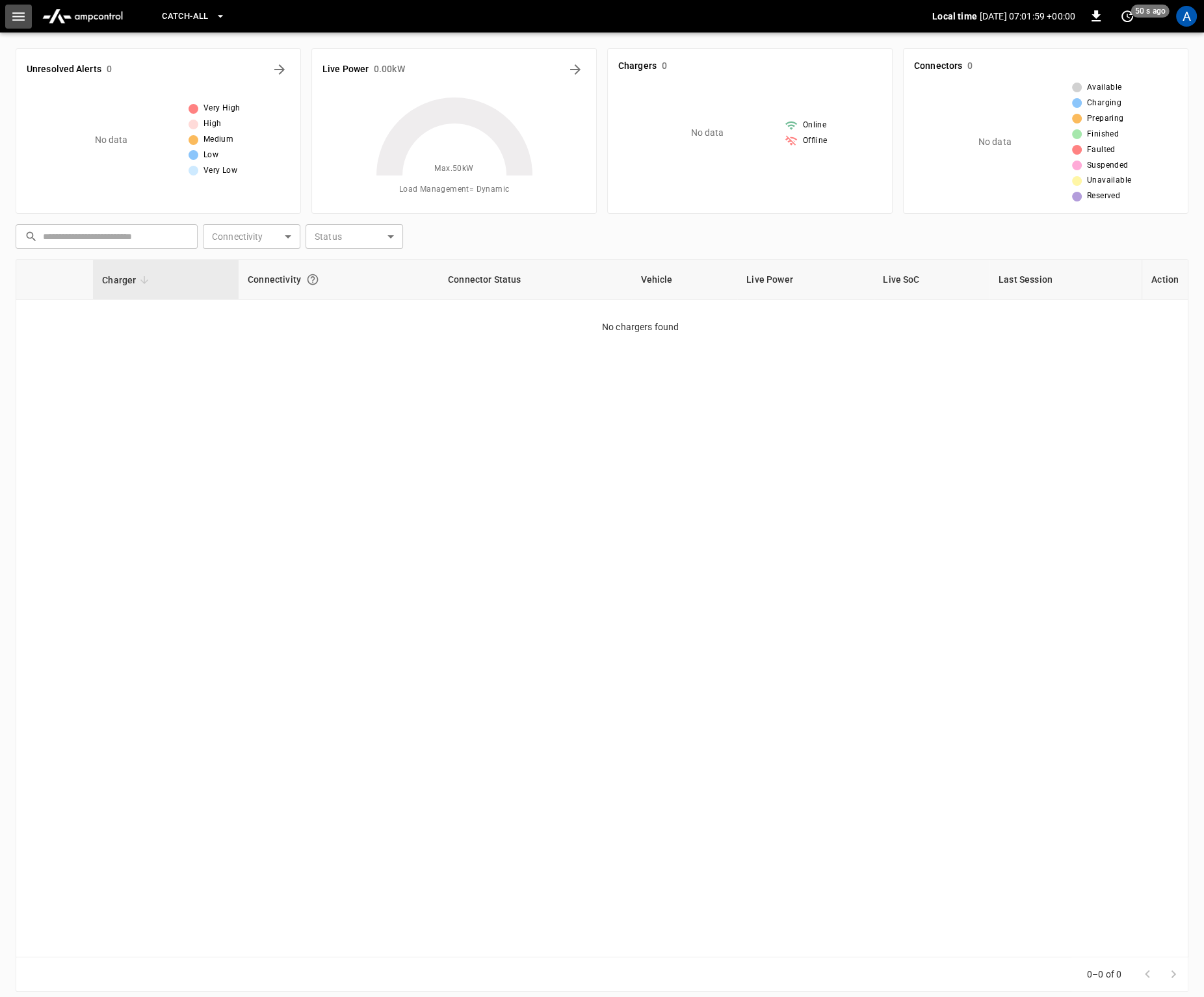
click at [13, 11] on icon "button" at bounding box center [18, 17] width 16 height 16
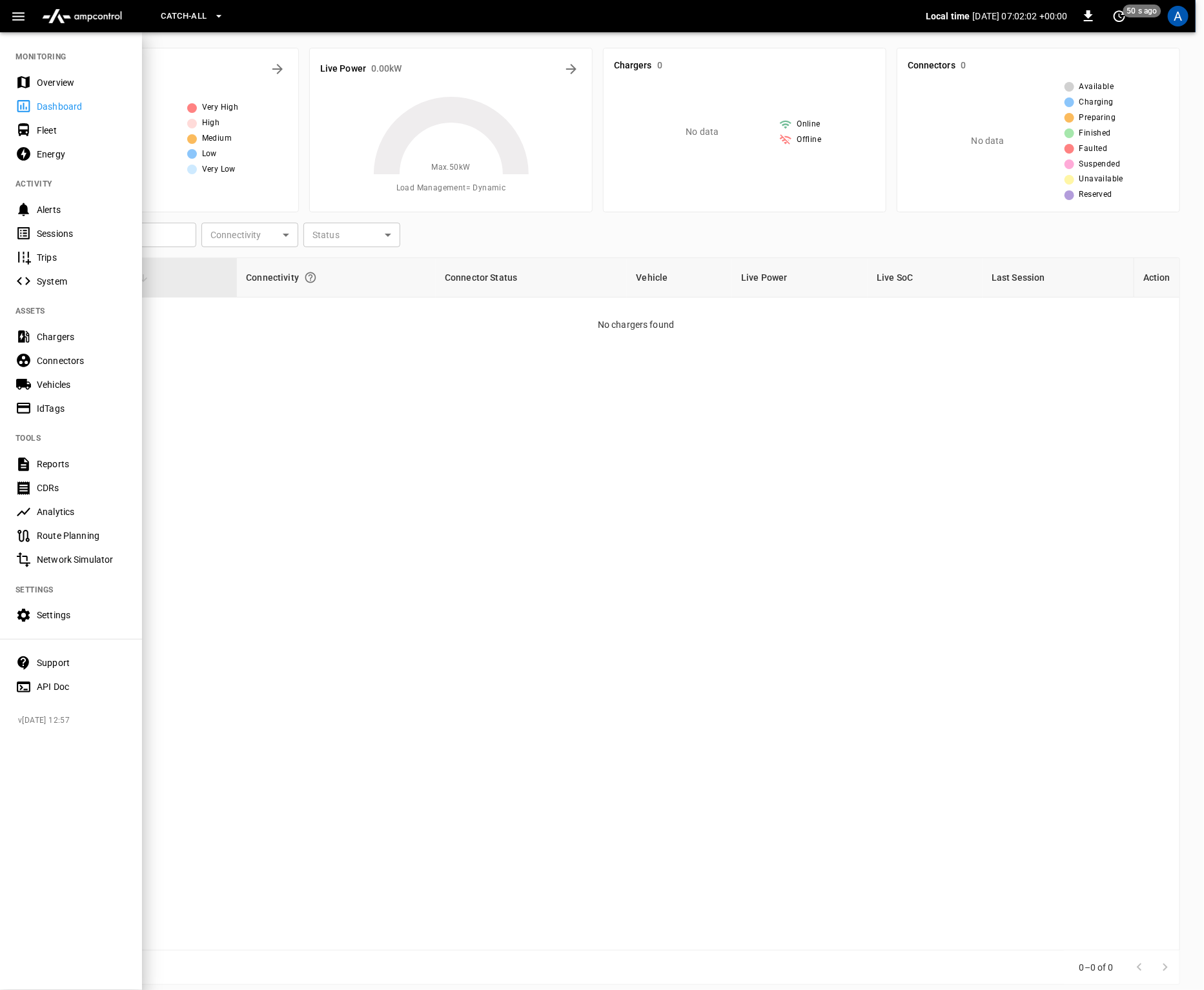
click at [307, 349] on div at bounding box center [602, 495] width 1204 height 990
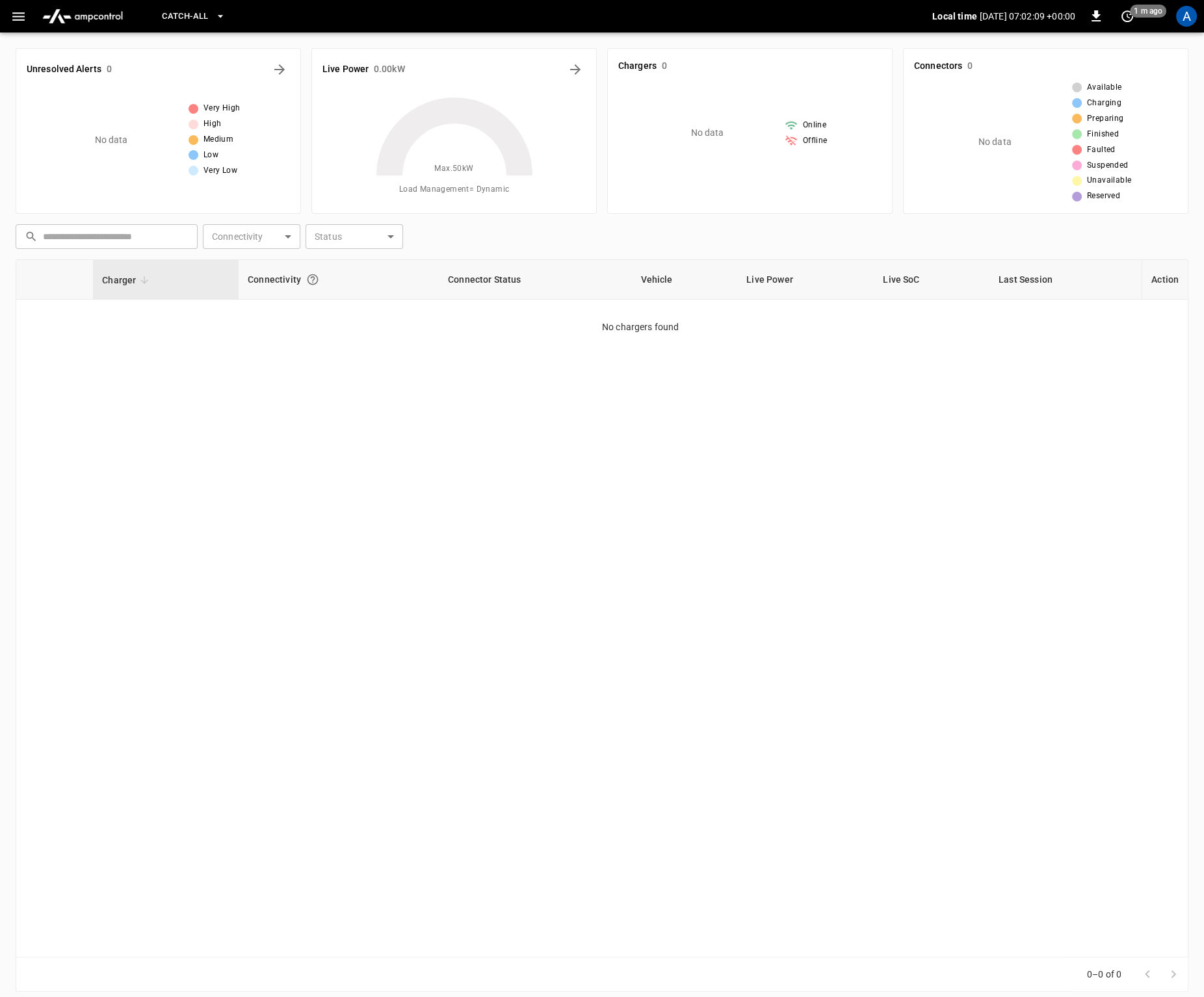
click at [186, 12] on span "Catch-all" at bounding box center [185, 17] width 46 height 15
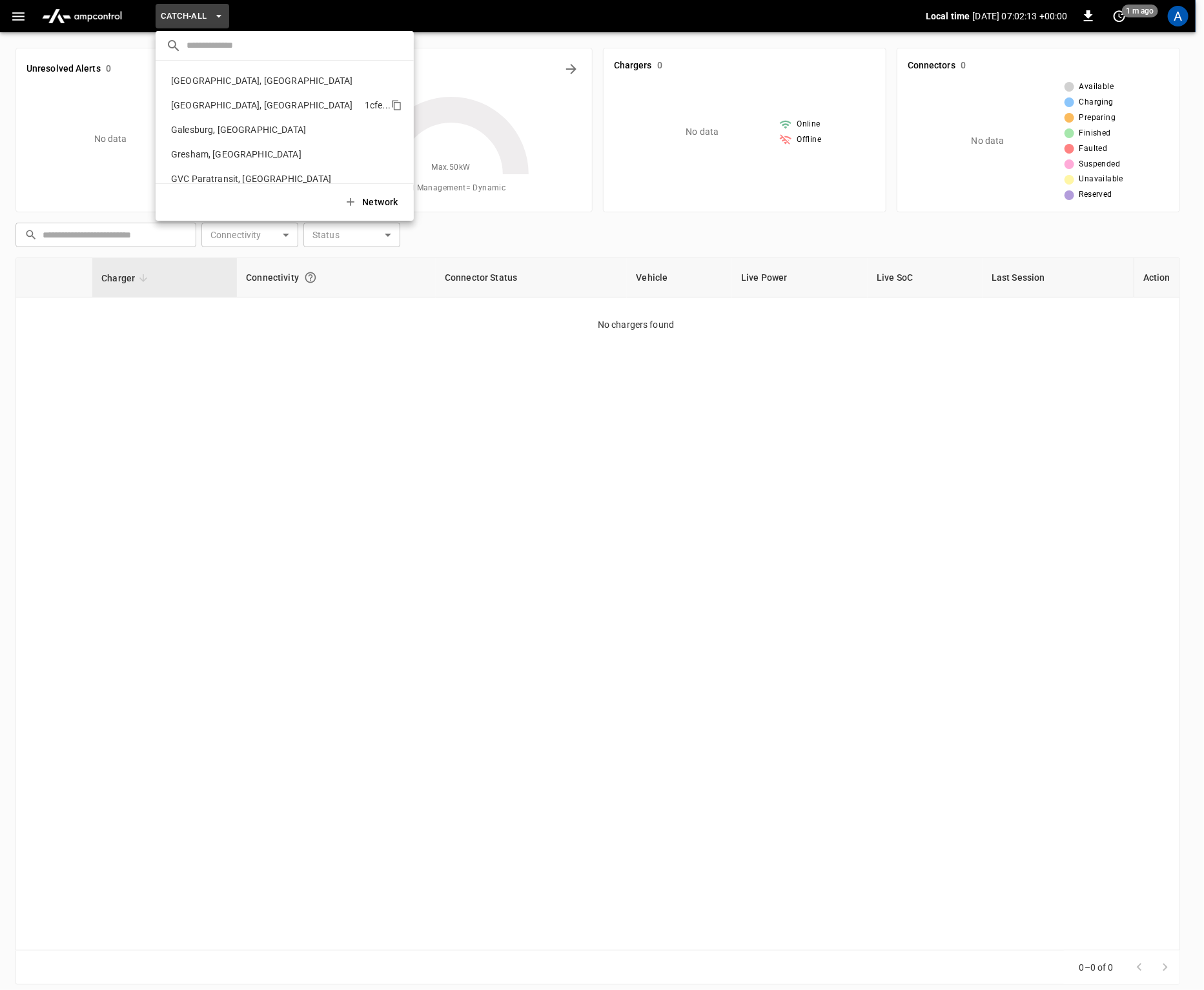
scroll to position [96, 0]
click at [240, 43] on input "text" at bounding box center [295, 45] width 217 height 19
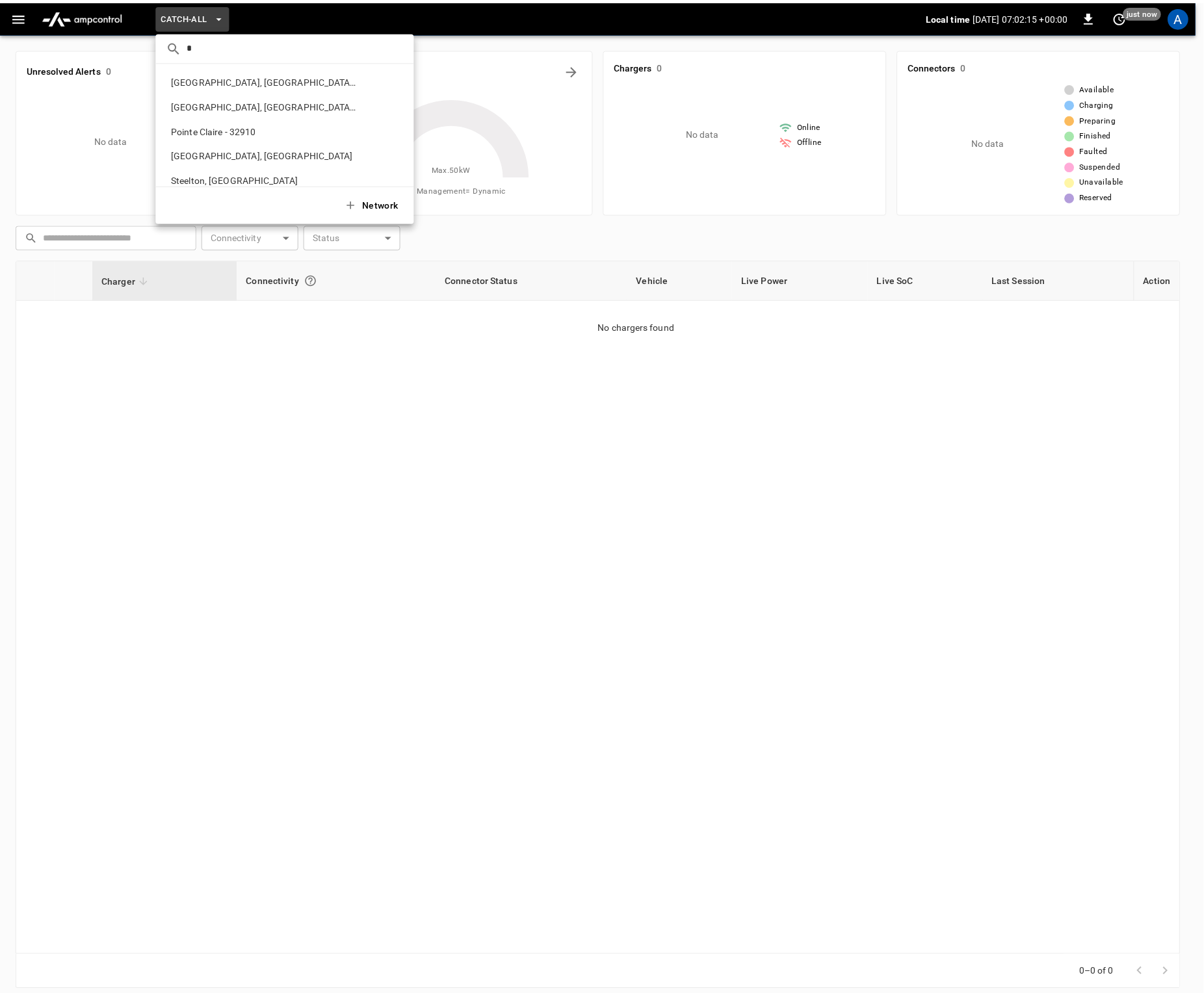
scroll to position [0, 0]
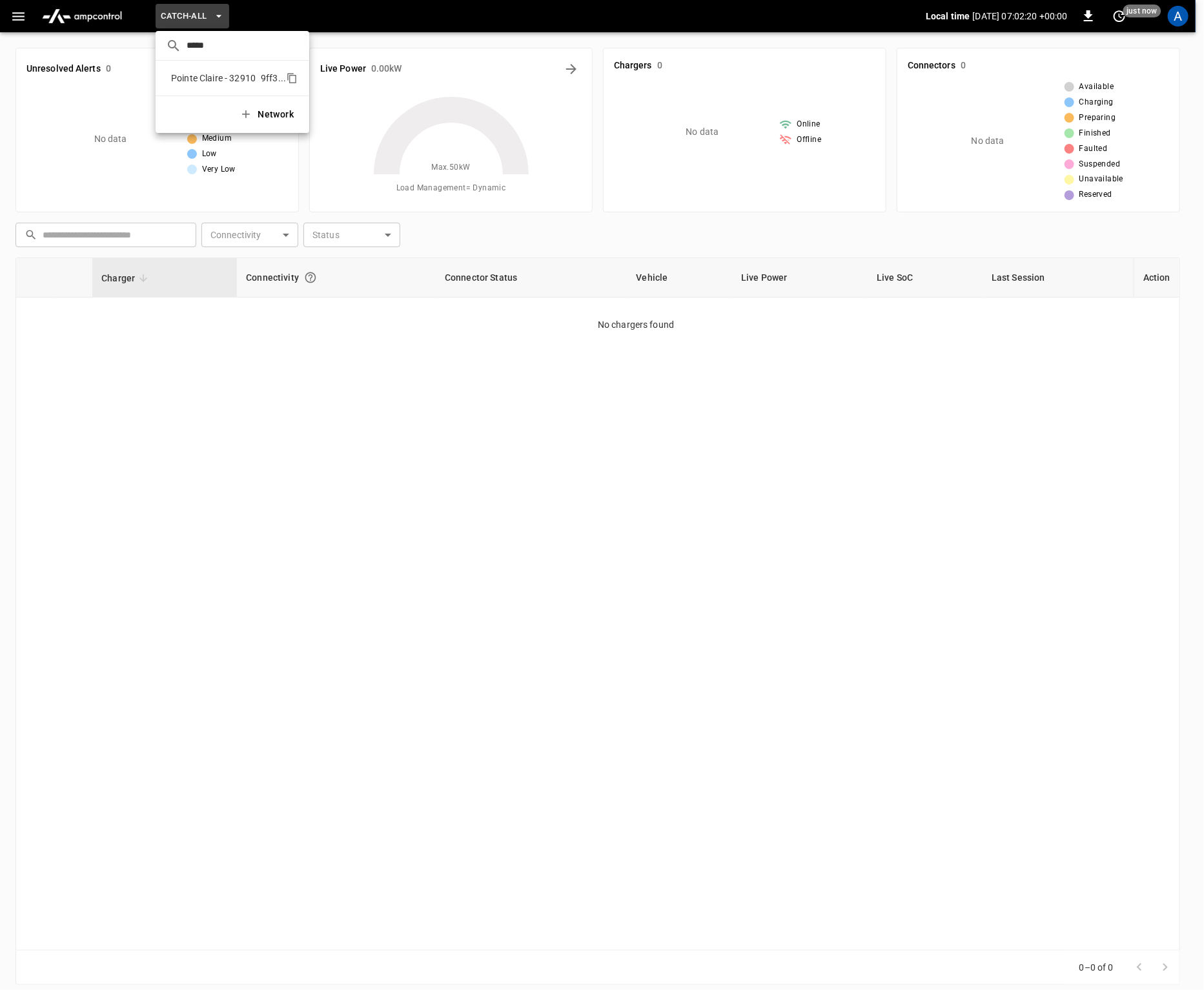
type input "*****"
click at [222, 73] on p "Pointe Claire - 32910" at bounding box center [213, 78] width 95 height 13
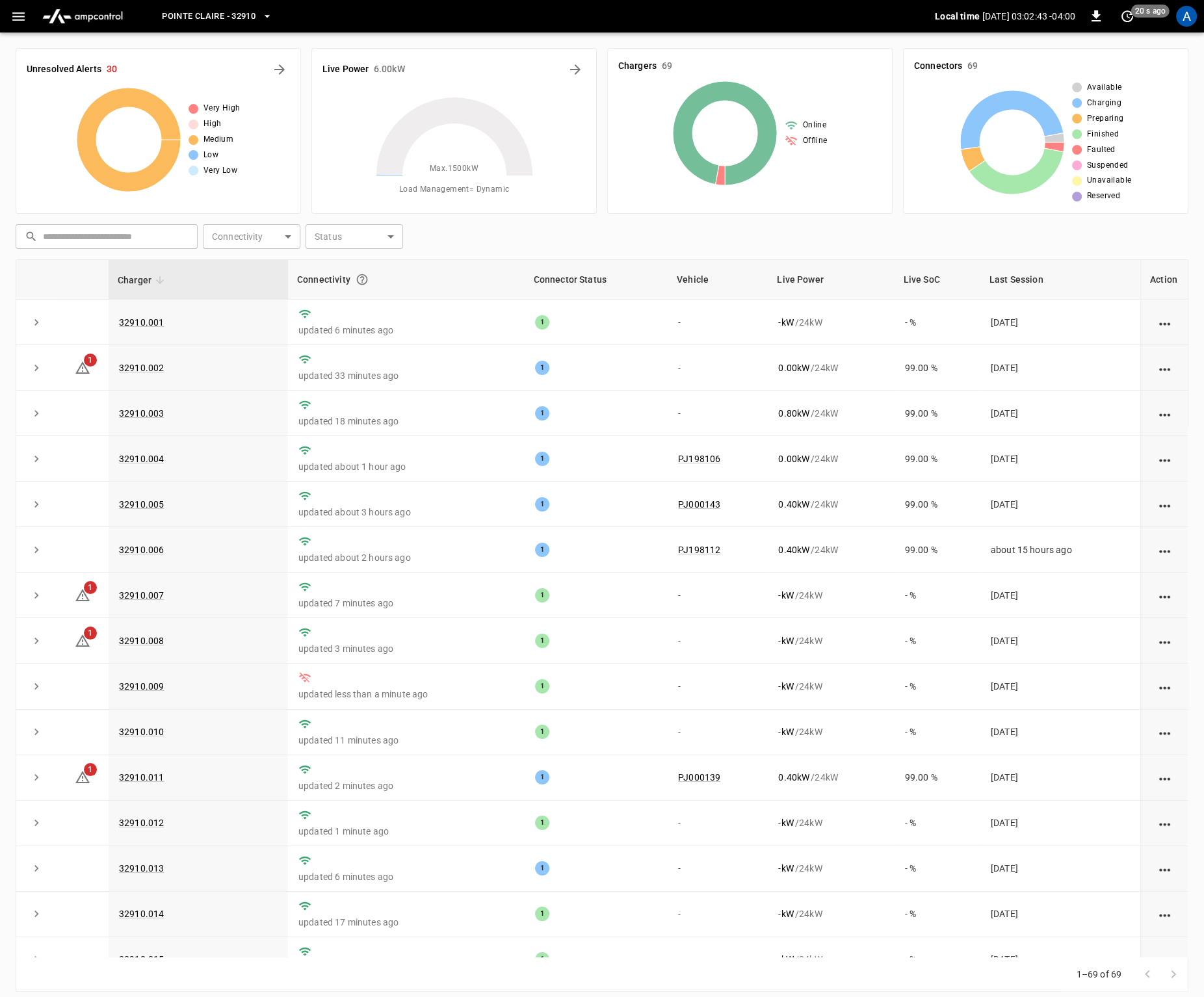
click at [213, 86] on div "Unresolved Alerts 30 Very High High Medium Low Very Low" at bounding box center [159, 131] width 286 height 166
click at [16, 14] on icon "button" at bounding box center [18, 17] width 16 height 16
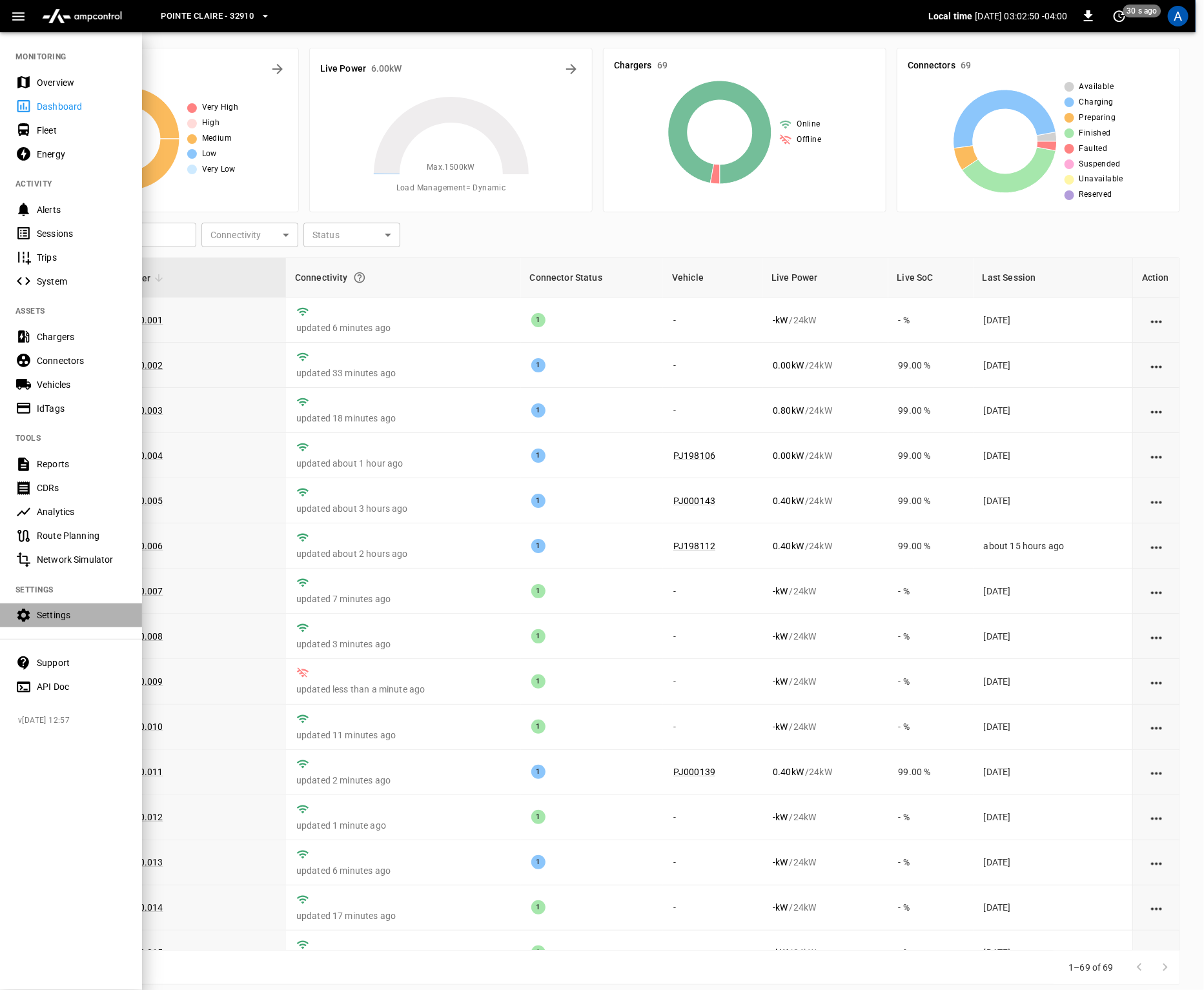
click at [68, 621] on div "Settings" at bounding box center [81, 616] width 90 height 13
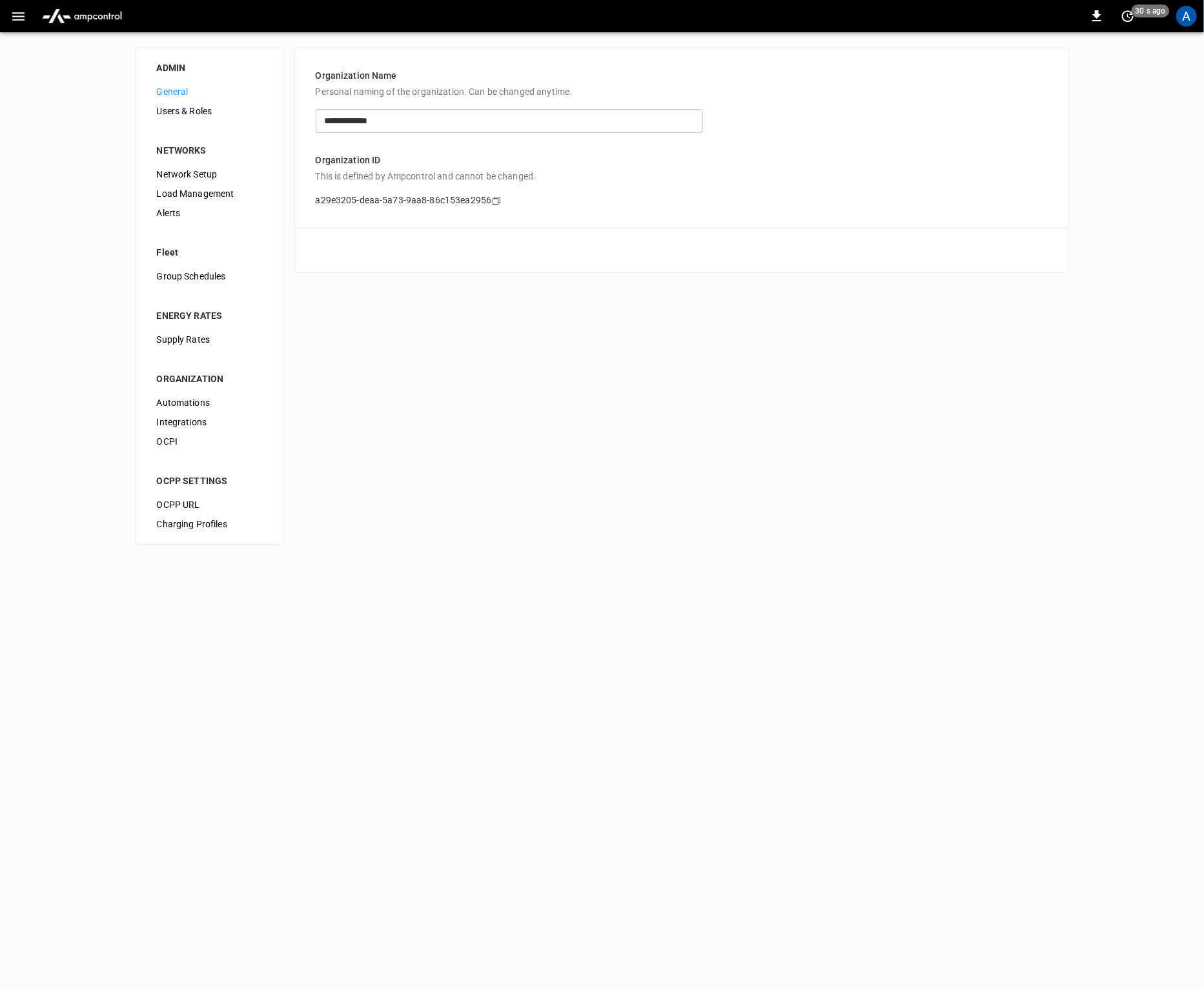
click at [693, 409] on div "**********" at bounding box center [602, 296] width 1204 height 528
click at [193, 173] on span "Network Setup" at bounding box center [210, 174] width 106 height 14
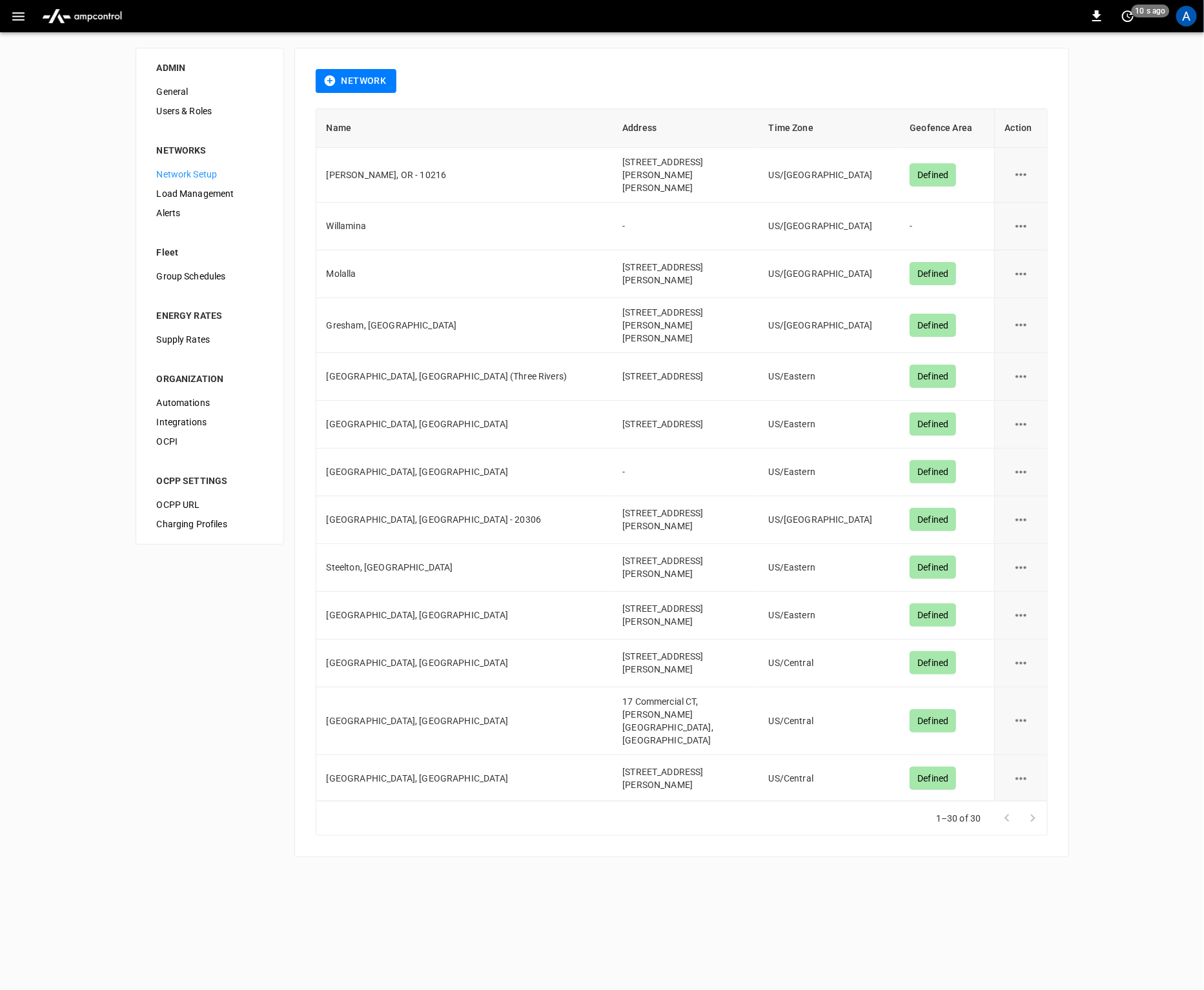
click at [336, 130] on th "Name" at bounding box center [464, 129] width 297 height 39
click at [477, 127] on th "Name" at bounding box center [464, 129] width 297 height 39
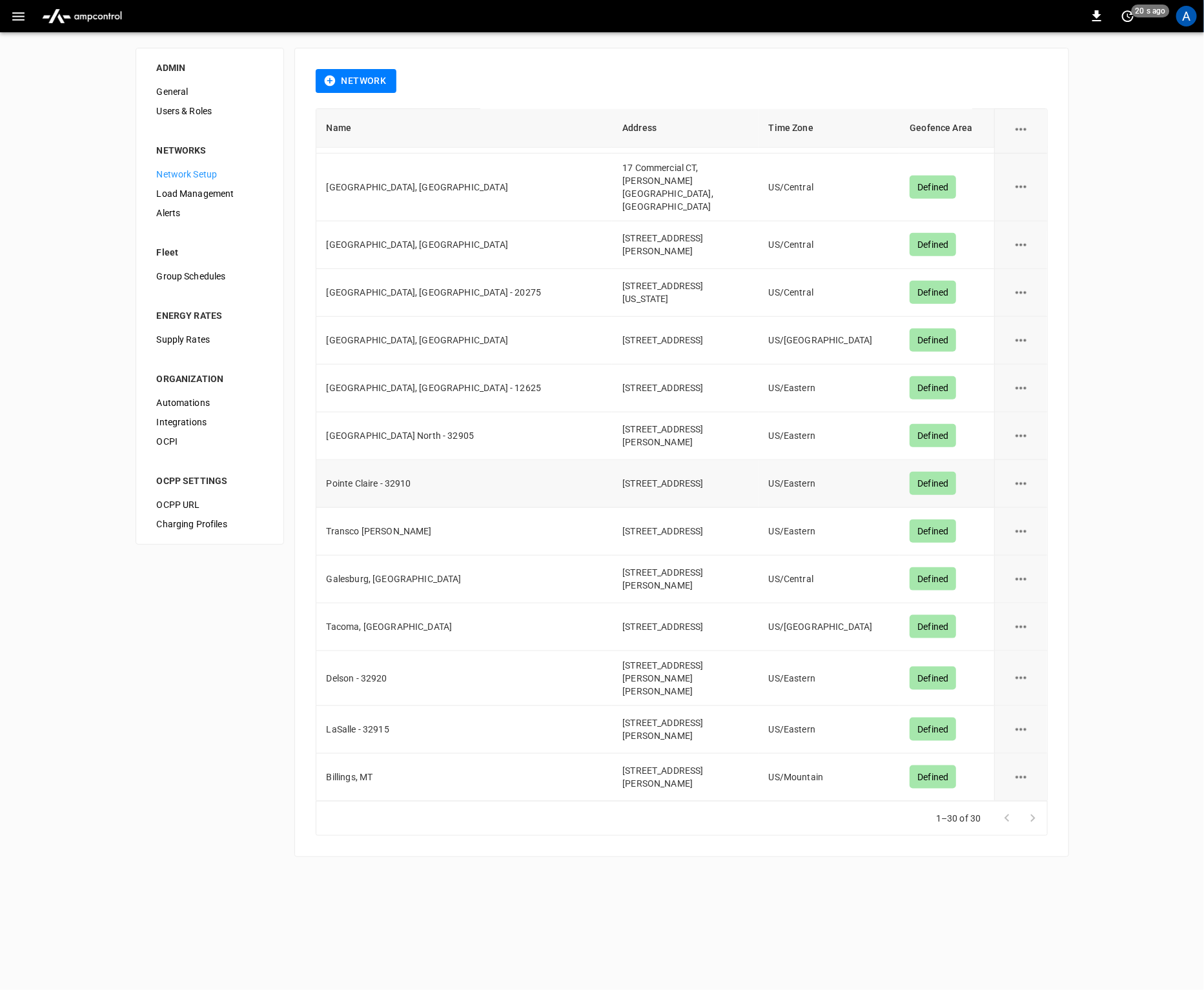
click at [493, 460] on td "Pointe Claire - 32910" at bounding box center [464, 484] width 297 height 48
click at [1018, 476] on icon "network options" at bounding box center [1021, 484] width 16 height 16
click at [1017, 487] on li "Edit" at bounding box center [1019, 487] width 46 height 22
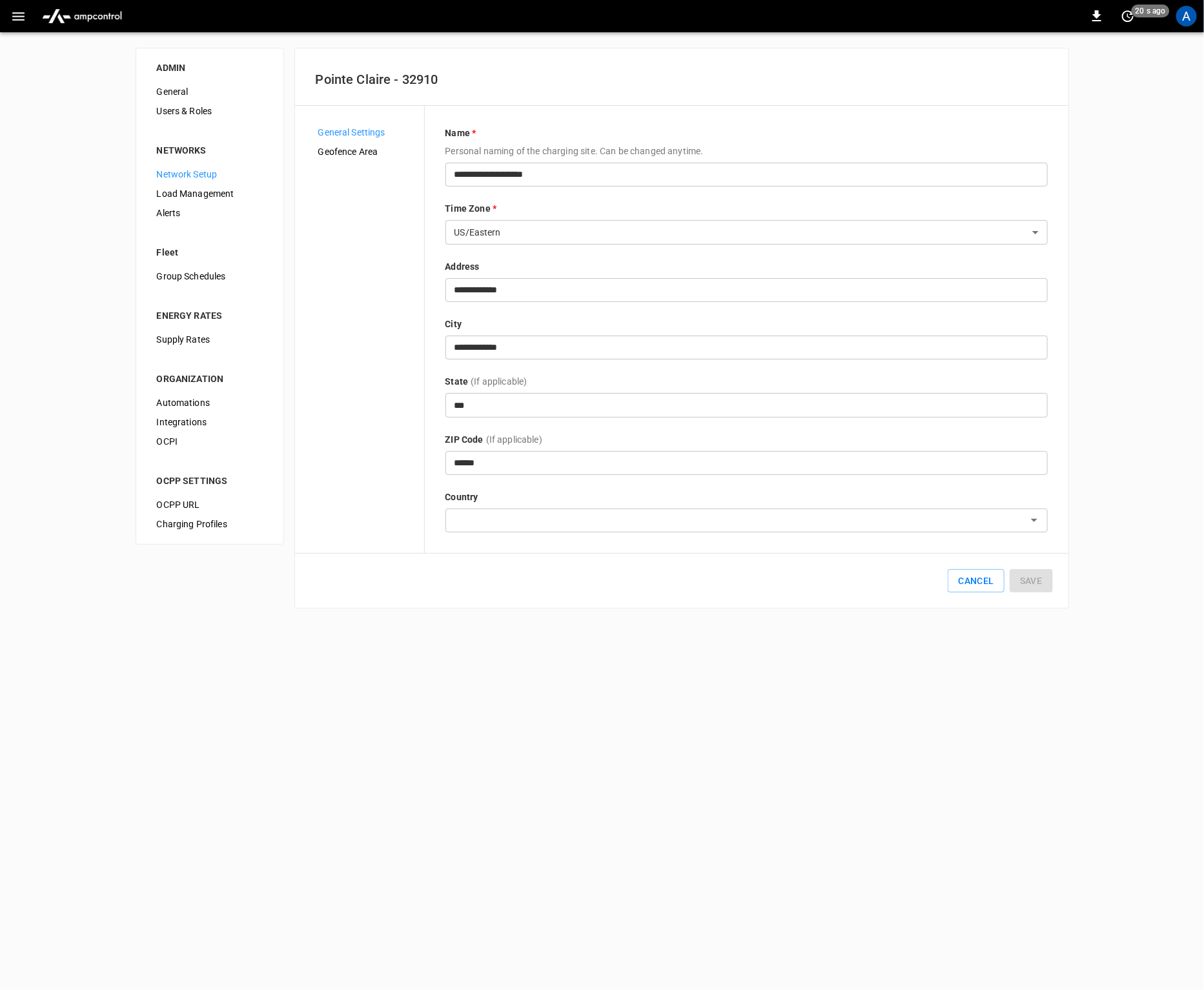
type input "******"
click at [714, 624] on html "**********" at bounding box center [602, 312] width 1204 height 624
click at [715, 624] on html "**********" at bounding box center [602, 312] width 1204 height 624
click at [363, 259] on div "General Settings Geofence Area" at bounding box center [366, 327] width 116 height 410
click at [355, 153] on span "Geofence Area" at bounding box center [366, 152] width 96 height 14
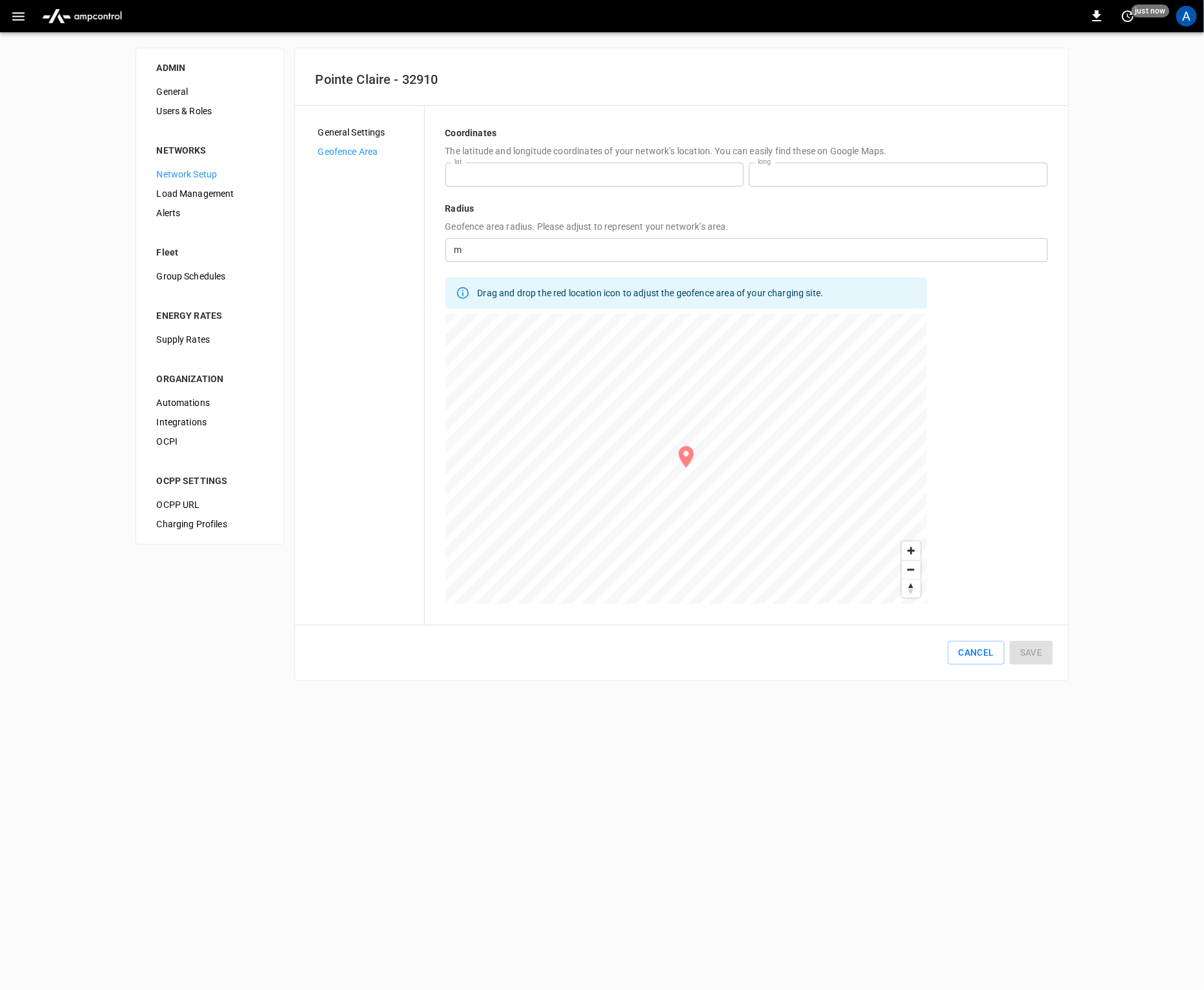
click at [353, 138] on span "General Settings" at bounding box center [366, 132] width 96 height 14
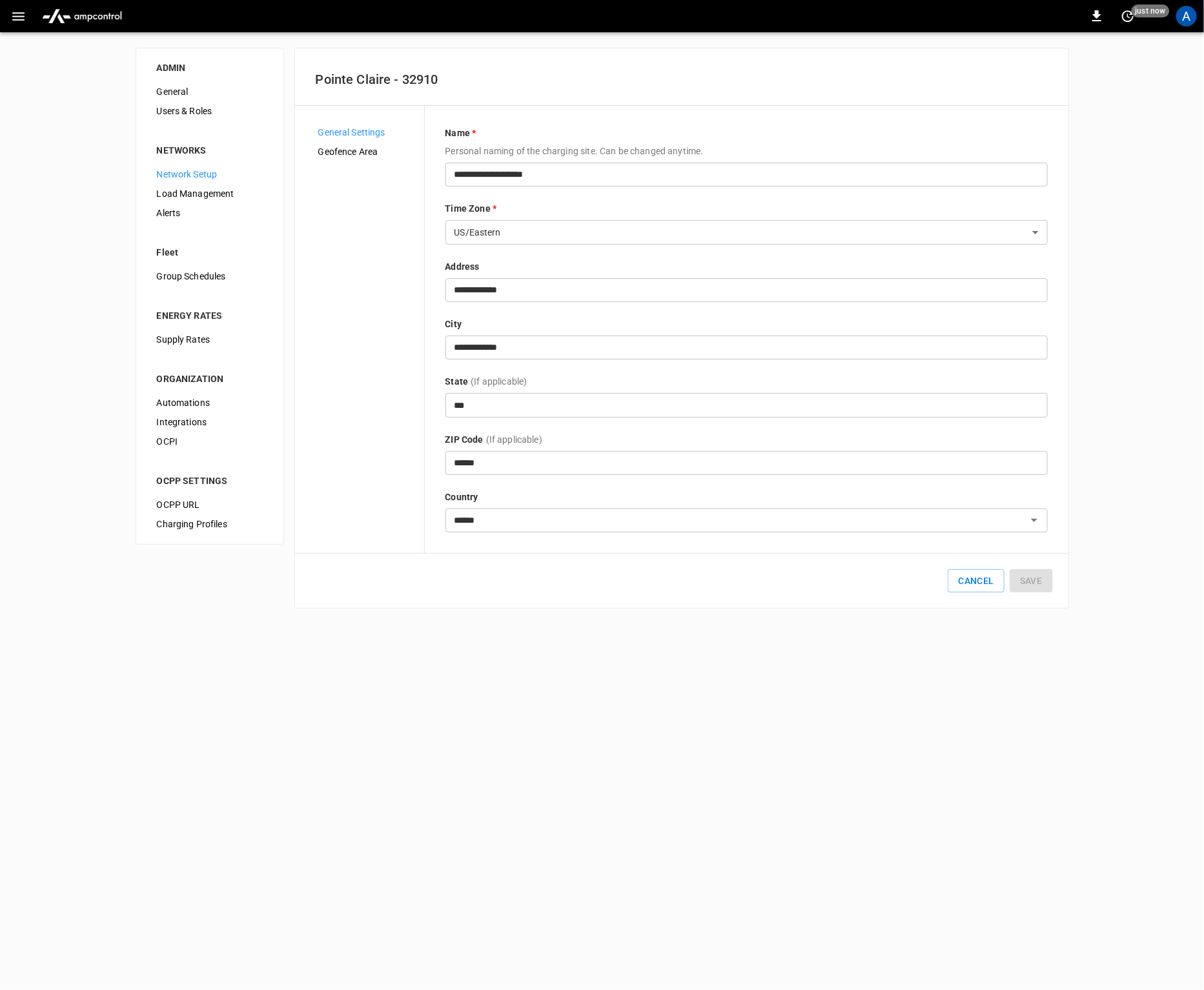
click at [378, 224] on div "General Settings Geofence Area" at bounding box center [366, 327] width 116 height 410
click at [377, 379] on div "General Settings Geofence Area" at bounding box center [366, 327] width 116 height 410
click at [501, 624] on html "**********" at bounding box center [602, 312] width 1204 height 624
click at [991, 575] on button "Cancel" at bounding box center [976, 581] width 56 height 24
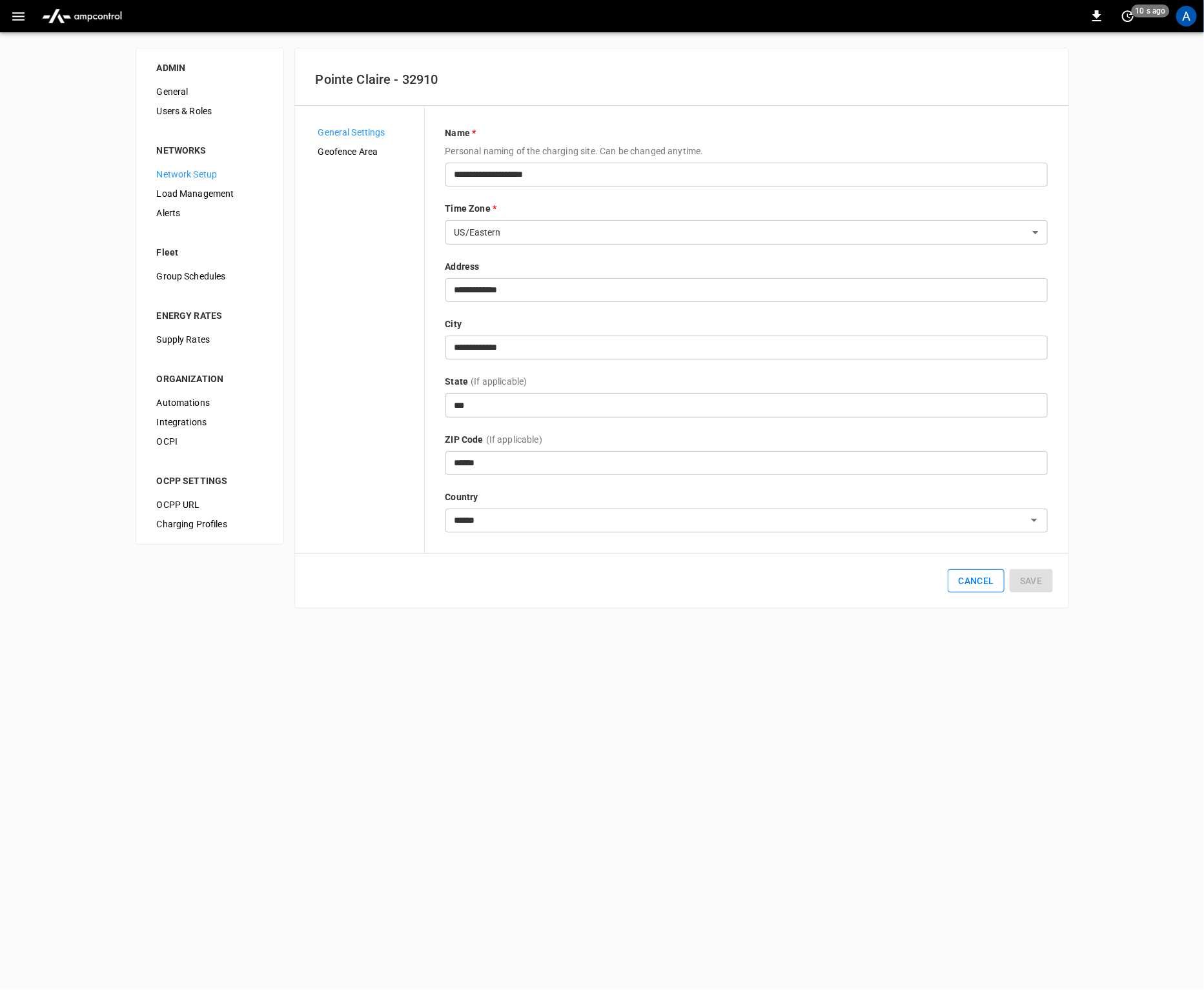
click at [991, 575] on button "Cancel" at bounding box center [976, 581] width 56 height 24
click at [983, 587] on button "Cancel" at bounding box center [976, 581] width 56 height 24
click at [784, 624] on html "**********" at bounding box center [602, 312] width 1204 height 624
click at [981, 577] on button "Cancel" at bounding box center [976, 581] width 56 height 24
click at [936, 624] on html "**********" at bounding box center [602, 312] width 1204 height 624
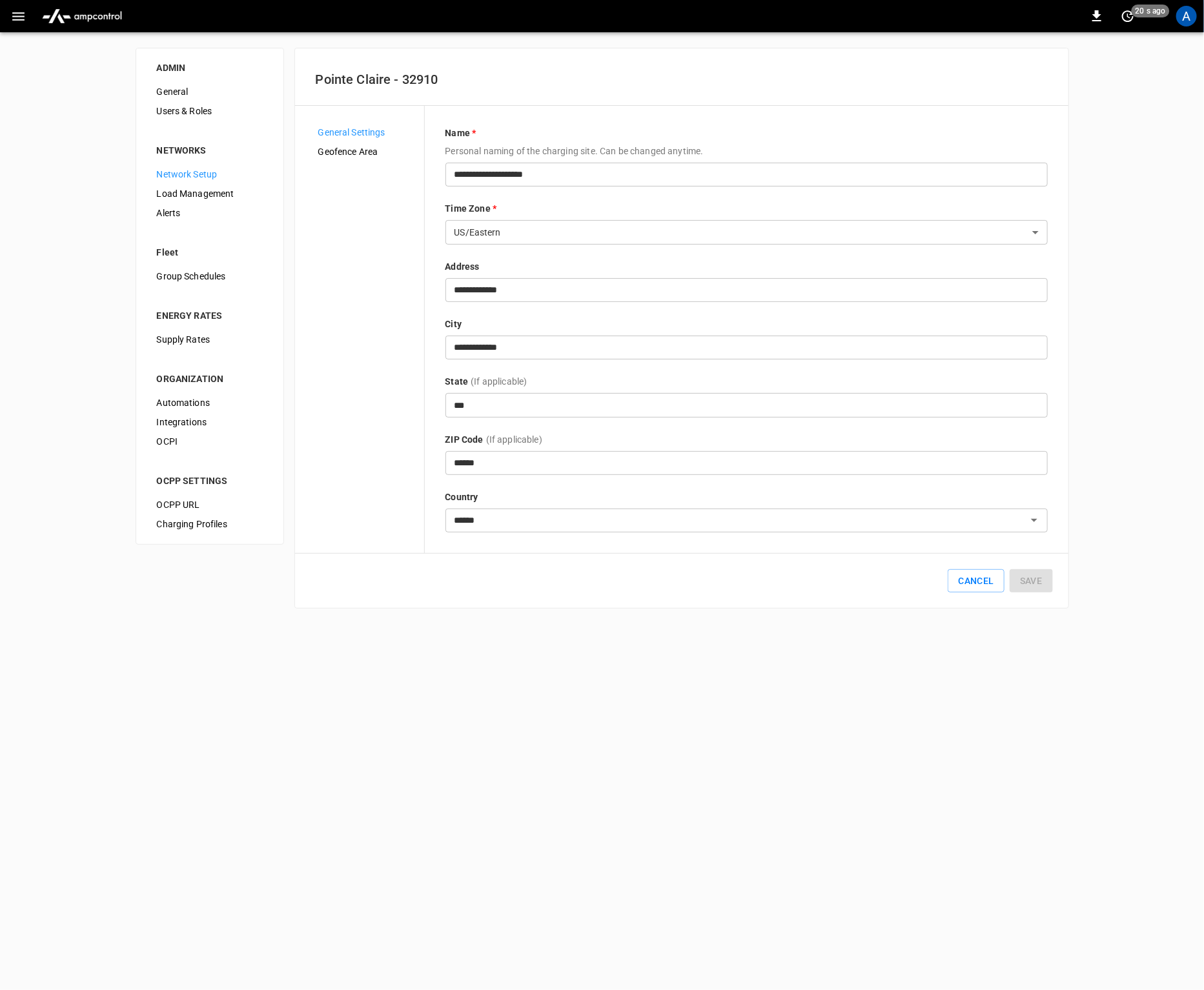
click at [403, 330] on div "General Settings Geofence Area" at bounding box center [366, 327] width 116 height 410
drag, startPoint x: 216, startPoint y: 197, endPoint x: 207, endPoint y: 248, distance: 51.8
click at [216, 197] on span "Load Management" at bounding box center [210, 194] width 106 height 14
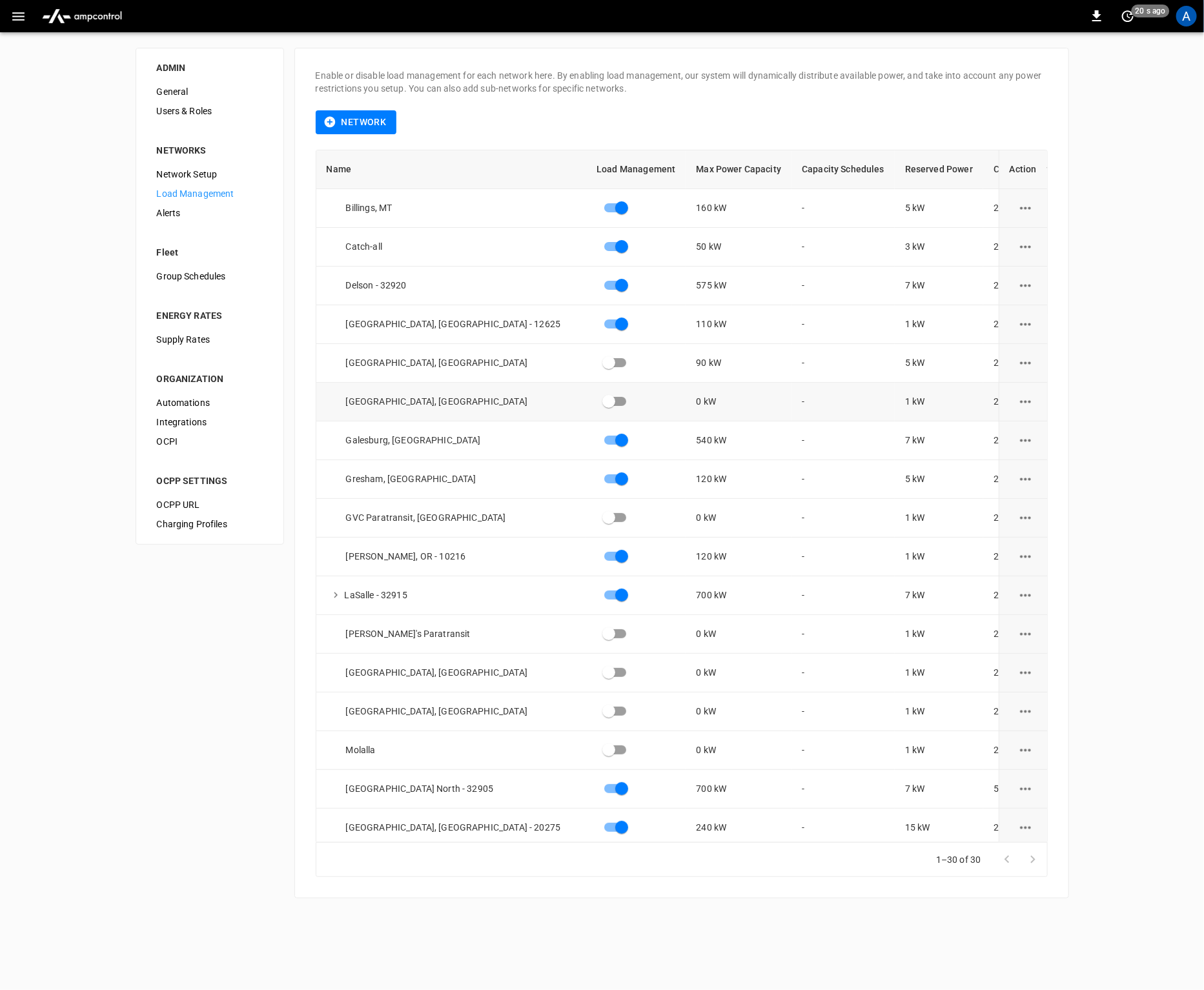
scroll to position [517, 0]
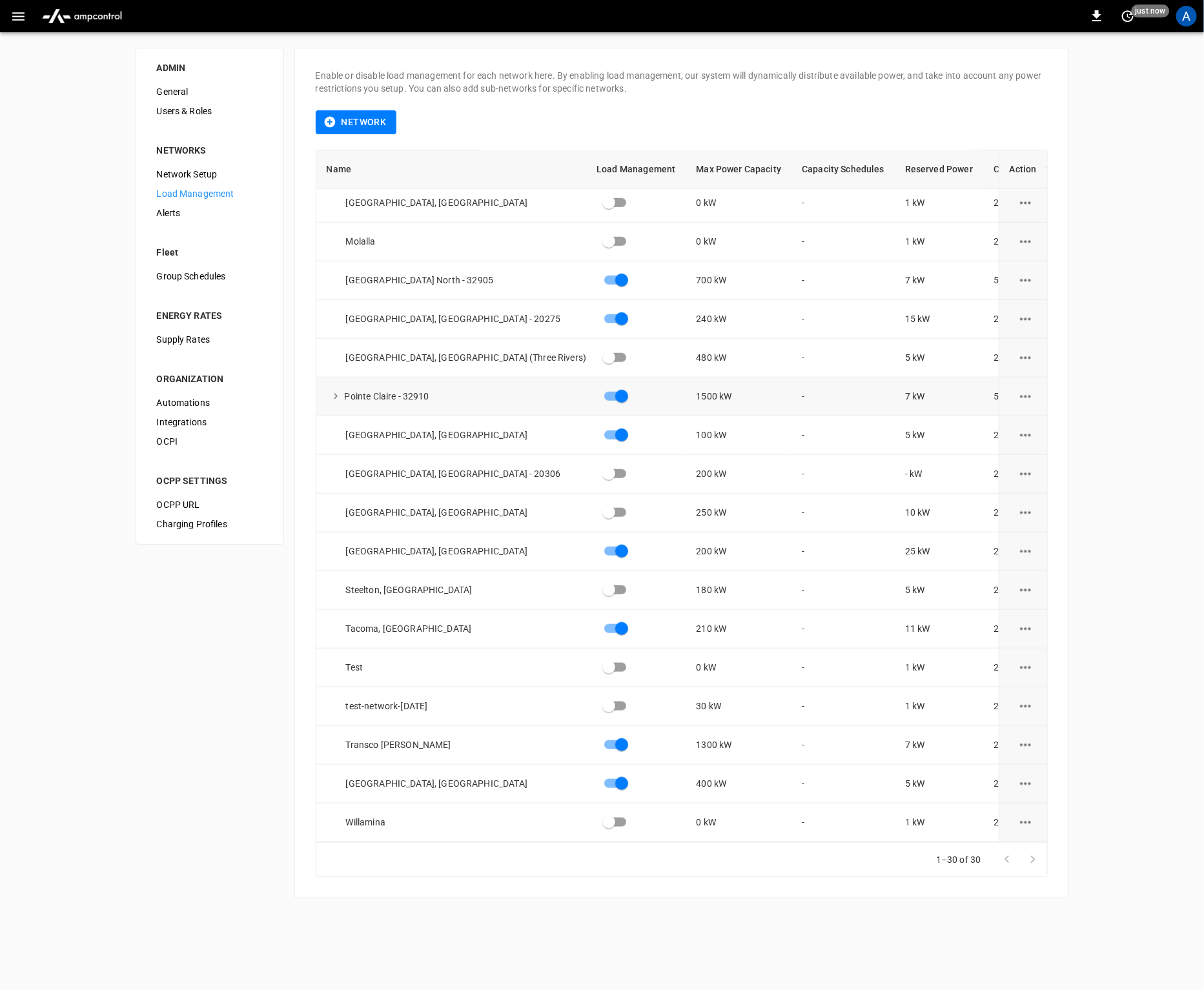
click at [336, 390] on icon "expand row" at bounding box center [336, 396] width 12 height 12
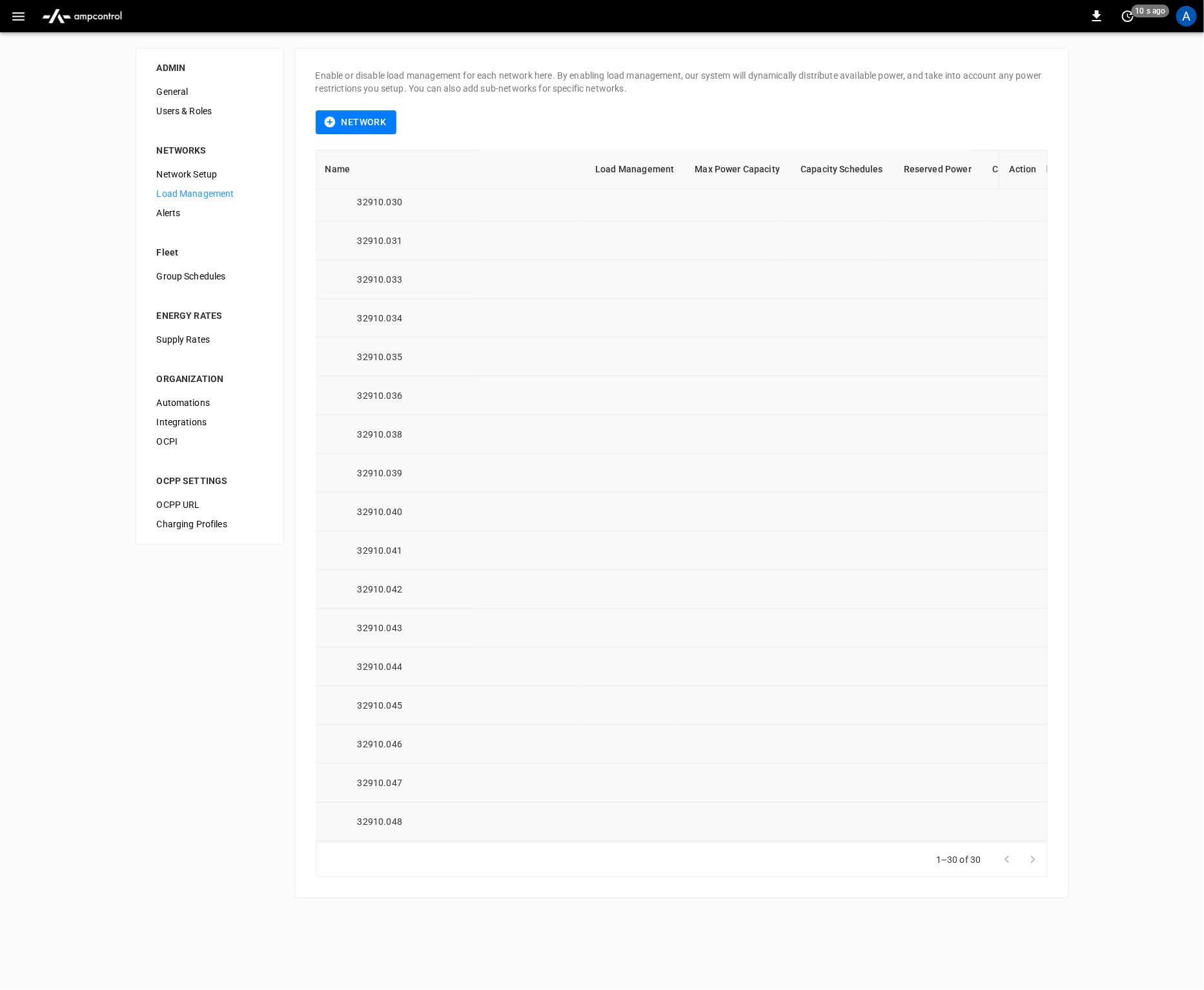
scroll to position [1901, 1]
click at [477, 552] on td "sub-networks" at bounding box center [528, 554] width 103 height 39
click at [364, 553] on div "32910.042" at bounding box center [401, 554] width 151 height 13
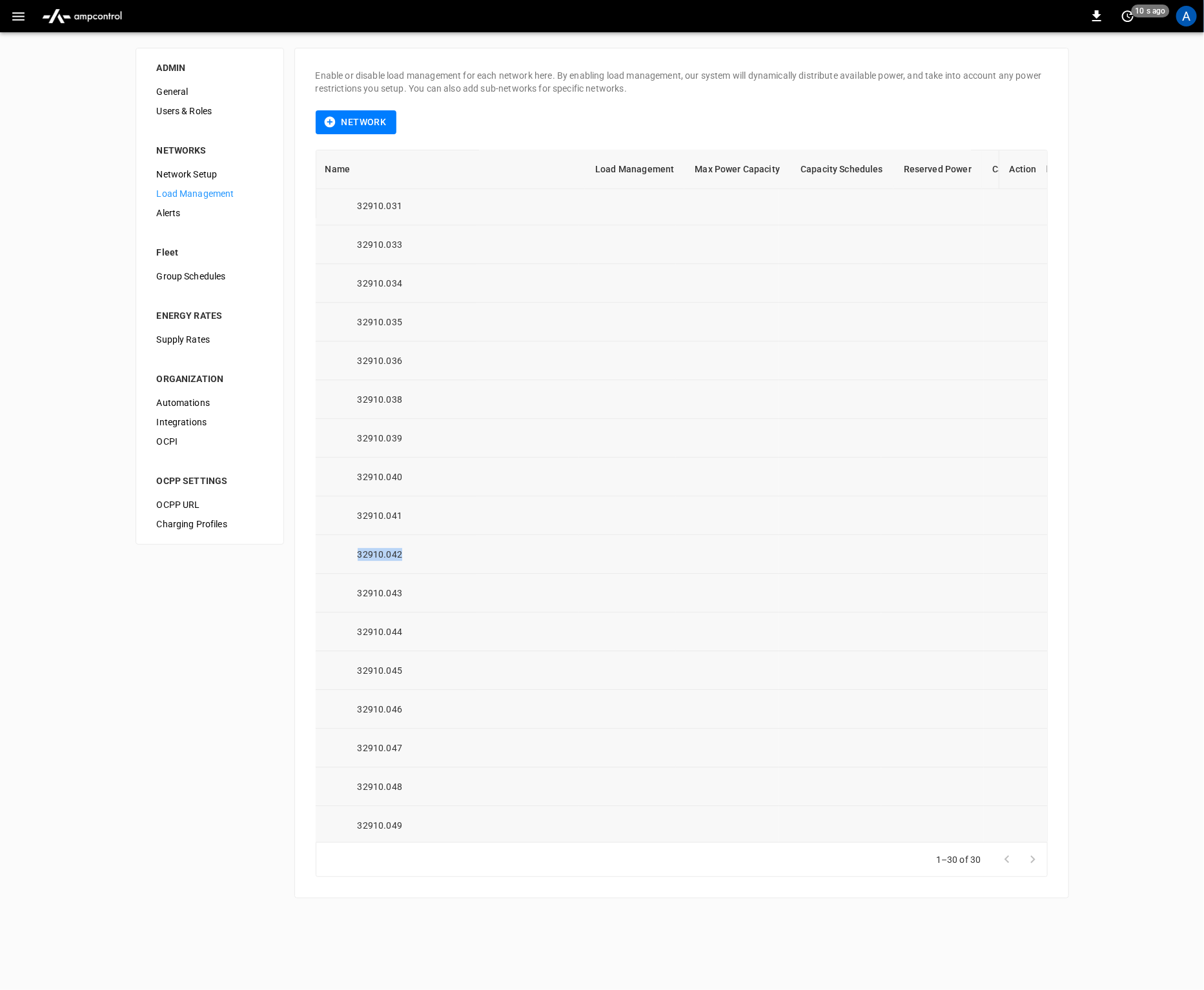
click at [421, 551] on div "32910.042" at bounding box center [401, 554] width 151 height 13
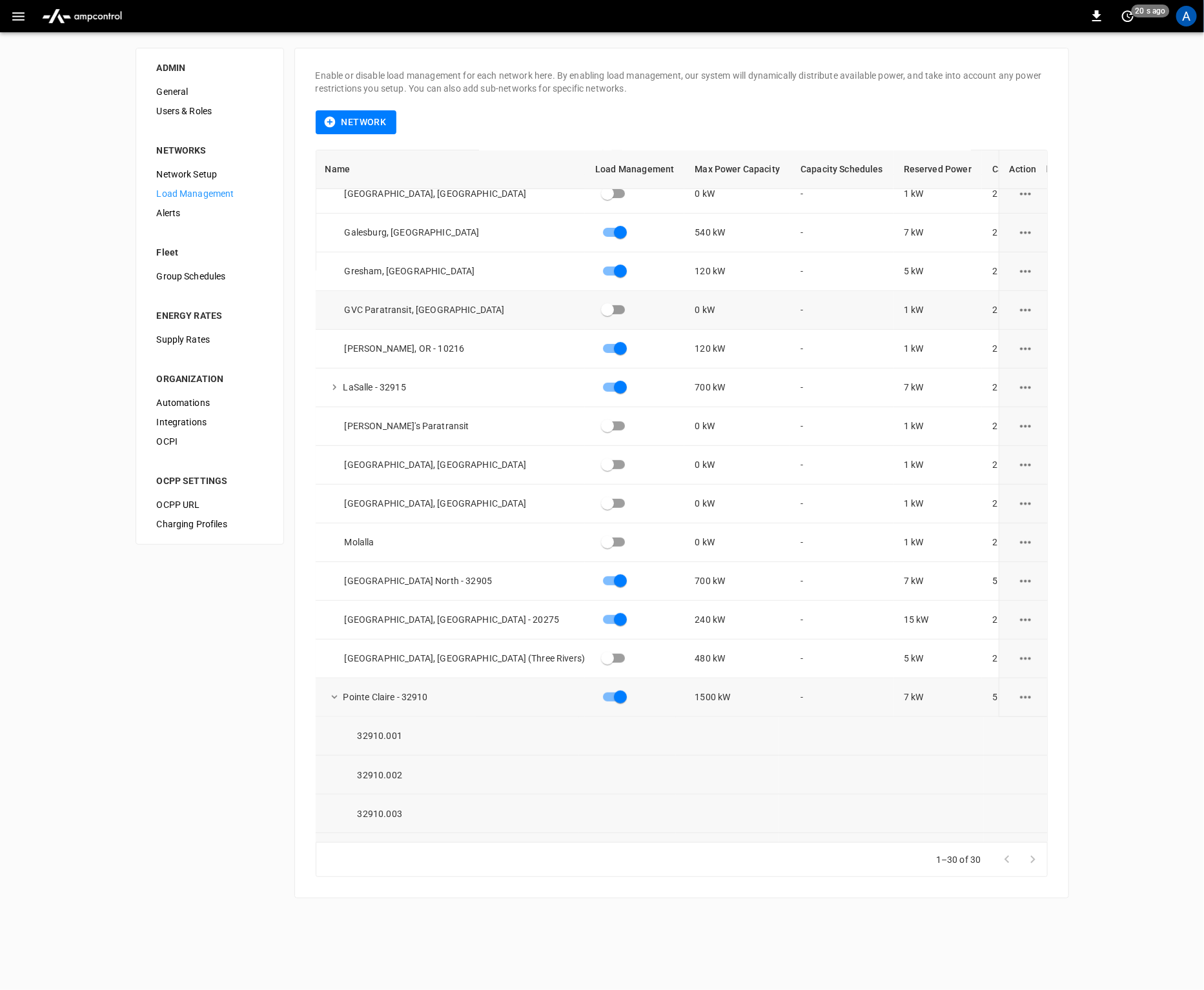
scroll to position [253, 1]
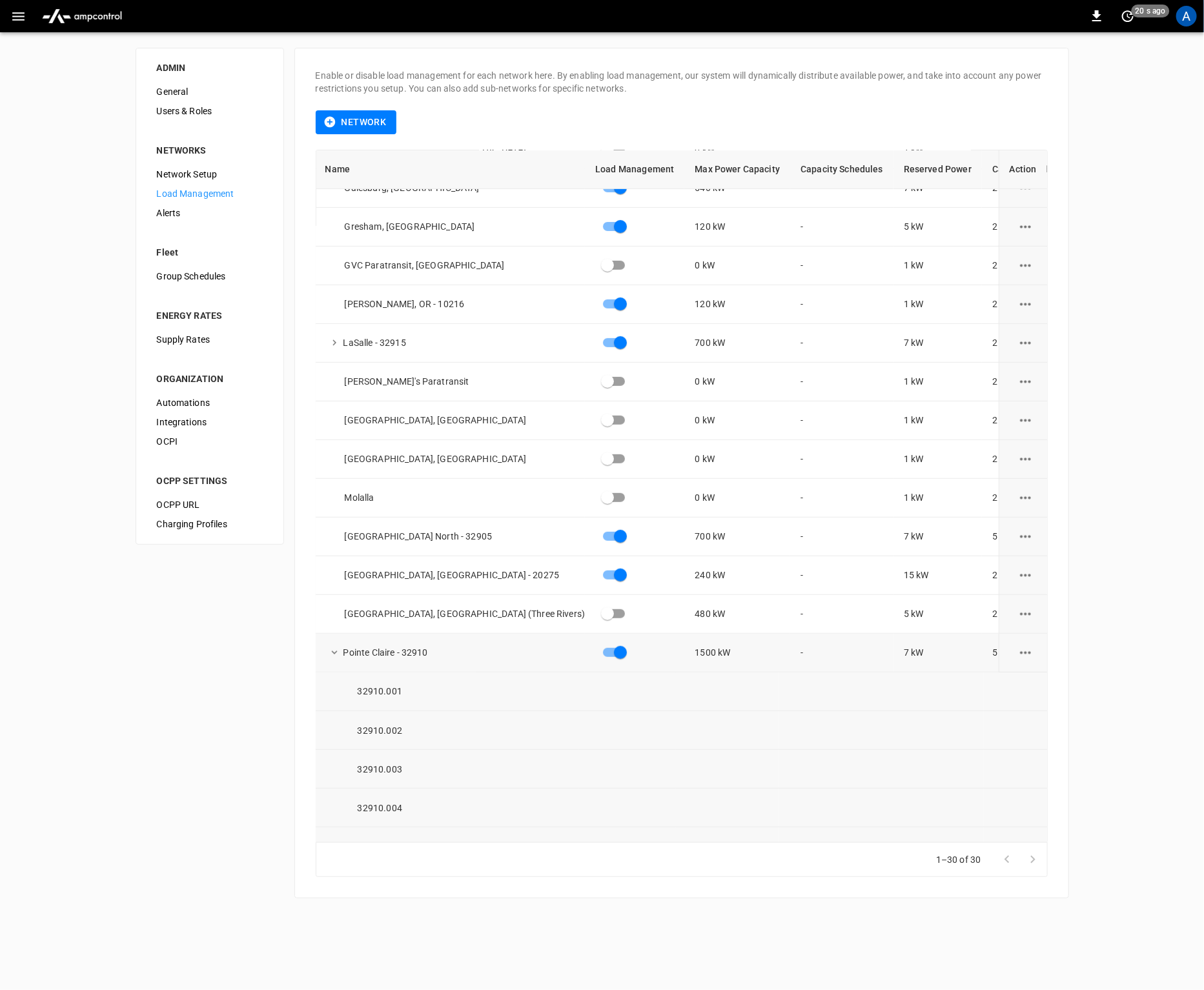
click at [1020, 652] on icon "load management options" at bounding box center [1025, 653] width 11 height 3
click at [1035, 684] on li "Edit" at bounding box center [1047, 684] width 91 height 22
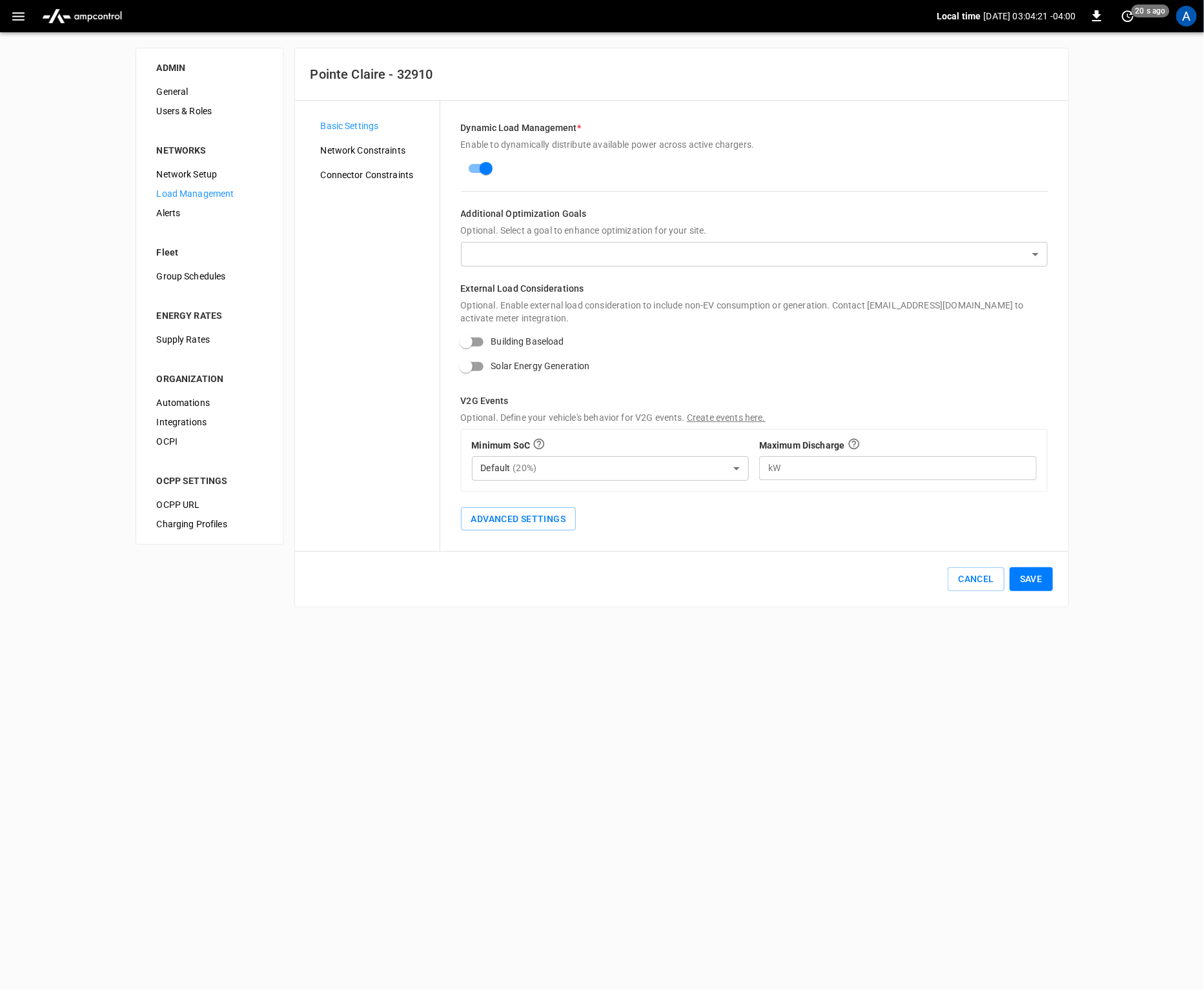
click at [875, 623] on html "Local time [DATE] 03:04:21 -04:00 0 20 s ago A ADMIN General Users & Roles NETW…" at bounding box center [602, 311] width 1204 height 623
click at [875, 623] on html "Local time [DATE] 03:04:23 -04:00 0 just now A ADMIN General Users & Roles NETW…" at bounding box center [602, 311] width 1204 height 623
click at [367, 304] on div "Basic Settings Network Constraints Connector Constraints" at bounding box center [374, 325] width 129 height 420
click at [692, 623] on html "Local time [DATE] 03:04:31 -04:00 0 just now A ADMIN General Users & Roles NETW…" at bounding box center [602, 311] width 1204 height 623
click at [700, 623] on html "Local time [DATE] 03:04:33 -04:00 0 10 s ago A ADMIN General Users & Roles NETW…" at bounding box center [602, 311] width 1204 height 623
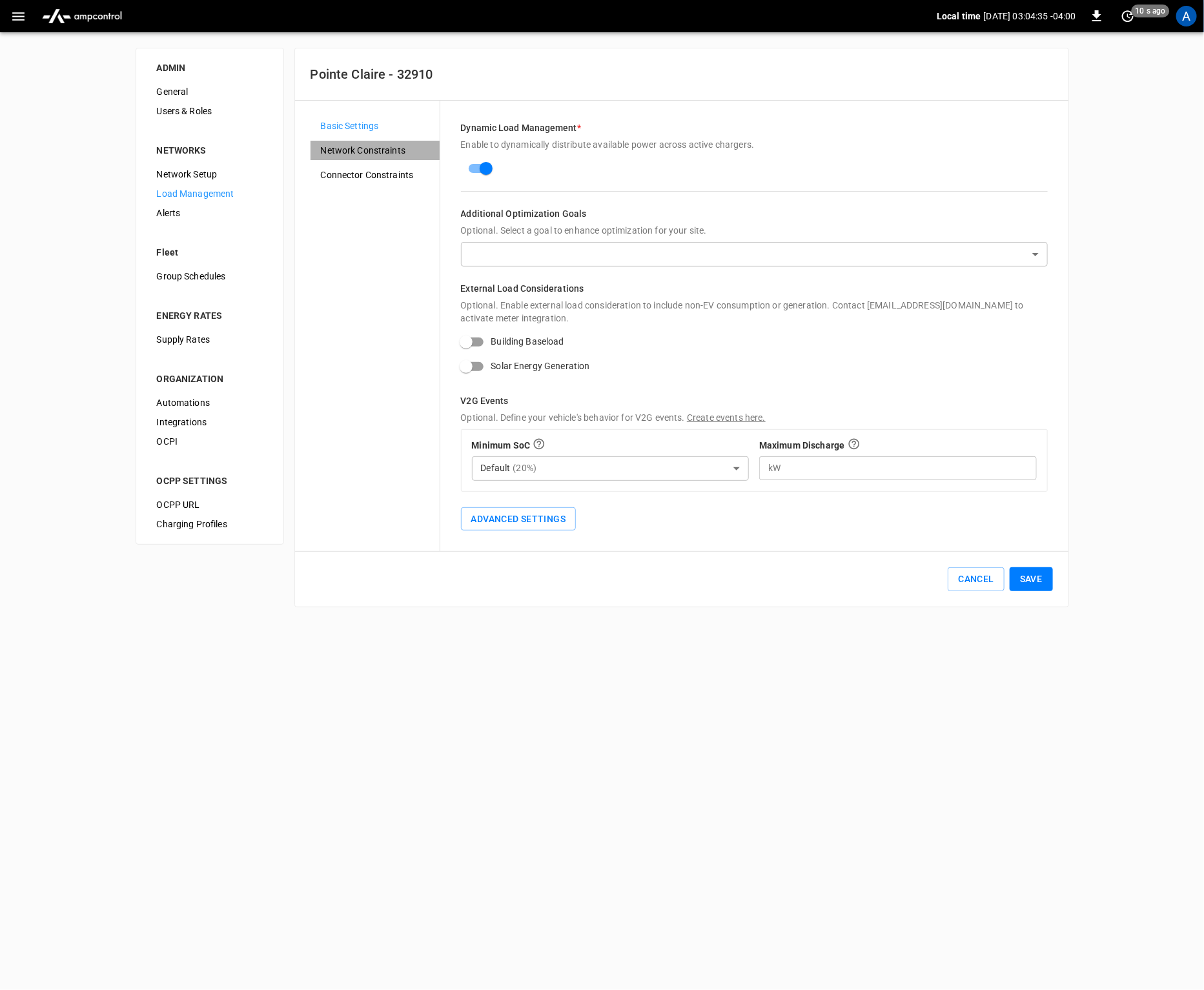
click at [395, 153] on span "Network Constraints" at bounding box center [375, 150] width 109 height 14
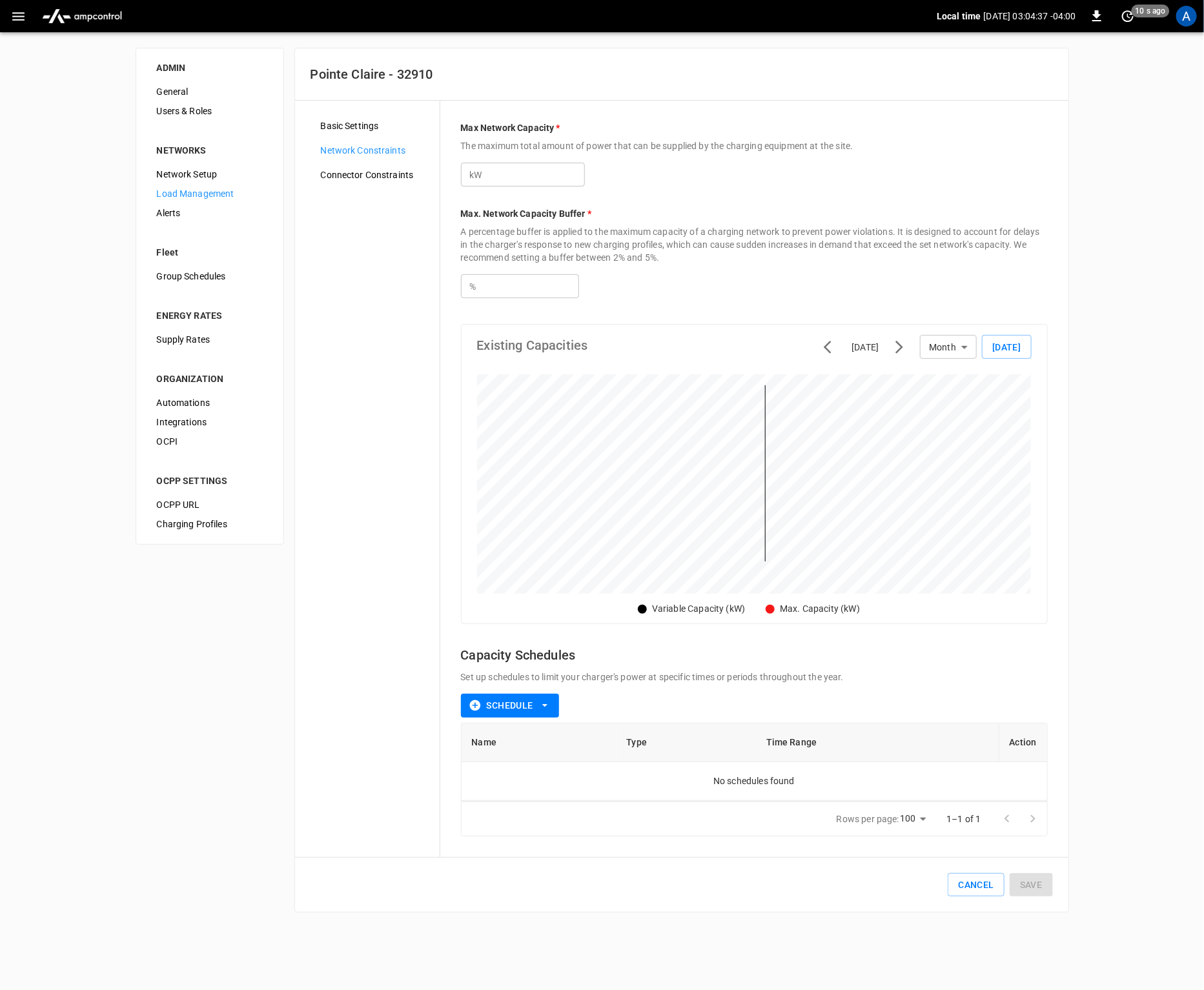
click at [385, 421] on div "Basic Settings Network Constraints Connector Constraints" at bounding box center [374, 479] width 129 height 726
click at [382, 414] on div "Basic Settings Network Constraints Connector Constraints" at bounding box center [374, 479] width 129 height 726
click at [406, 359] on div "Basic Settings Network Constraints Connector Constraints" at bounding box center [374, 479] width 129 height 726
click at [366, 175] on span "Connector Constraints" at bounding box center [375, 175] width 109 height 14
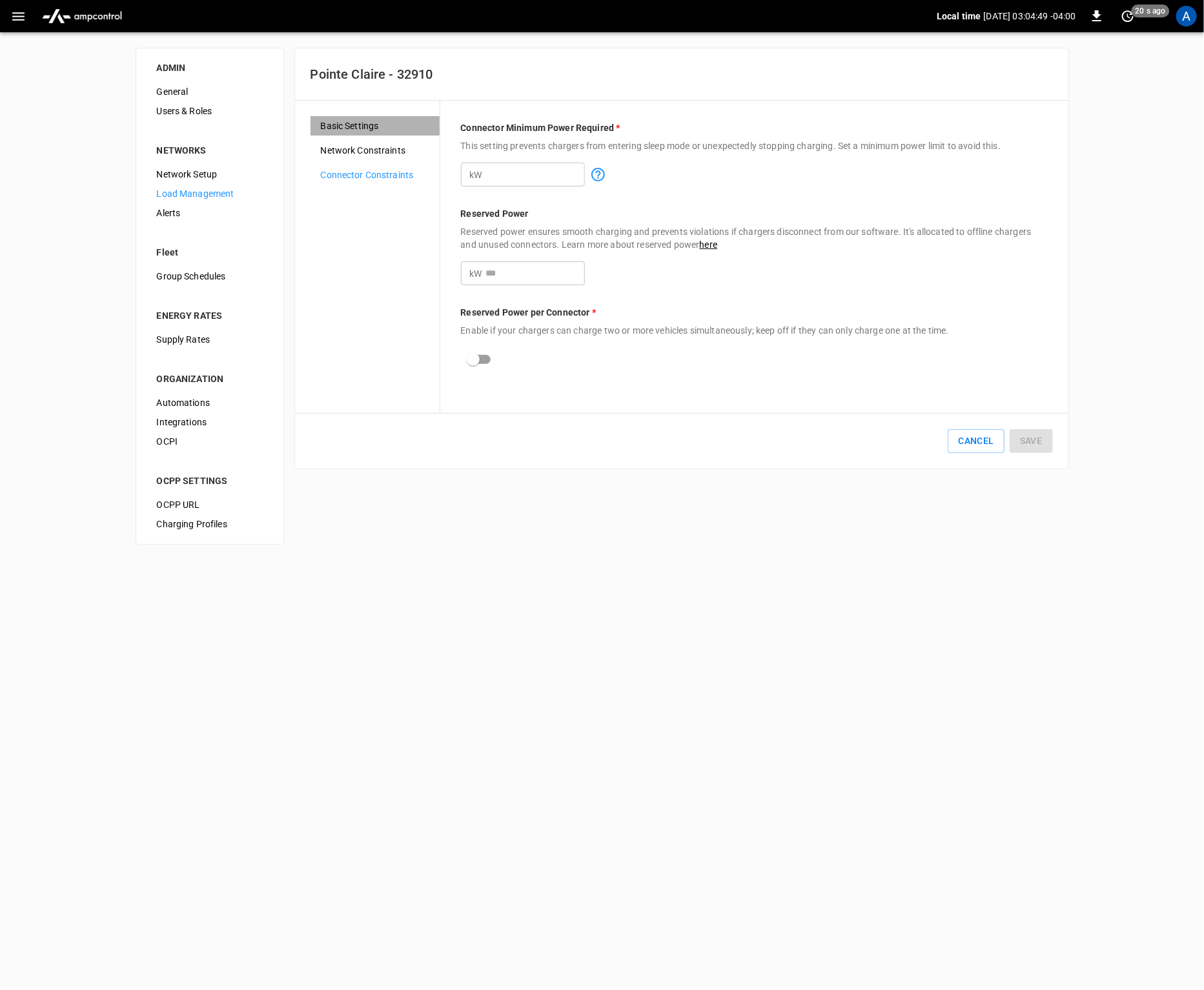
click at [388, 122] on span "Basic Settings" at bounding box center [375, 126] width 109 height 14
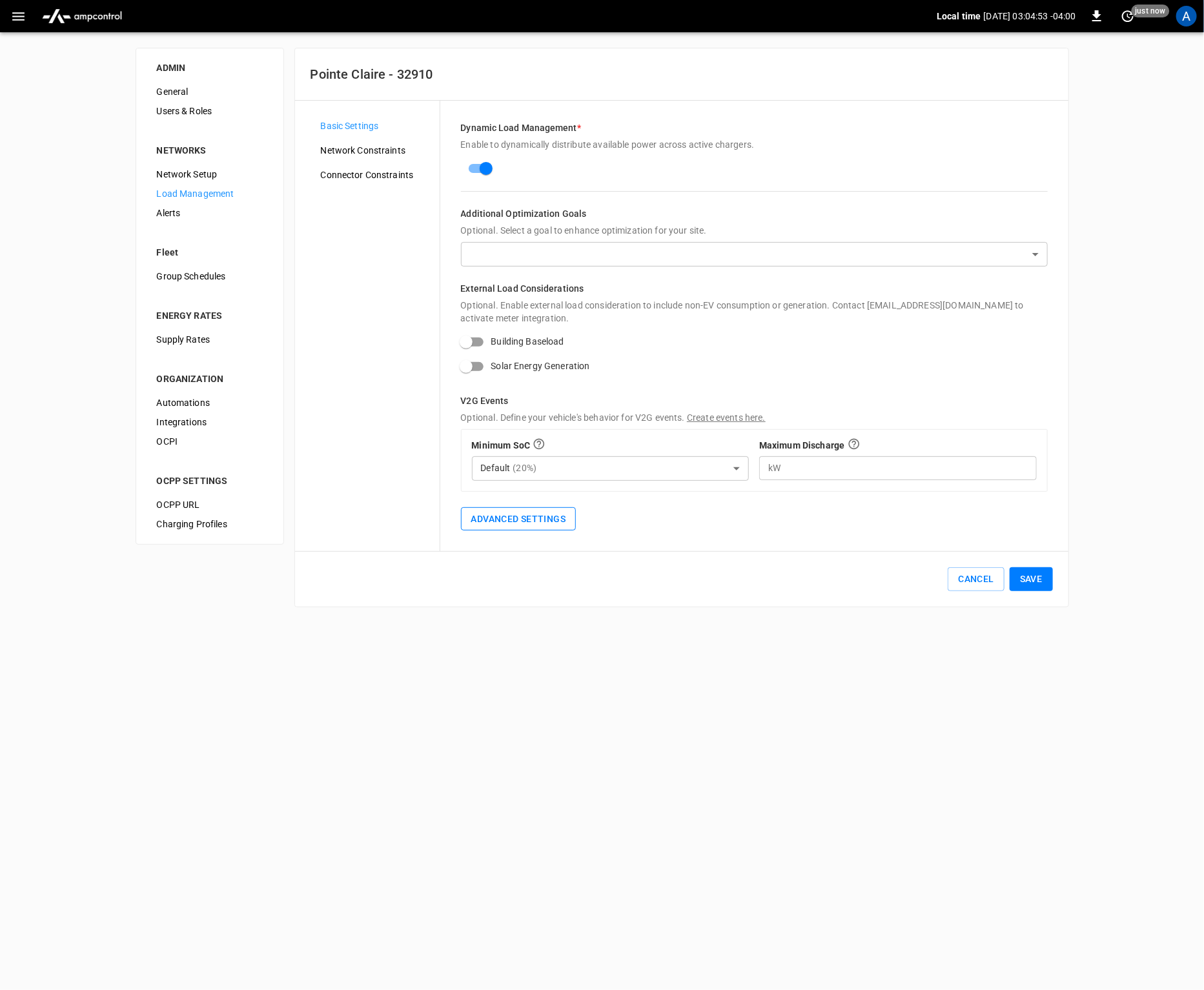
click at [498, 520] on button "Advanced Settings" at bounding box center [518, 519] width 115 height 24
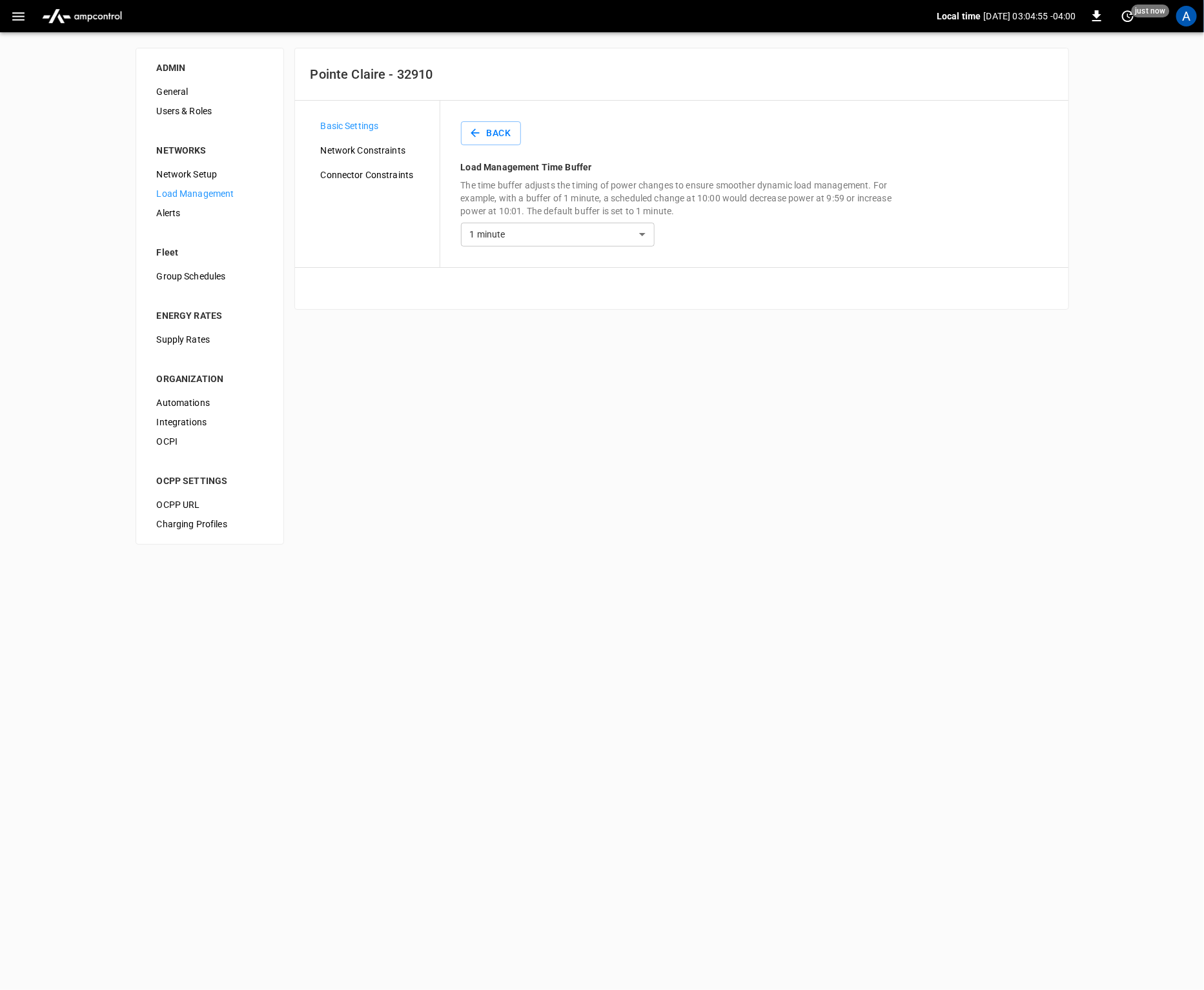
click at [521, 490] on div "ADMIN General Users & Roles NETWORKS Network Setup Load Management Alerts Fleet…" at bounding box center [602, 296] width 1204 height 528
click at [617, 405] on div "ADMIN General Users & Roles NETWORKS Network Setup Load Management Alerts Fleet…" at bounding box center [602, 296] width 1204 height 528
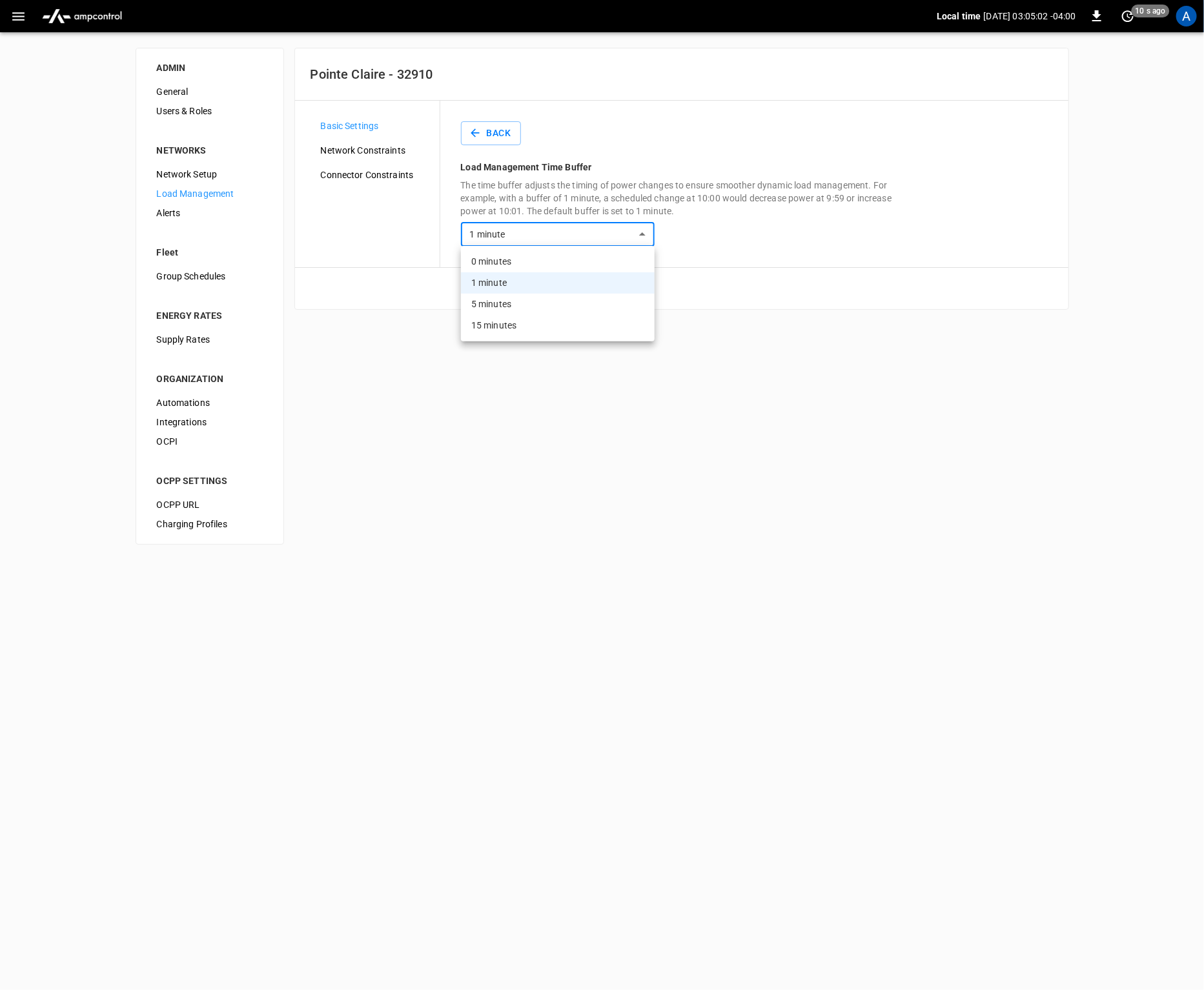
click at [602, 234] on body "Local time [DATE] 03:05:02 -04:00 0 10 s ago A ADMIN General Users & Roles NETW…" at bounding box center [602, 280] width 1204 height 560
click at [786, 204] on div at bounding box center [602, 495] width 1204 height 990
click at [902, 250] on div "Back Load Management Time Buffer The time buffer adjusts the timing of power ch…" at bounding box center [754, 184] width 628 height 166
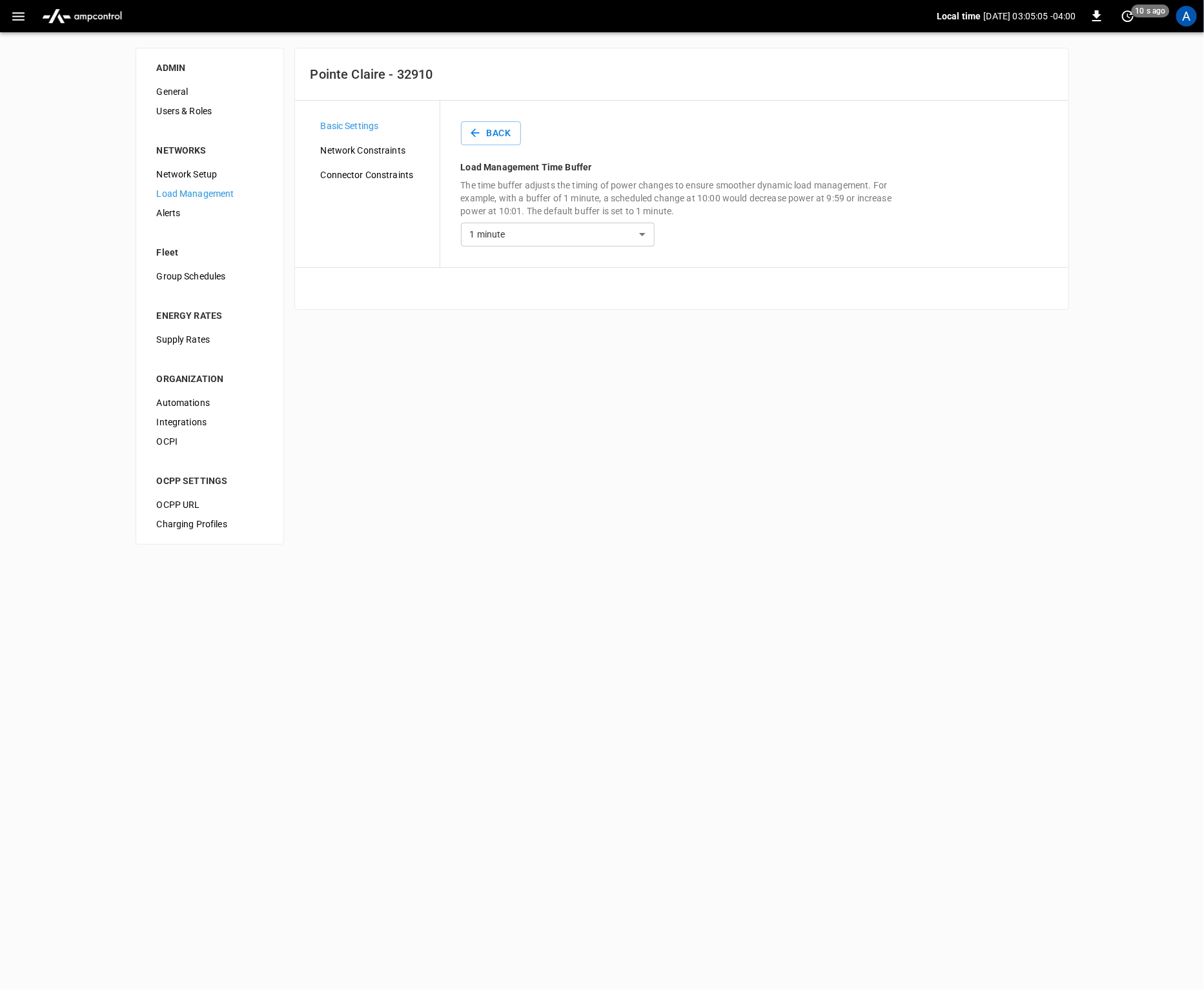
click at [750, 241] on div "Back Load Management Time Buffer The time buffer adjusts the timing of power ch…" at bounding box center [754, 184] width 628 height 166
click at [367, 150] on span "Network Constraints" at bounding box center [375, 150] width 109 height 14
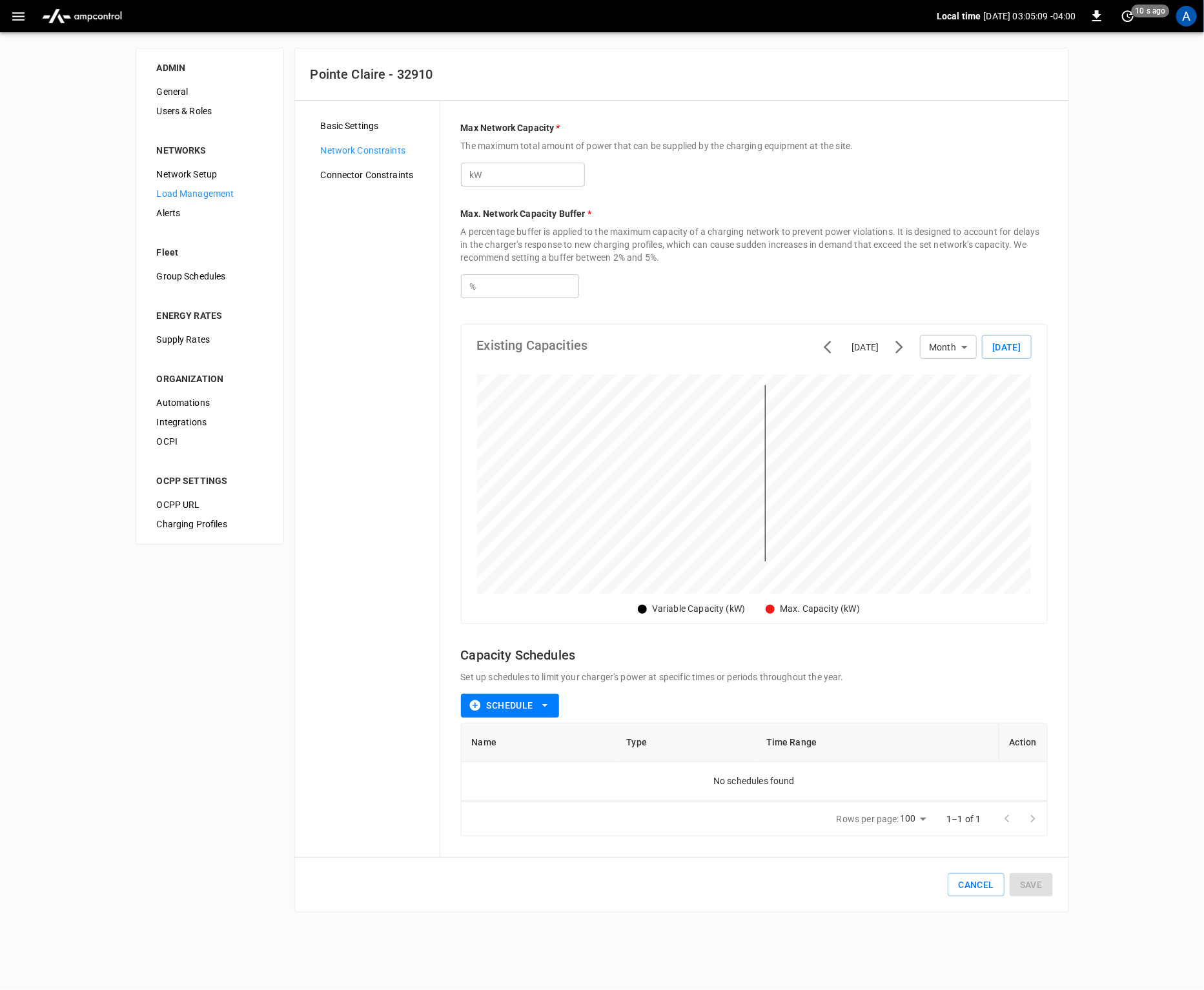
click at [371, 130] on span "Basic Settings" at bounding box center [375, 126] width 109 height 14
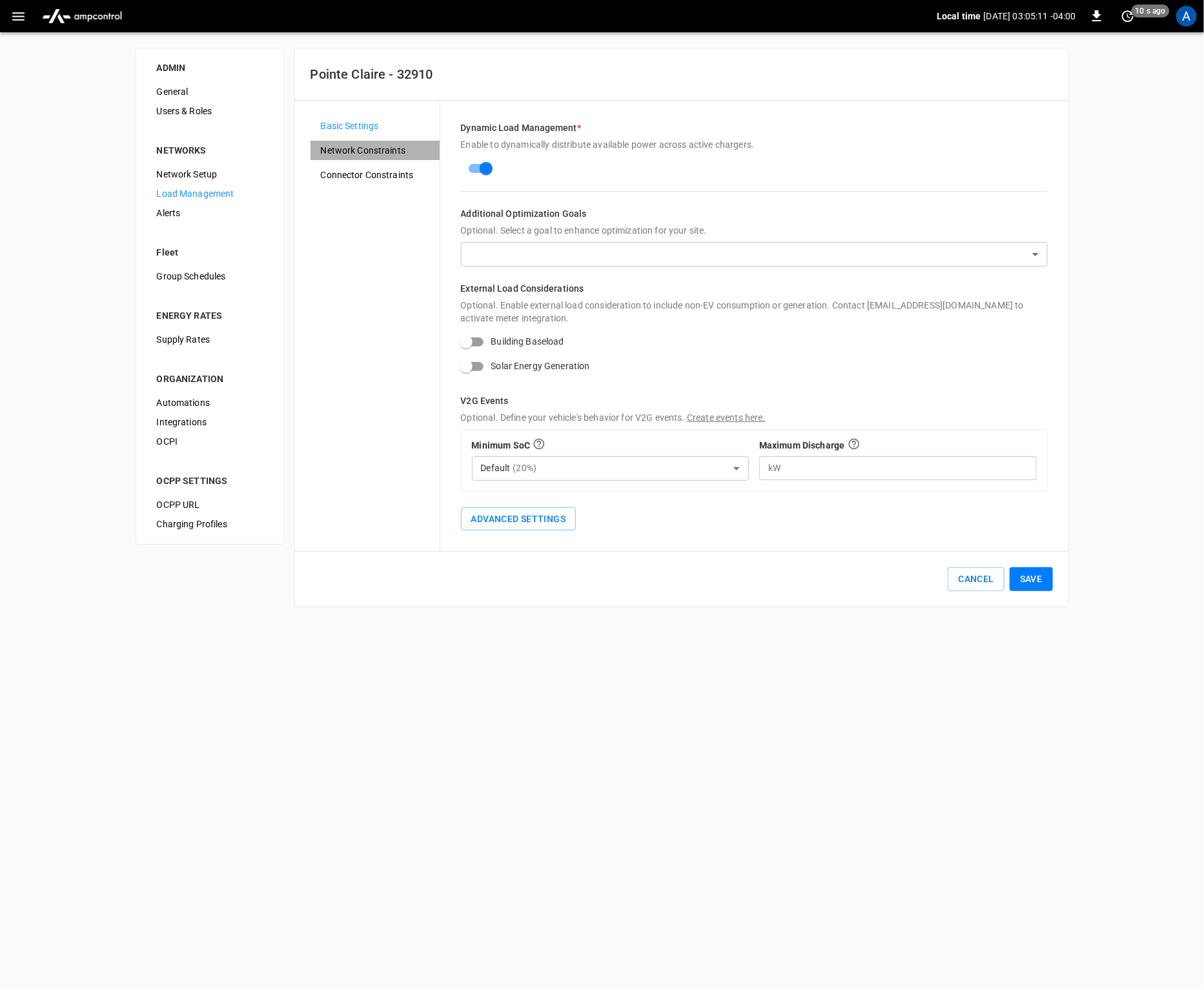
click at [356, 147] on span "Network Constraints" at bounding box center [375, 150] width 109 height 14
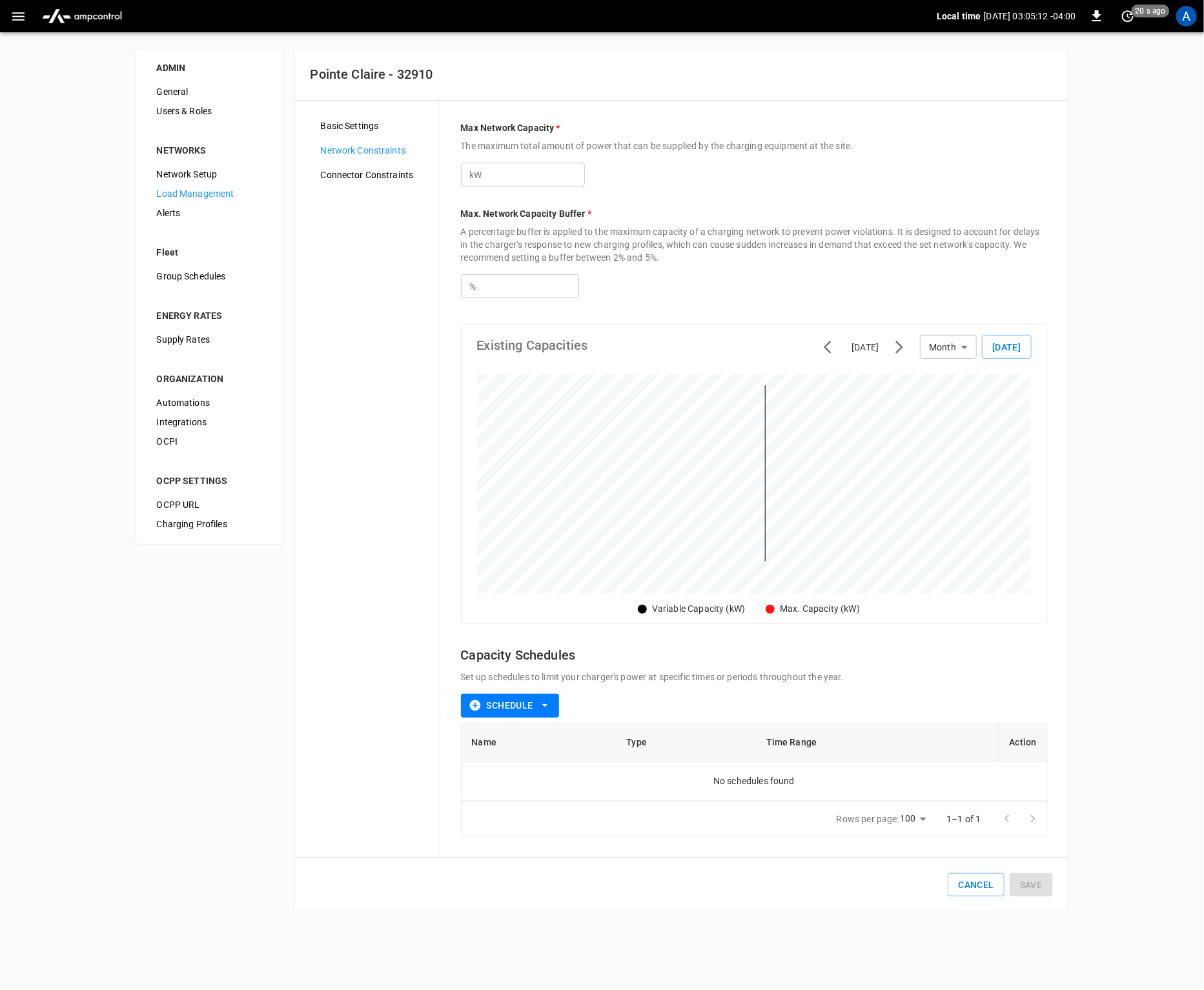
click at [338, 171] on span "Connector Constraints" at bounding box center [375, 175] width 109 height 14
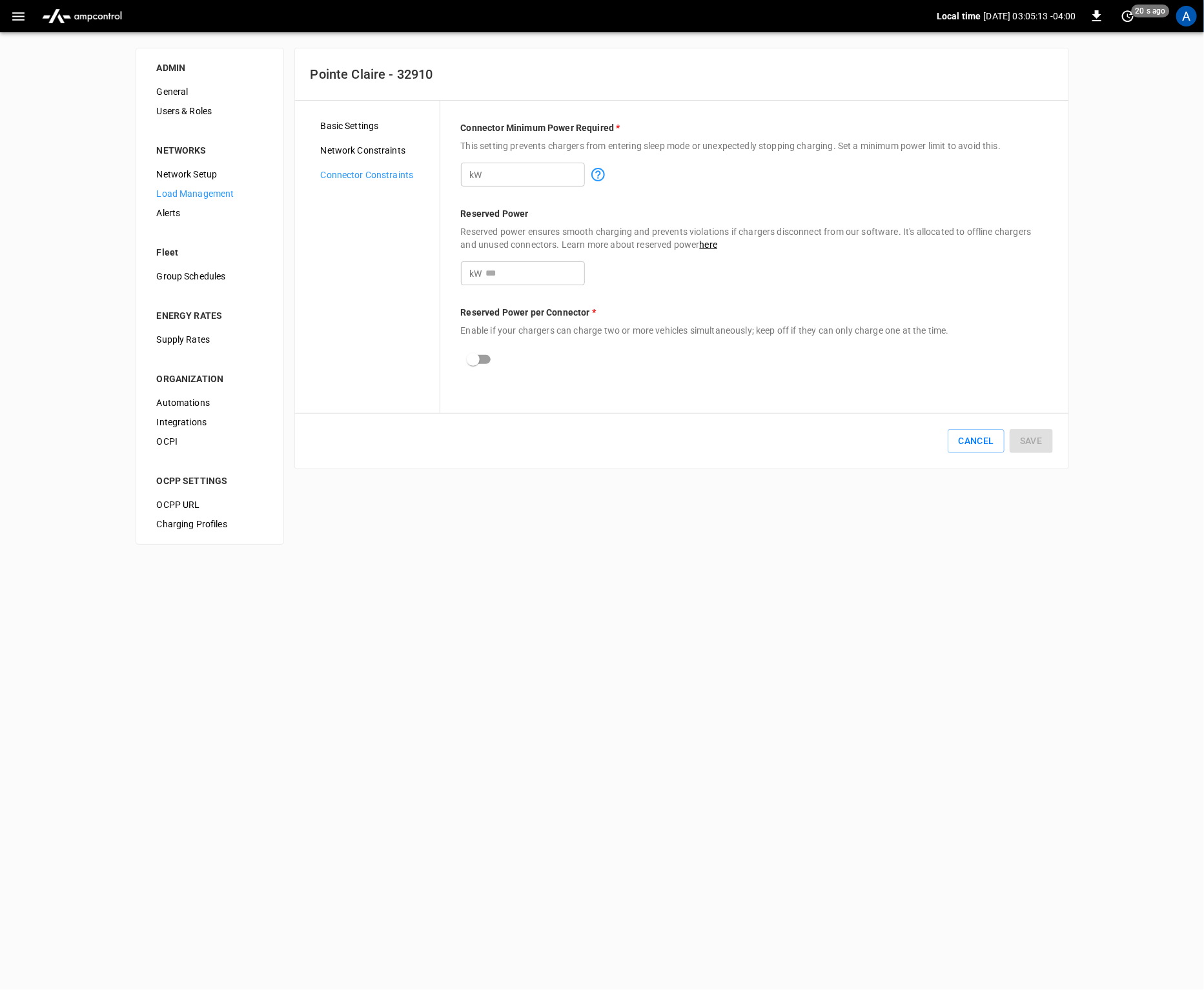
click at [320, 235] on div "Basic Settings Network Constraints Connector Constraints" at bounding box center [374, 256] width 129 height 282
click at [313, 366] on div "Basic Settings Network Constraints Connector Constraints" at bounding box center [374, 256] width 129 height 282
click at [429, 557] on div "ADMIN General Users & Roles NETWORKS Network Setup Load Management Alerts Fleet…" at bounding box center [602, 296] width 1204 height 528
click at [508, 560] on html "Local time [DATE] 03:05:26 -04:00 0 just now A ADMIN General Users & Roles NETW…" at bounding box center [602, 280] width 1204 height 560
click at [98, 88] on div "ADMIN General Users & Roles NETWORKS Network Setup Load Management Alerts Fleet…" at bounding box center [602, 296] width 1204 height 528
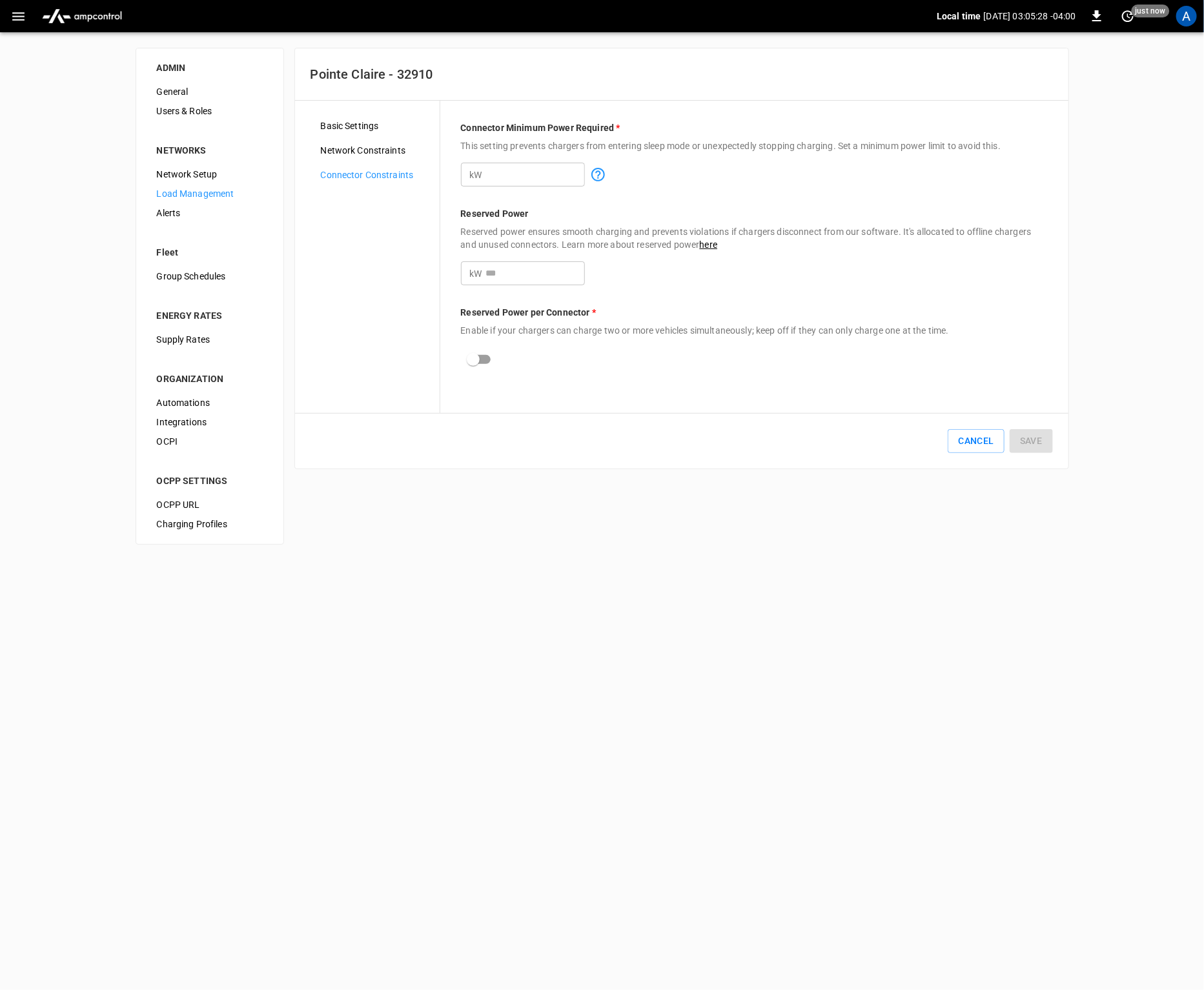
click at [427, 554] on div "ADMIN General Users & Roles NETWORKS Network Setup Load Management Alerts Fleet…" at bounding box center [602, 296] width 1204 height 528
click at [470, 560] on html "Local time [DATE] 03:05:29 -04:00 0 just now A ADMIN General Users & Roles NETW…" at bounding box center [602, 280] width 1204 height 560
click at [98, 353] on div "ADMIN General Users & Roles NETWORKS Network Setup Load Management Alerts Fleet…" at bounding box center [602, 296] width 1204 height 528
click at [505, 496] on div "ADMIN General Users & Roles NETWORKS Network Setup Load Management Alerts Fleet…" at bounding box center [602, 296] width 1204 height 528
click at [63, 143] on div "ADMIN General Users & Roles NETWORKS Network Setup Load Management Alerts Fleet…" at bounding box center [602, 296] width 1204 height 528
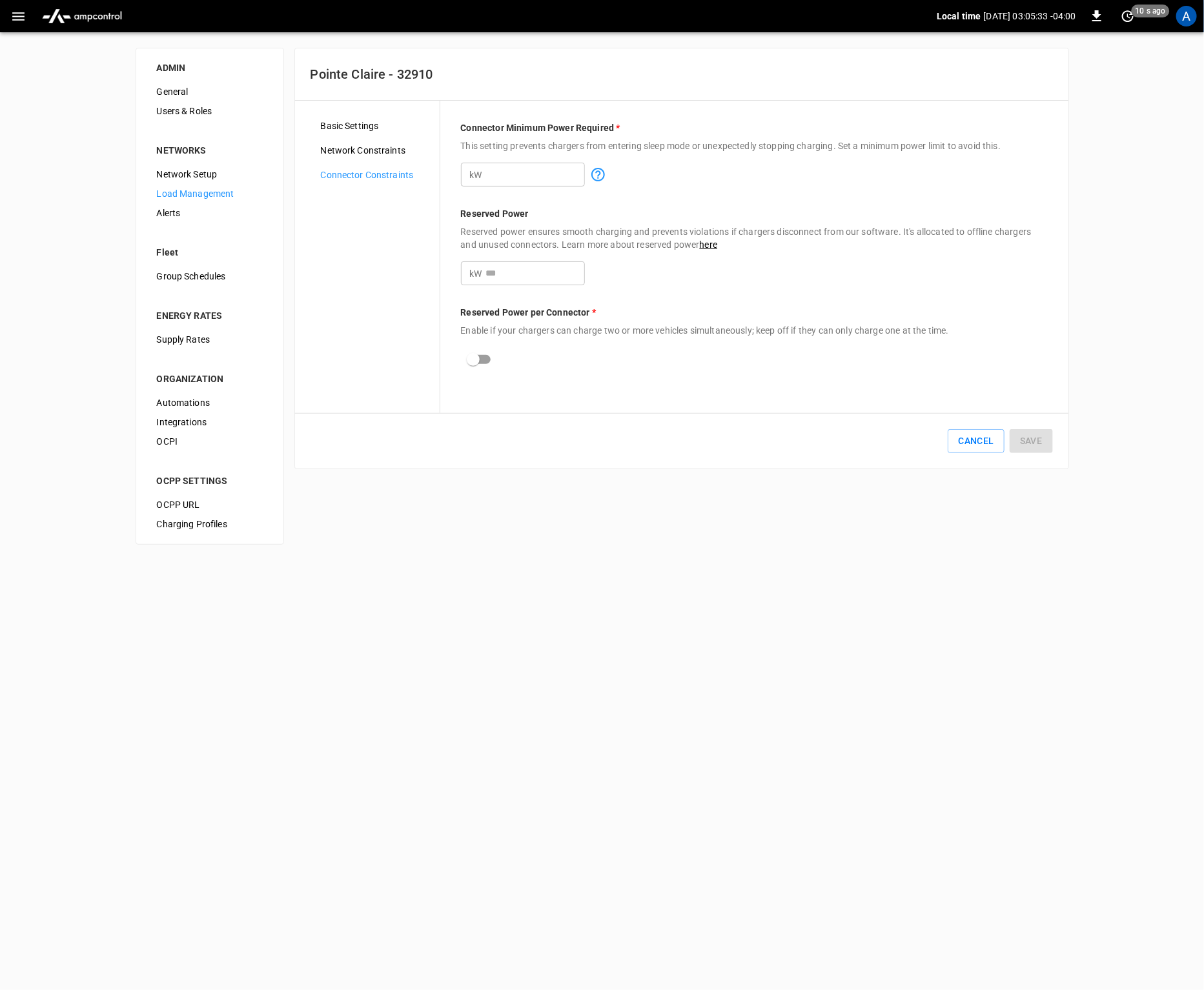
click at [331, 477] on div "ADMIN General Users & Roles NETWORKS Network Setup Load Management Alerts Fleet…" at bounding box center [602, 296] width 1204 height 528
click at [796, 560] on html "Local time [DATE] 03:05:36 -04:00 0 10 s ago A ADMIN General Users & Roles NETW…" at bounding box center [602, 280] width 1204 height 560
click at [14, 60] on div "ADMIN General Users & Roles NETWORKS Network Setup Load Management Alerts Fleet…" at bounding box center [602, 296] width 1204 height 528
